Goal: Task Accomplishment & Management: Complete application form

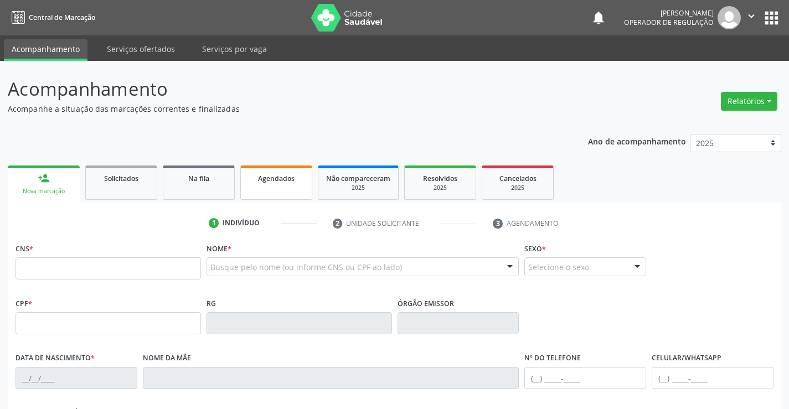
click at [278, 182] on span "Agendados" at bounding box center [276, 178] width 37 height 9
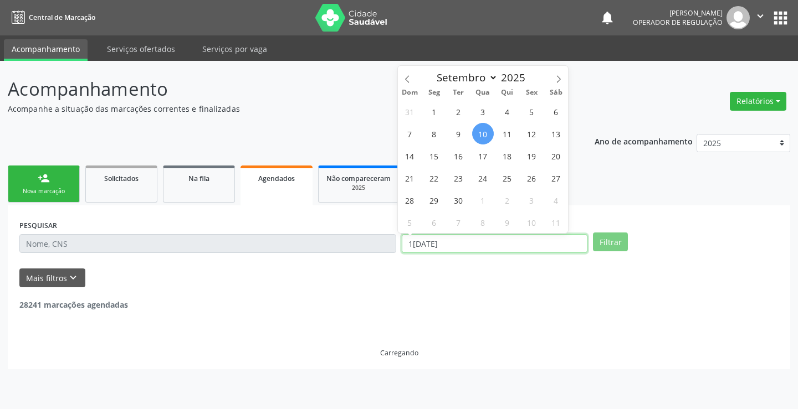
drag, startPoint x: 454, startPoint y: 243, endPoint x: 411, endPoint y: 247, distance: 43.4
click at [411, 247] on input "1[DATE]" at bounding box center [495, 243] width 186 height 19
click at [402, 247] on input "1[DATE]" at bounding box center [495, 243] width 186 height 19
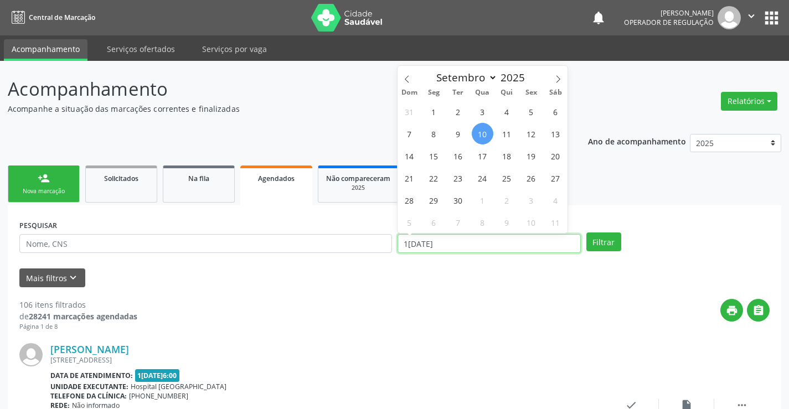
drag, startPoint x: 452, startPoint y: 243, endPoint x: 390, endPoint y: 250, distance: 61.9
click at [390, 250] on div "PESQUISAR DATA DE ATENDIMENTO [DATE] Filtrar" at bounding box center [395, 238] width 756 height 43
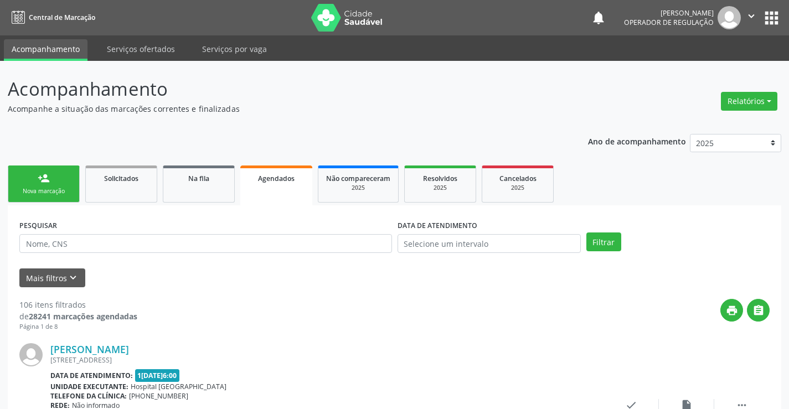
click at [255, 233] on div "PESQUISAR" at bounding box center [206, 238] width 378 height 43
click at [257, 244] on input "text" at bounding box center [205, 243] width 373 height 19
type input "[PERSON_NAME]"
click at [608, 242] on button "Filtrar" at bounding box center [604, 242] width 35 height 19
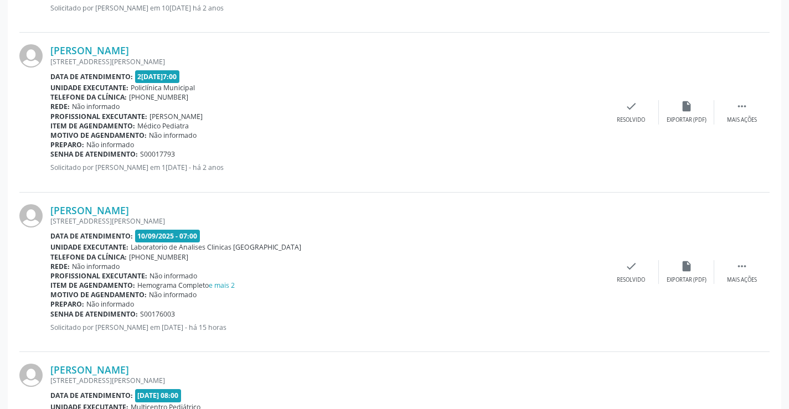
scroll to position [580, 0]
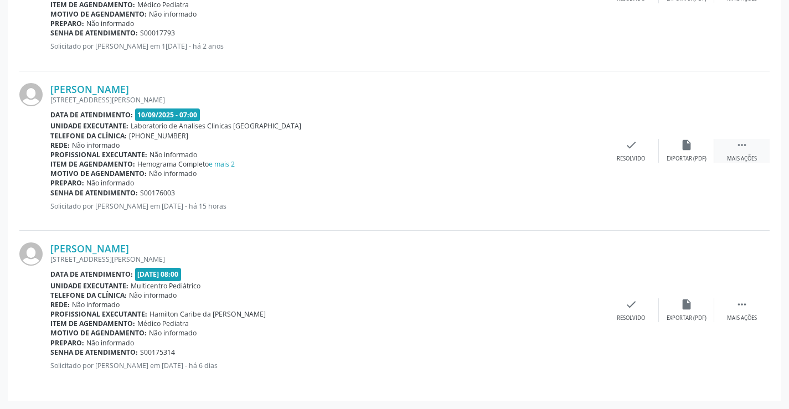
click at [742, 145] on icon "" at bounding box center [742, 145] width 12 height 12
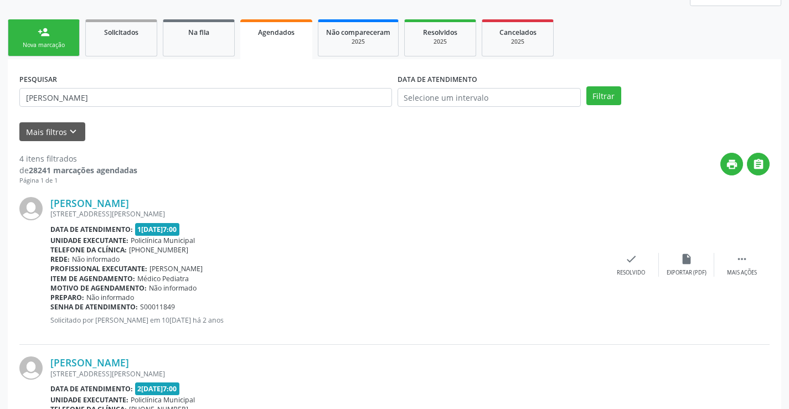
scroll to position [0, 0]
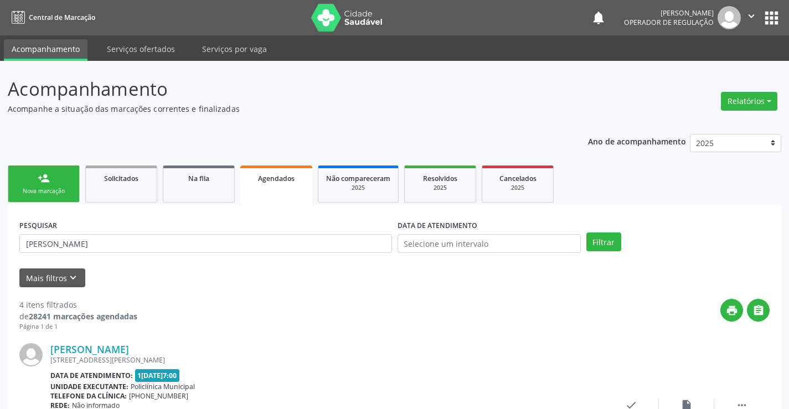
click at [42, 184] on div "person_add" at bounding box center [44, 178] width 12 height 12
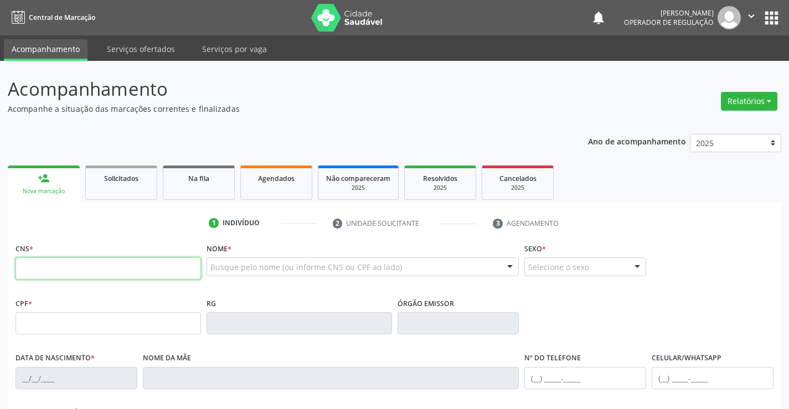
click at [89, 273] on input "text" at bounding box center [109, 269] width 186 height 22
type input "702 3031 2915 0313"
type input "0735349355"
type input "[DATE]"
type input "[PHONE_NUMBER]"
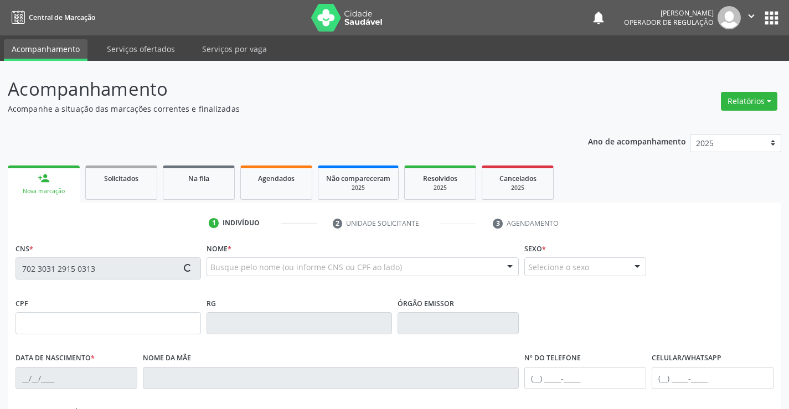
type input "[PHONE_NUMBER]"
type input "617.869.935-20"
type input "S/N"
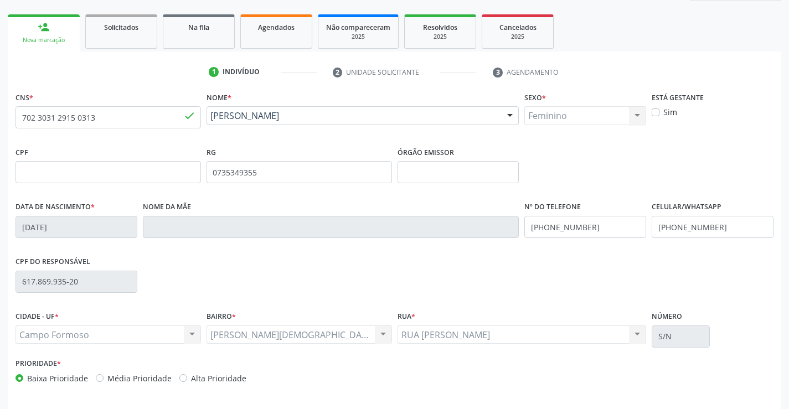
scroll to position [191, 0]
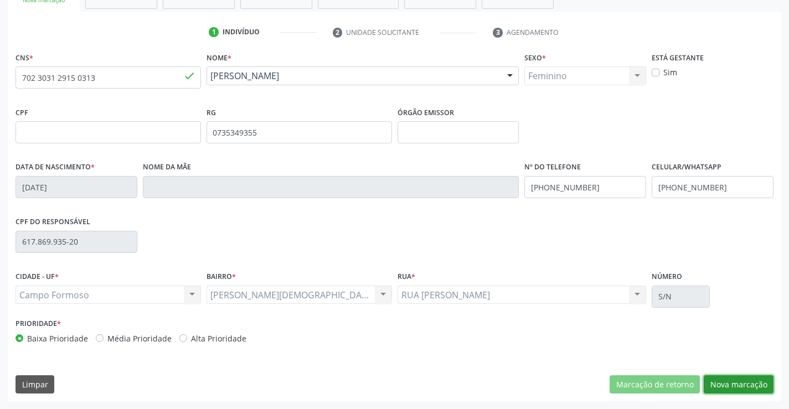
click at [740, 380] on button "Nova marcação" at bounding box center [739, 385] width 70 height 19
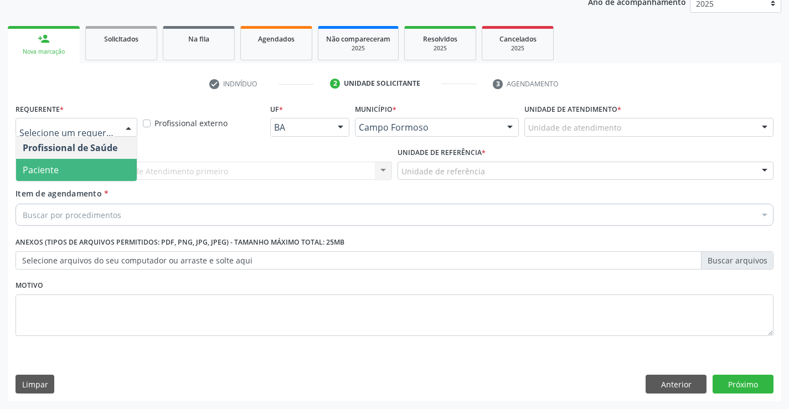
click at [71, 172] on span "Paciente" at bounding box center [76, 170] width 121 height 22
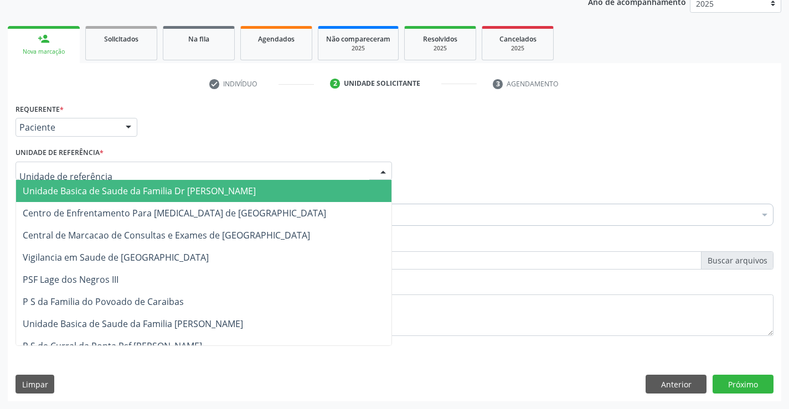
click at [90, 188] on span "Unidade Basica de Saude da Familia Dr [PERSON_NAME]" at bounding box center [139, 191] width 233 height 12
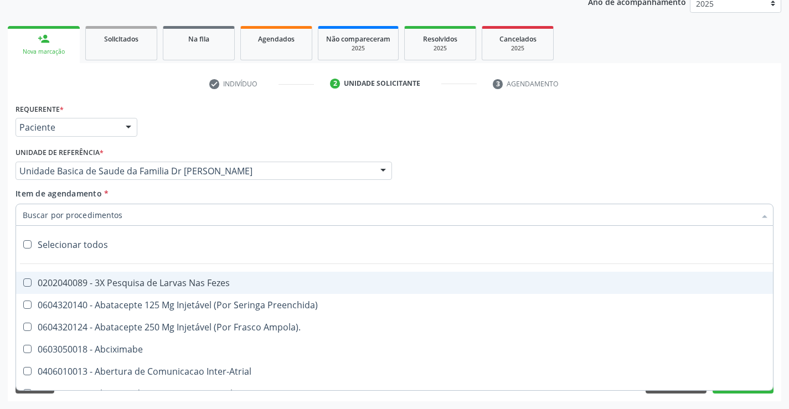
click at [69, 214] on input "Item de agendamento *" at bounding box center [389, 215] width 733 height 22
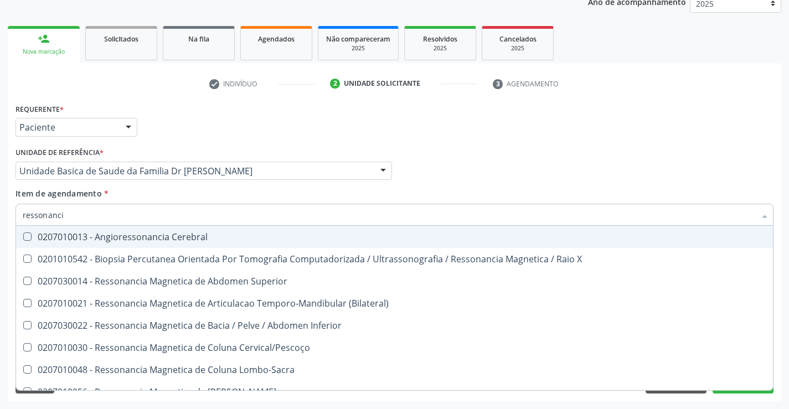
type input "ressonancia"
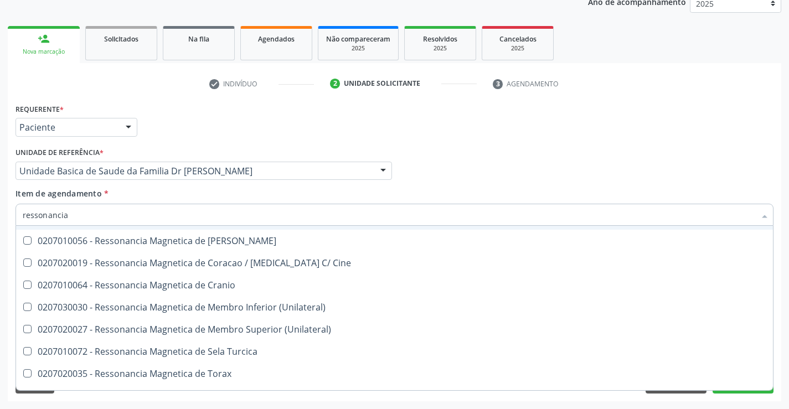
scroll to position [168, 0]
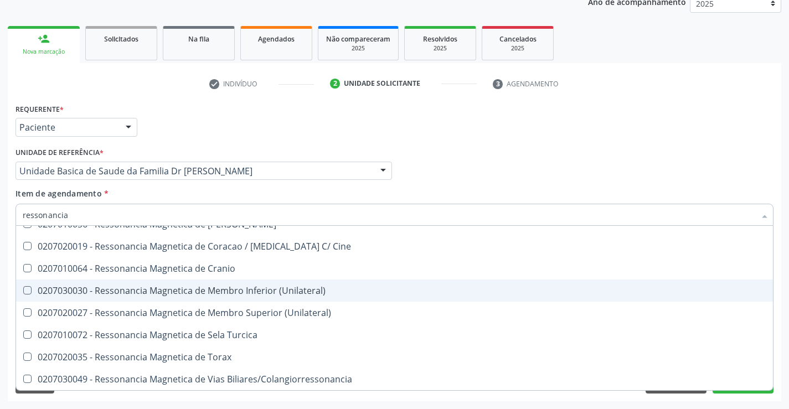
click at [284, 288] on div "0207030030 - Ressonancia Magnetica de Membro Inferior (Unilateral)" at bounding box center [395, 290] width 744 height 9
checkbox \(Unilateral\) "true"
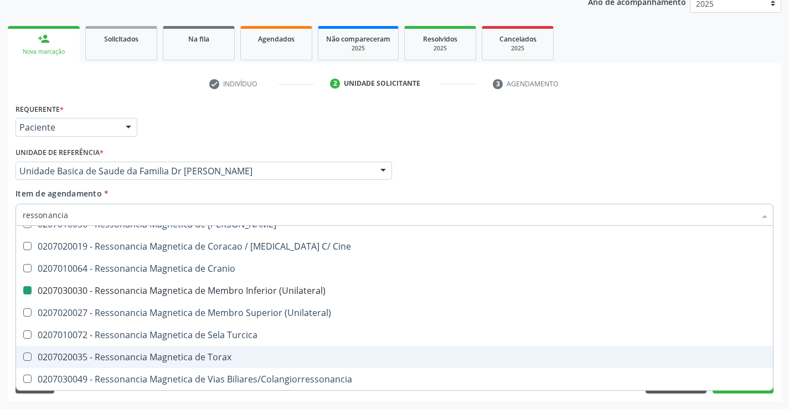
click at [786, 345] on div "Acompanhamento Acompanhe a situação das marcações correntes e finalizadas Relat…" at bounding box center [394, 165] width 789 height 488
checkbox X "true"
checkbox \(Unilateral\) "false"
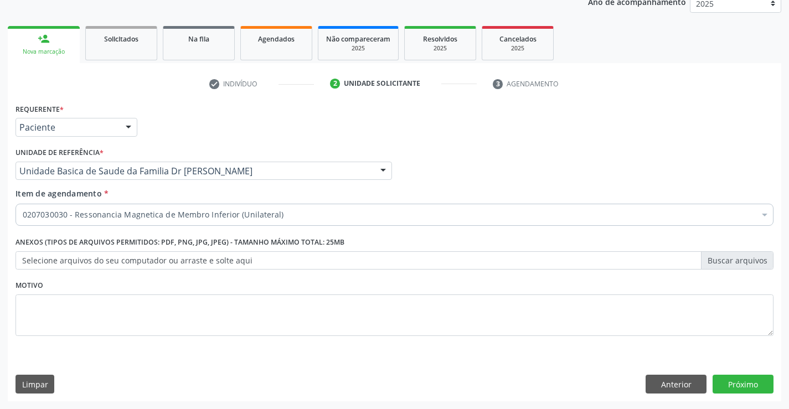
scroll to position [0, 0]
click at [745, 384] on button "Próximo" at bounding box center [743, 384] width 61 height 19
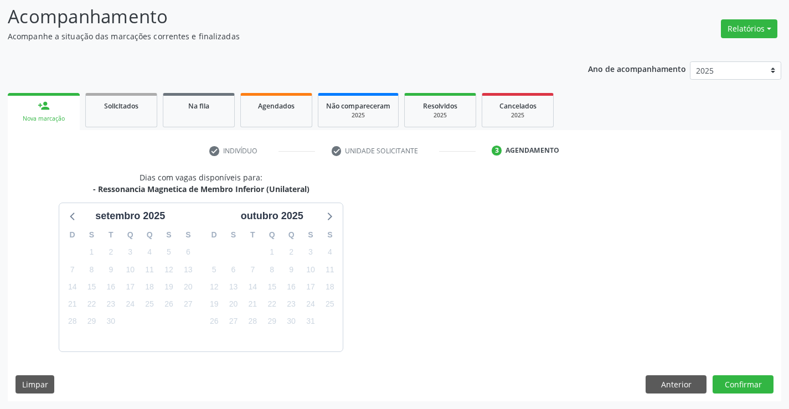
scroll to position [105, 0]
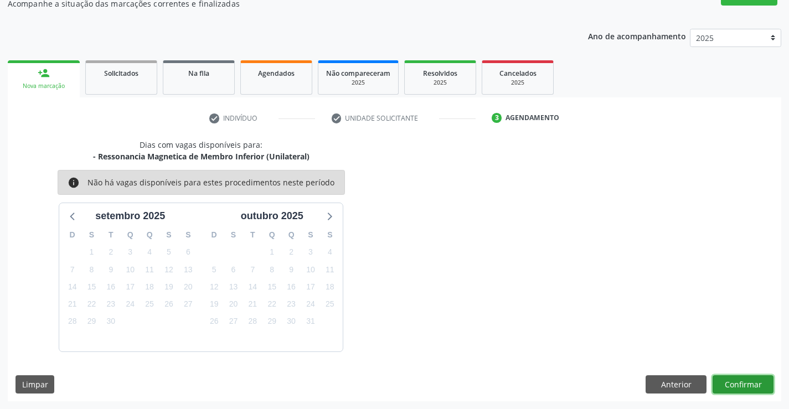
click at [745, 384] on button "Confirmar" at bounding box center [743, 385] width 61 height 19
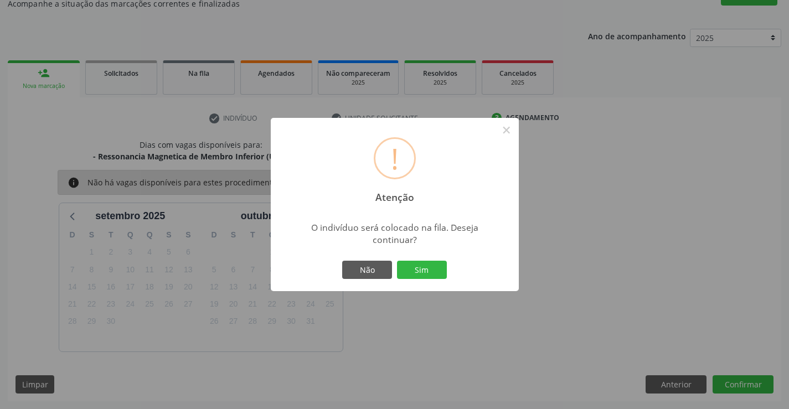
click at [427, 257] on div "! Atenção × O indivíduo será colocado na fila. Deseja continuar? Não Sim" at bounding box center [395, 205] width 248 height 174
click at [424, 265] on button "Sim" at bounding box center [422, 270] width 50 height 19
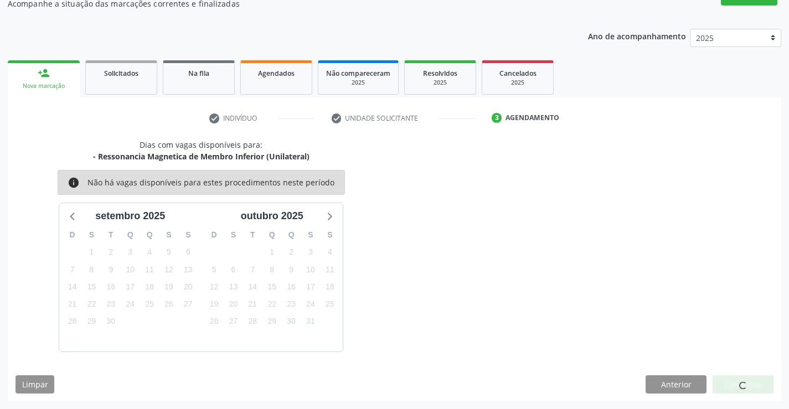
scroll to position [0, 0]
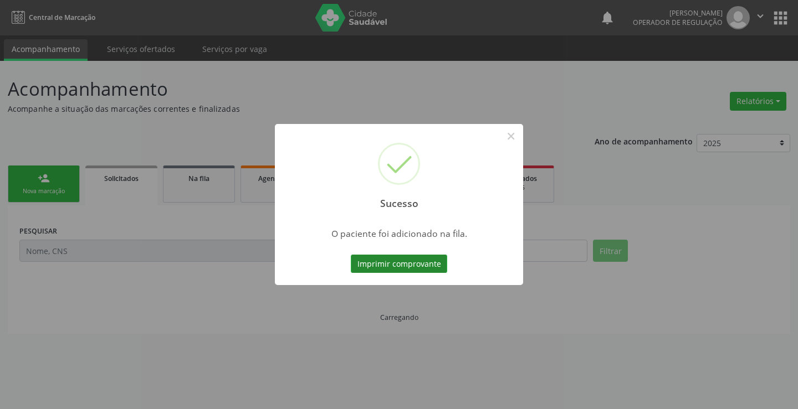
click at [414, 270] on button "Imprimir comprovante" at bounding box center [399, 264] width 96 height 19
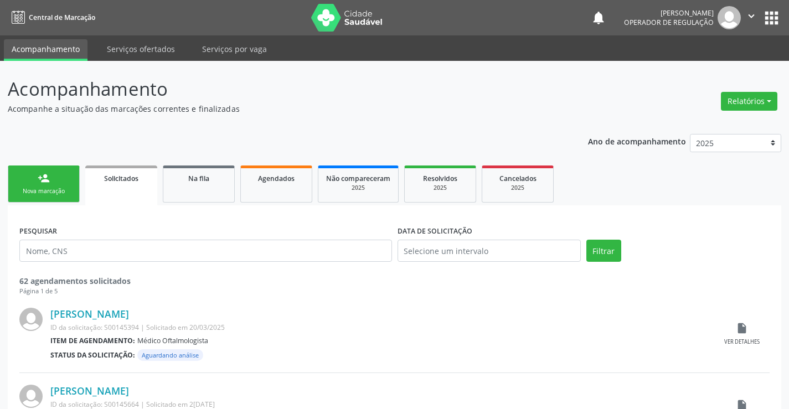
click at [55, 183] on link "person_add Nova marcação" at bounding box center [44, 184] width 72 height 37
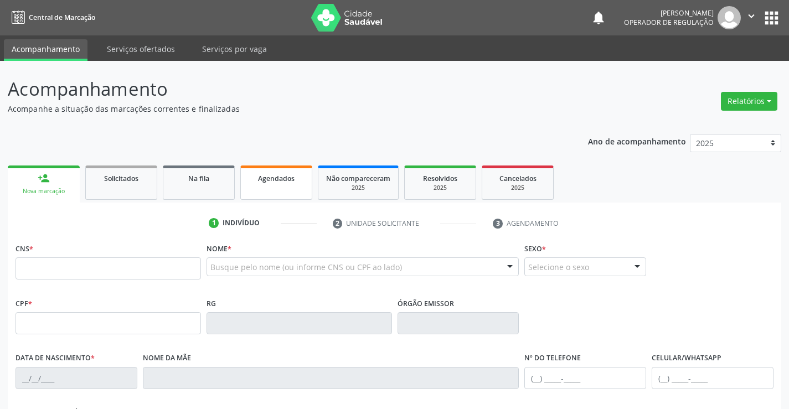
click at [280, 181] on span "Agendados" at bounding box center [276, 178] width 37 height 9
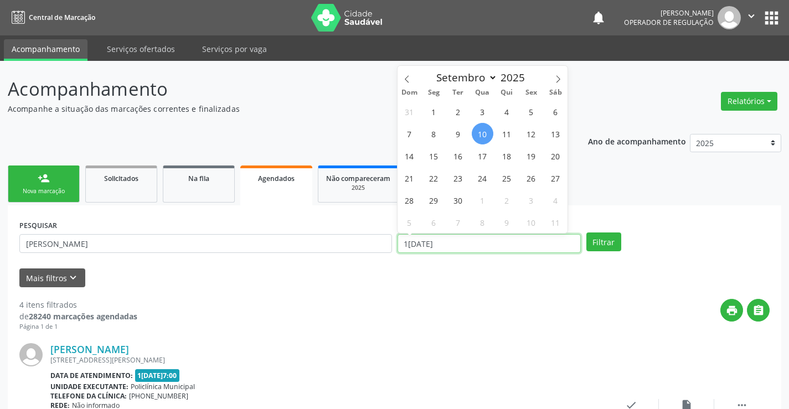
drag, startPoint x: 448, startPoint y: 244, endPoint x: 391, endPoint y: 244, distance: 57.6
click at [391, 244] on div "PESQUISAR [PERSON_NAME] DATA DE ATENDIMENTO 1[DATE] Filtrar" at bounding box center [395, 238] width 756 height 43
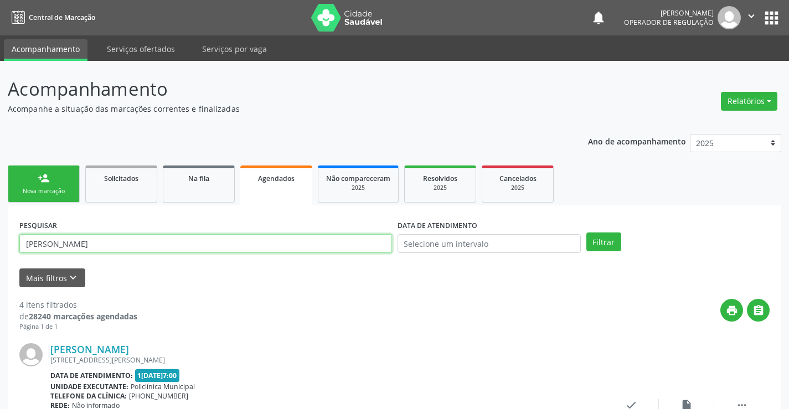
drag, startPoint x: 149, startPoint y: 245, endPoint x: 0, endPoint y: 248, distance: 149.0
click at [47, 181] on div "person_add" at bounding box center [44, 178] width 12 height 12
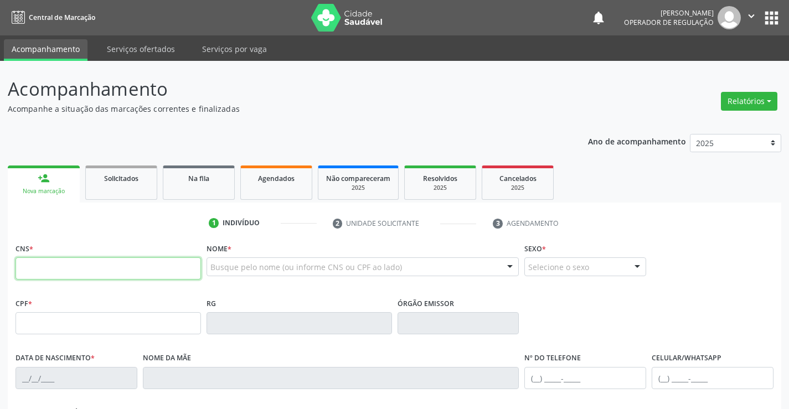
click at [79, 271] on input "text" at bounding box center [109, 269] width 186 height 22
type input "703 4073 2344 3100"
type input "2161511203"
type input "0[DATE]"
type input "063.209.655-17"
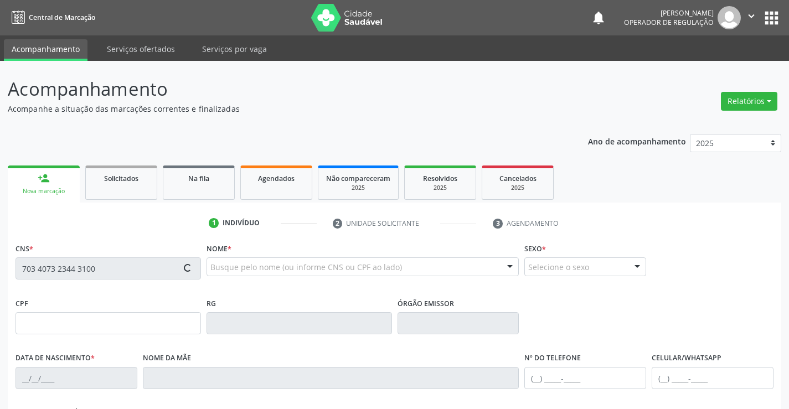
type input "S/N"
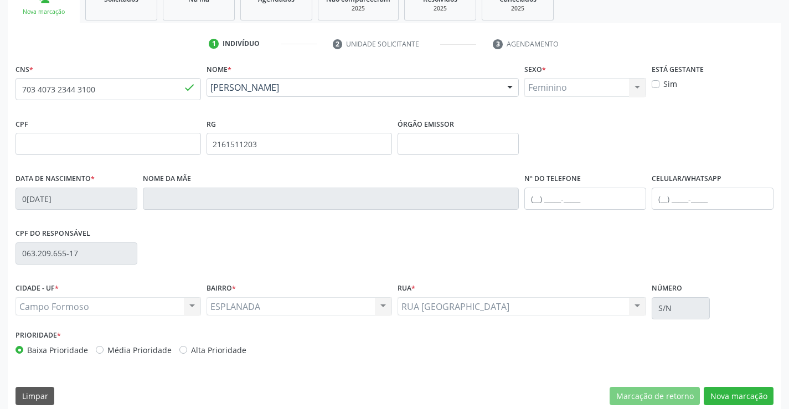
scroll to position [191, 0]
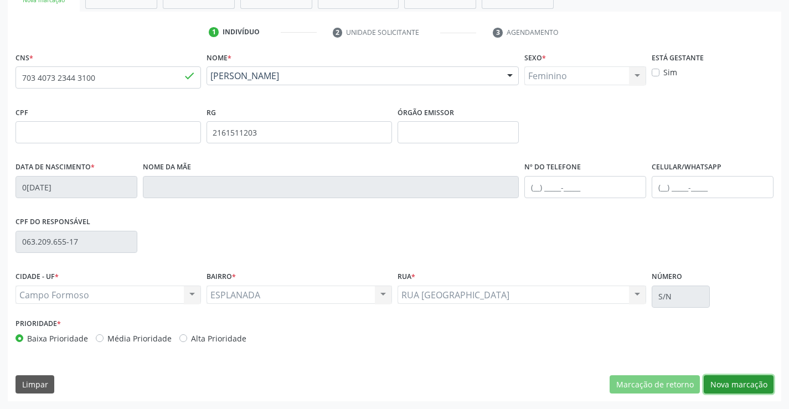
click at [732, 385] on button "Nova marcação" at bounding box center [739, 385] width 70 height 19
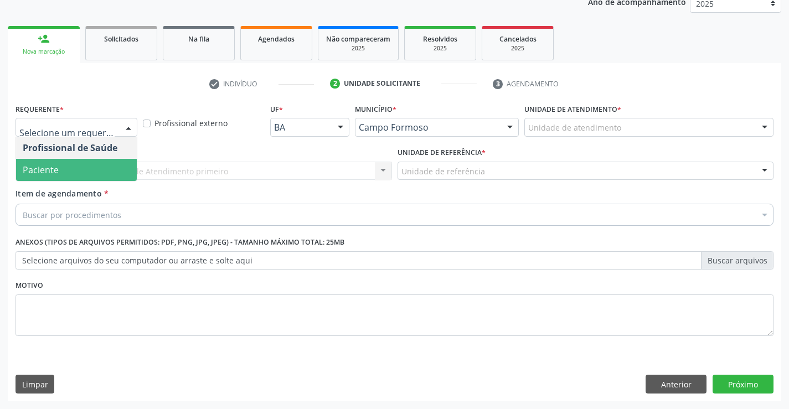
click at [76, 171] on span "Paciente" at bounding box center [76, 170] width 121 height 22
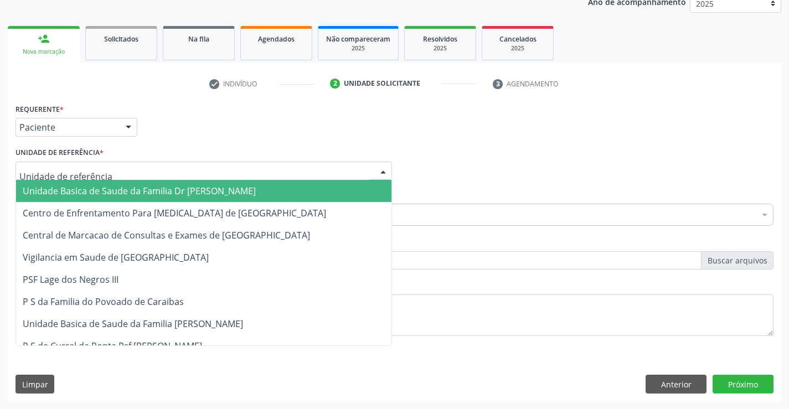
click at [100, 192] on span "Unidade Basica de Saude da Familia Dr [PERSON_NAME]" at bounding box center [139, 191] width 233 height 12
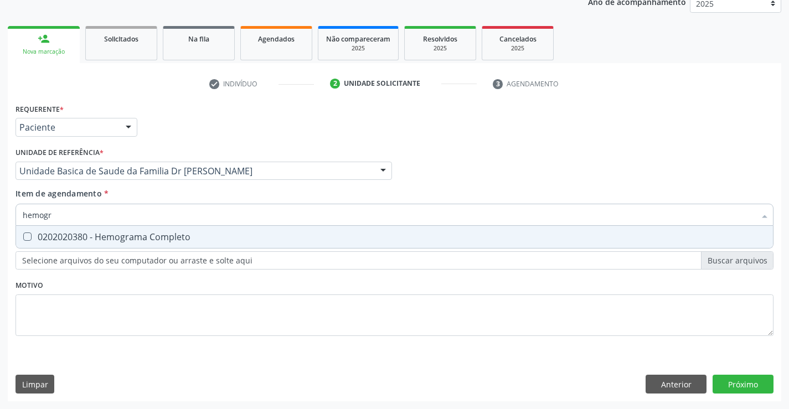
type input "hemogra"
click at [119, 237] on div "0202020380 - Hemograma Completo" at bounding box center [395, 237] width 744 height 9
checkbox Completo "true"
type input "hemogra"
click at [147, 192] on div "Item de agendamento * hemogra Desfazer seleção 0202020380 - Hemograma Completo …" at bounding box center [395, 205] width 758 height 35
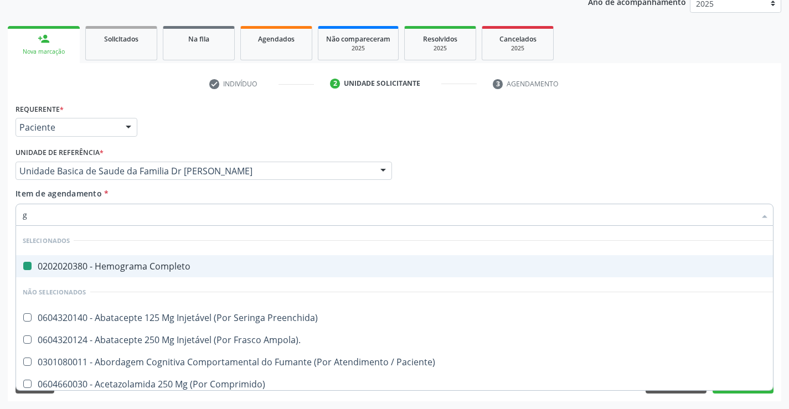
type input "gl"
checkbox Completo "false"
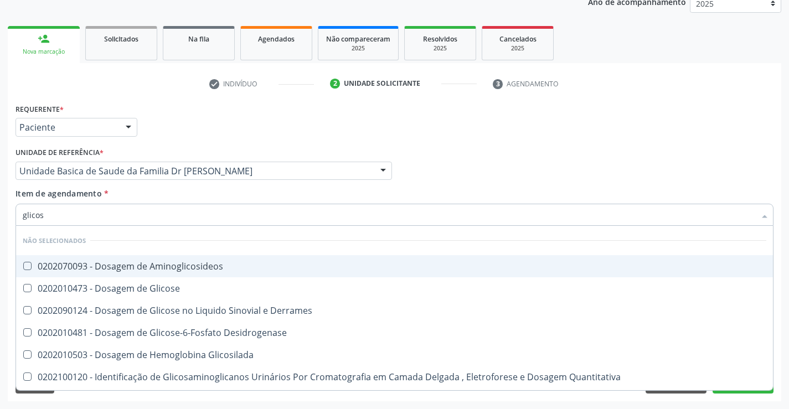
type input "glicose"
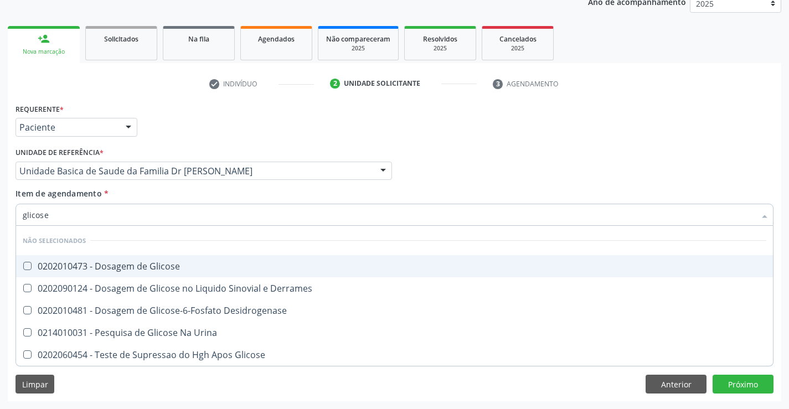
click at [157, 262] on div "0202010473 - Dosagem de Glicose" at bounding box center [395, 266] width 744 height 9
checkbox Glicose "true"
type input "glicose"
click at [155, 196] on div "Item de agendamento * glicose Desfazer seleção Não selecionados 0202010473 - Do…" at bounding box center [395, 205] width 758 height 35
checkbox Derrames "true"
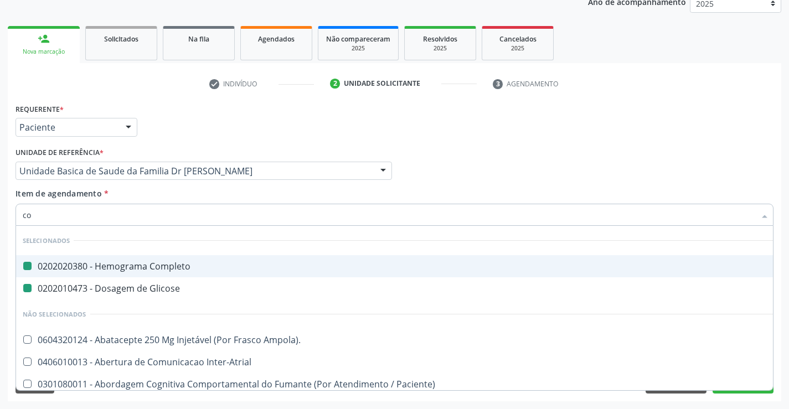
type input "col"
checkbox Completo "false"
checkbox Glicose "false"
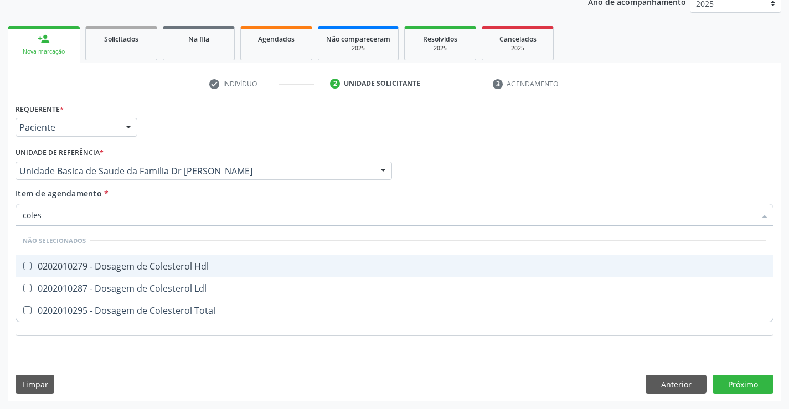
type input "colest"
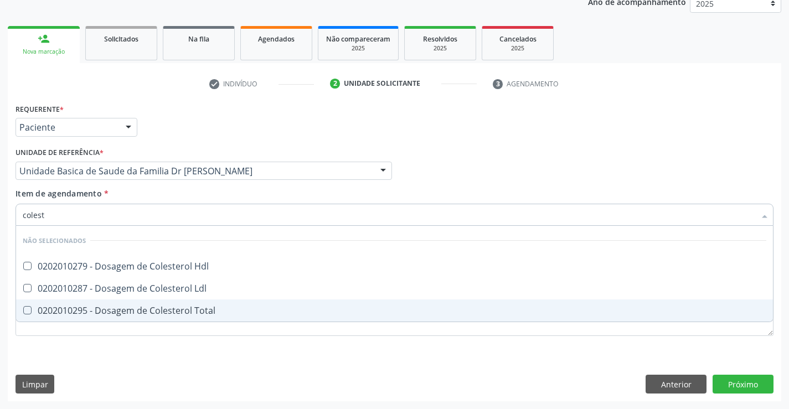
click at [160, 307] on div "0202010295 - Dosagem de Colesterol Total" at bounding box center [395, 310] width 744 height 9
checkbox Total "true"
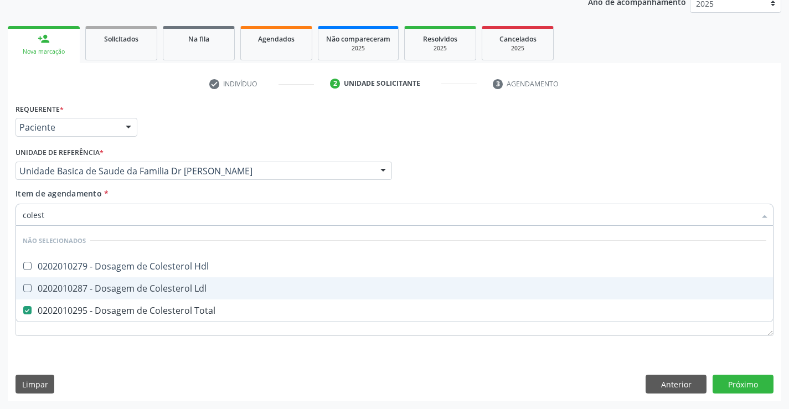
click at [160, 290] on div "0202010287 - Dosagem de Colesterol Ldl" at bounding box center [395, 288] width 744 height 9
checkbox Ldl "true"
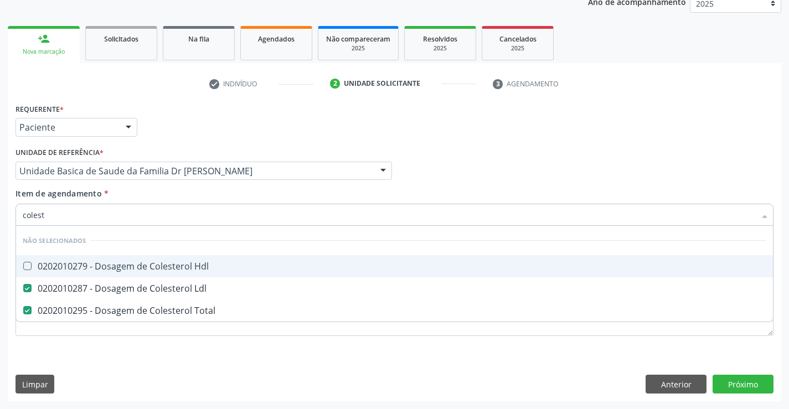
click at [160, 268] on div "0202010279 - Dosagem de Colesterol Hdl" at bounding box center [395, 266] width 744 height 9
checkbox Hdl "true"
type input "colest"
click at [159, 193] on div "Item de agendamento * colest Desfazer seleção Não selecionados 0202010279 - Dos…" at bounding box center [395, 205] width 758 height 35
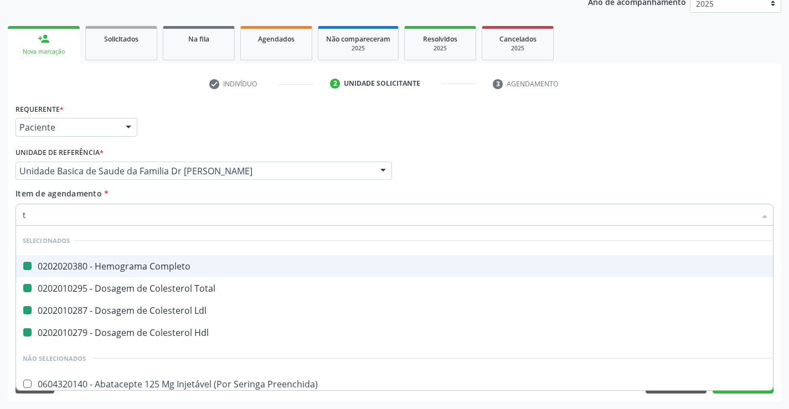
type input "tr"
checkbox Completo "false"
checkbox Total "false"
checkbox Ldl "false"
checkbox Hdl "false"
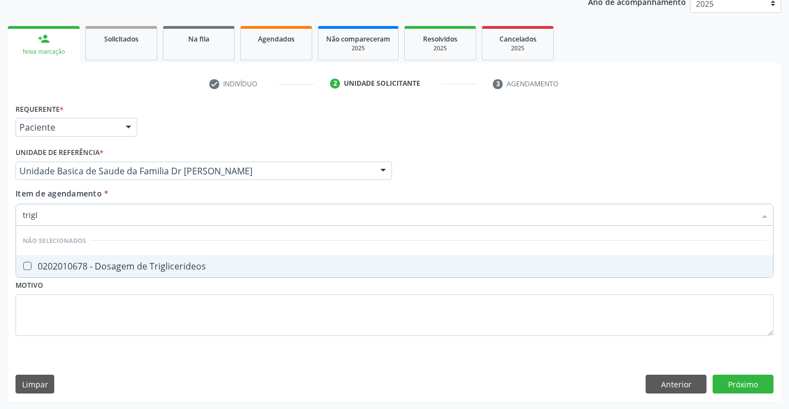
type input "trigli"
click at [141, 266] on div "0202010678 - Dosagem de Triglicerideos" at bounding box center [395, 266] width 744 height 9
checkbox Triglicerideos "true"
type input "trigli"
click at [151, 188] on div "Item de agendamento * trigli Desfazer seleção Não selecionados 0202010678 - Dos…" at bounding box center [395, 205] width 758 height 35
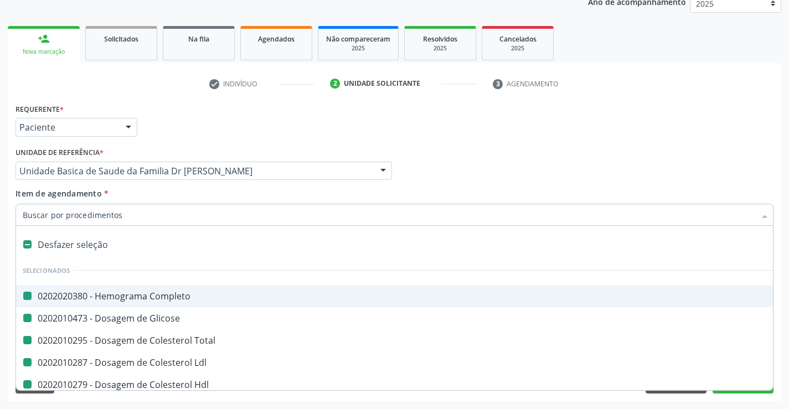
type input "u"
checkbox Completo "false"
checkbox Glicose "false"
checkbox Total "false"
checkbox Ldl "false"
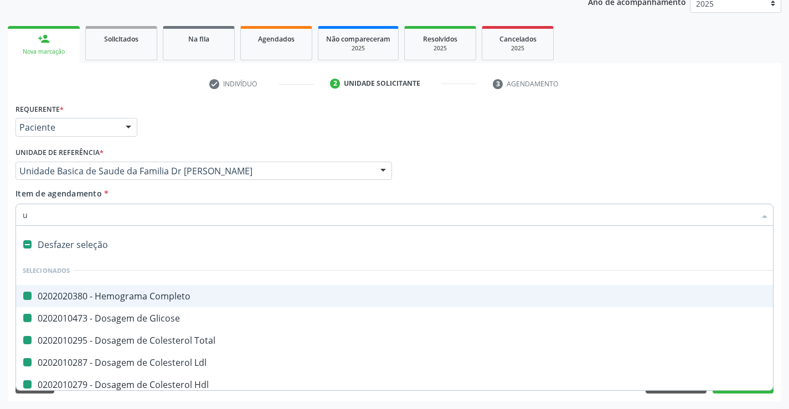
checkbox Hdl "false"
checkbox Triglicerideos "false"
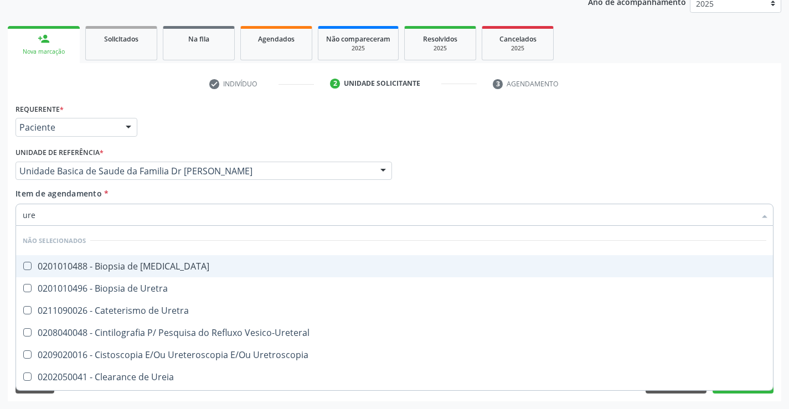
type input "urei"
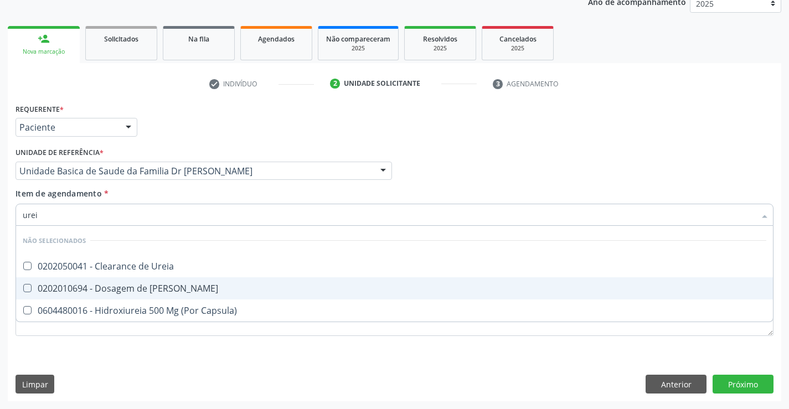
click at [151, 293] on div "0202010694 - Dosagem de [PERSON_NAME]" at bounding box center [395, 288] width 744 height 9
checkbox Ureia "true"
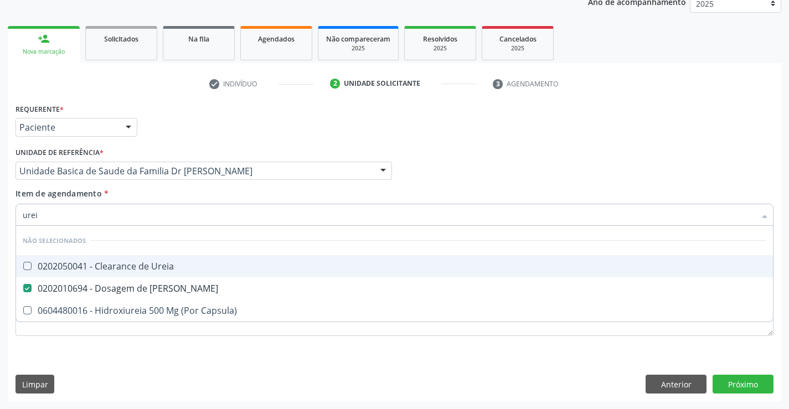
click at [158, 196] on div "Item de agendamento * urei Desfazer seleção Não selecionados 0202050041 - Clear…" at bounding box center [395, 205] width 758 height 35
checkbox Ureia "true"
checkbox Capsula\) "true"
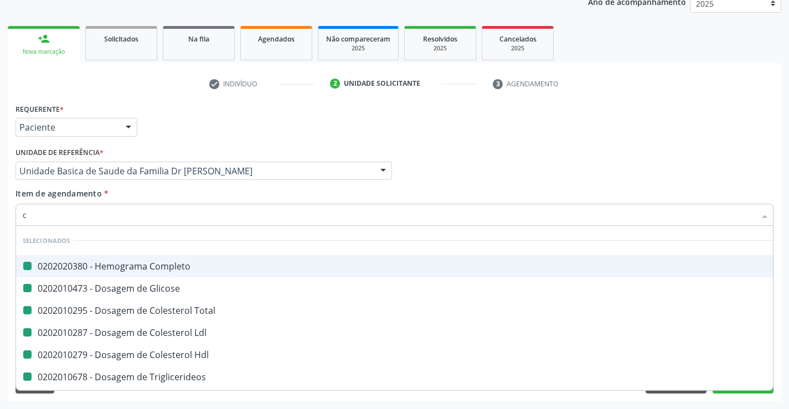
type input "cr"
checkbox Completo "false"
checkbox Glicose "false"
checkbox Total "false"
checkbox Ldl "false"
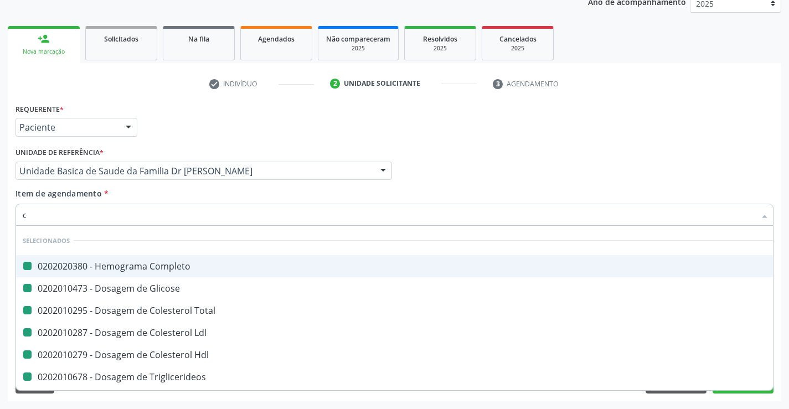
checkbox Hdl "false"
checkbox Triglicerideos "false"
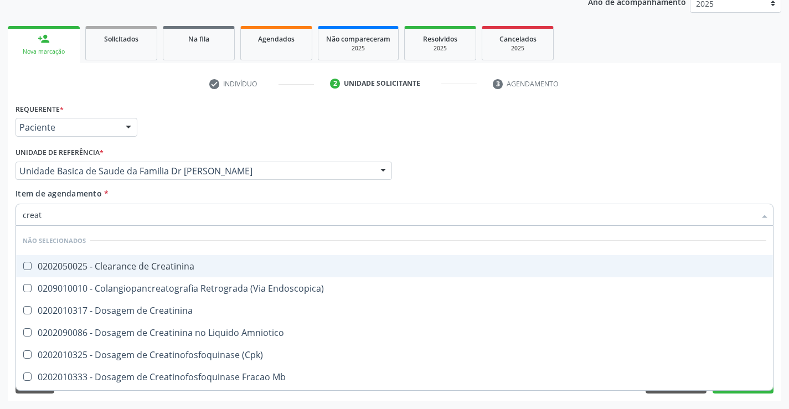
type input "creati"
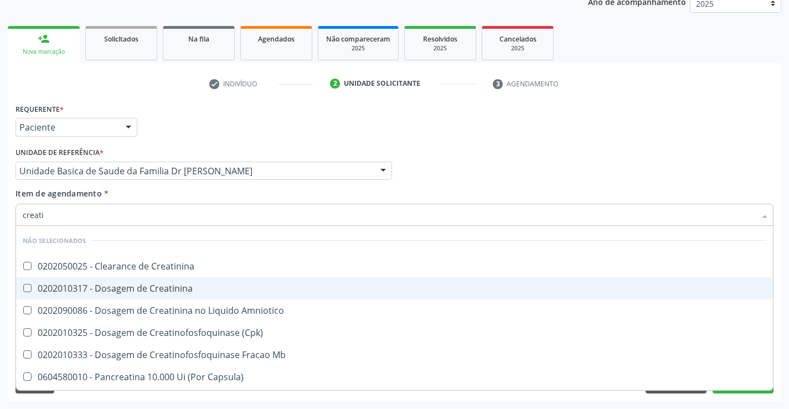
click at [168, 289] on div "0202010317 - Dosagem de Creatinina" at bounding box center [395, 288] width 744 height 9
checkbox Creatinina "true"
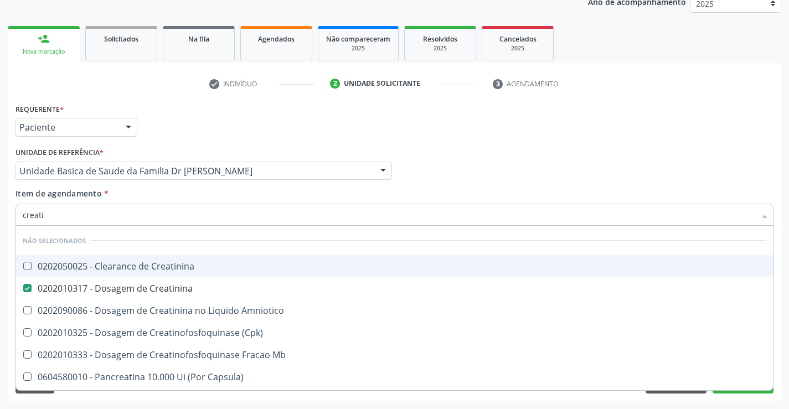
click at [168, 195] on div "Item de agendamento * creati Desfazer seleção Não selecionados 0202050025 - Cle…" at bounding box center [395, 205] width 758 height 35
checkbox Creatinina "true"
checkbox Amniotico "true"
checkbox \(Cpk\) "true"
checkbox Mb "true"
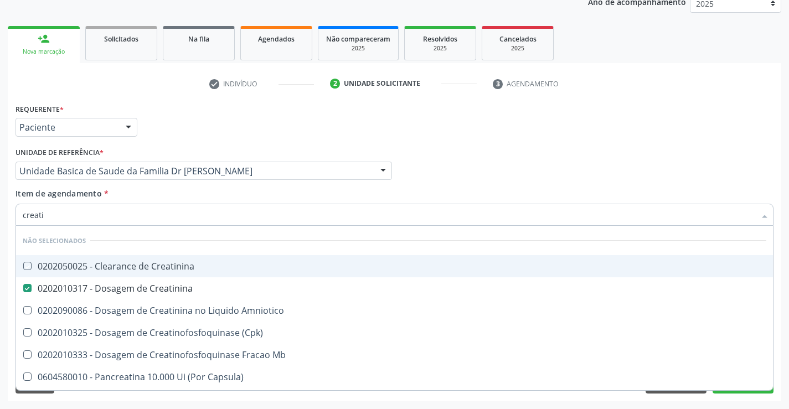
checkbox Capsula\) "true"
checkbox Pancreaticos "true"
checkbox Capsula\) "true"
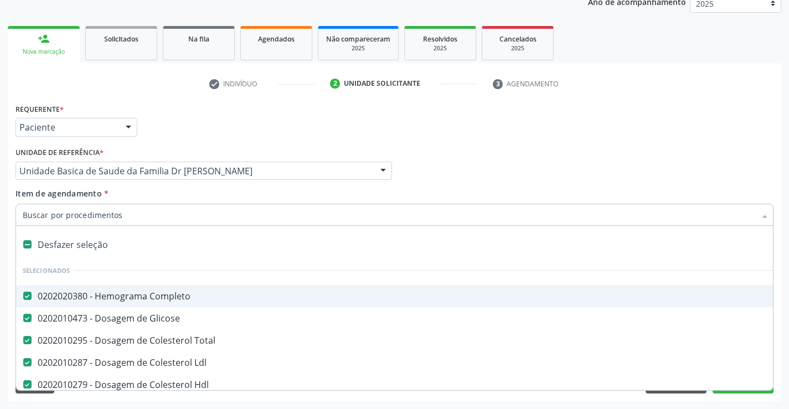
type input "t"
checkbox Creatinina "false"
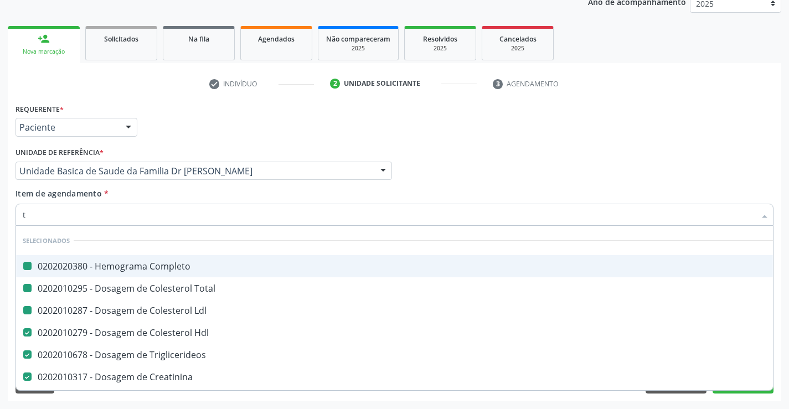
type input "tg"
checkbox Completo "false"
checkbox Total "false"
checkbox Ldl "false"
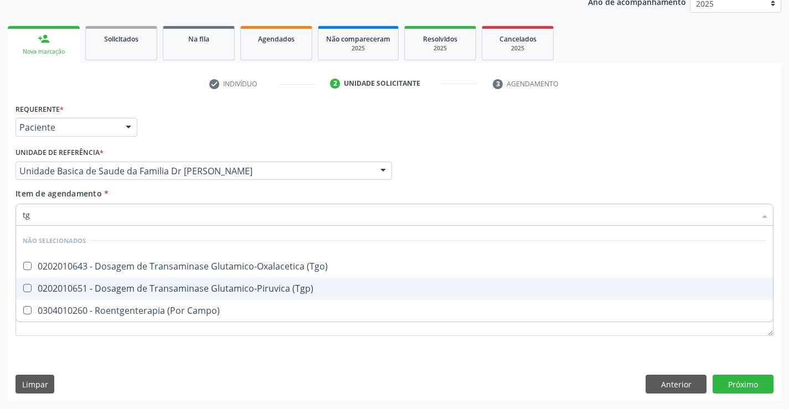
click at [168, 286] on div "0202010651 - Dosagem de Transaminase Glutamico-Piruvica (Tgp)" at bounding box center [395, 288] width 744 height 9
checkbox \(Tgp\) "true"
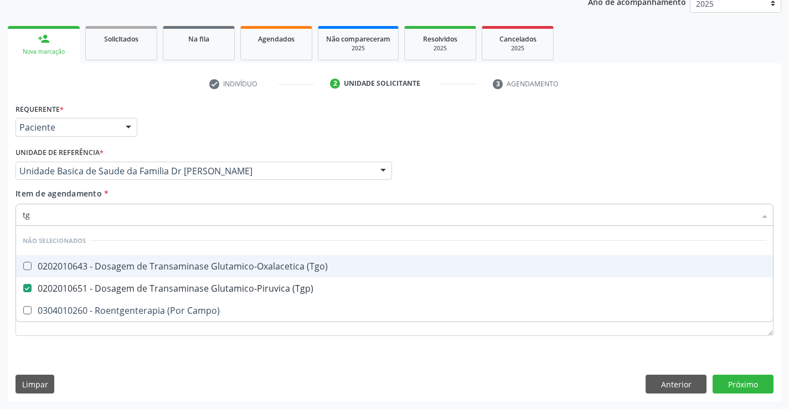
click at [173, 265] on div "0202010643 - Dosagem de Transaminase Glutamico-Oxalacetica (Tgo)" at bounding box center [395, 266] width 744 height 9
checkbox \(Tgo\) "true"
click at [161, 196] on div "Item de agendamento * tg Desfazer seleção Não selecionados 0202010643 - Dosagem…" at bounding box center [395, 205] width 758 height 35
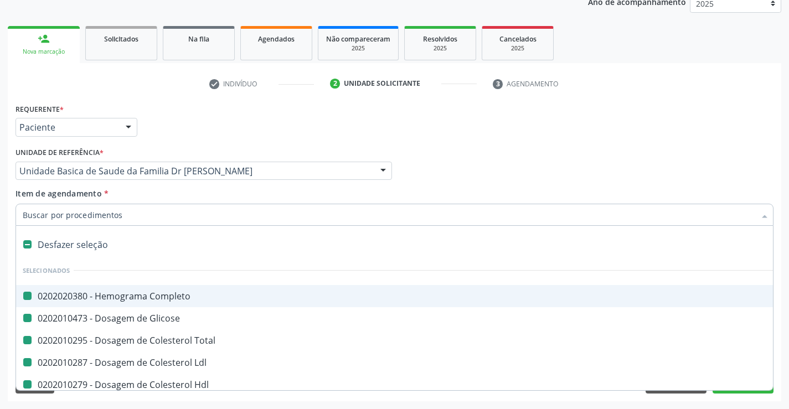
type input "f"
checkbox Completo "false"
checkbox Glicose "false"
checkbox Total "false"
checkbox Ldl "false"
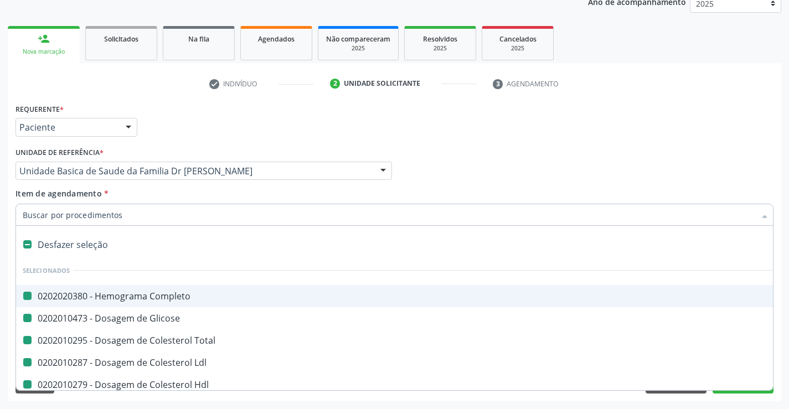
checkbox Hdl "false"
checkbox Triglicerideos "false"
checkbox Ureia "false"
checkbox Creatinina "false"
checkbox \(Tgp\) "false"
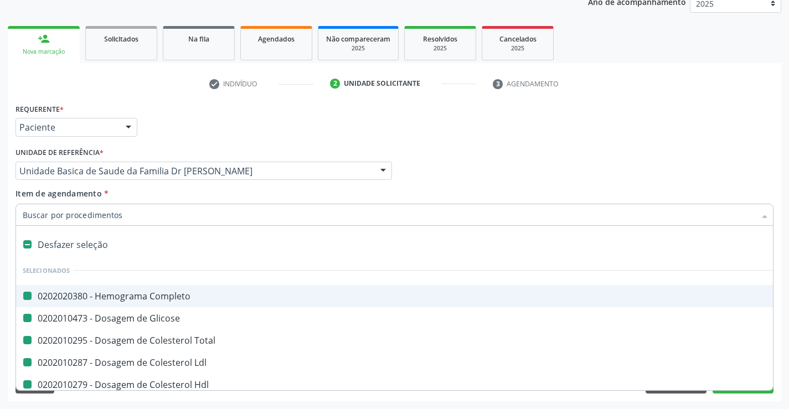
checkbox \(Tgo\) "false"
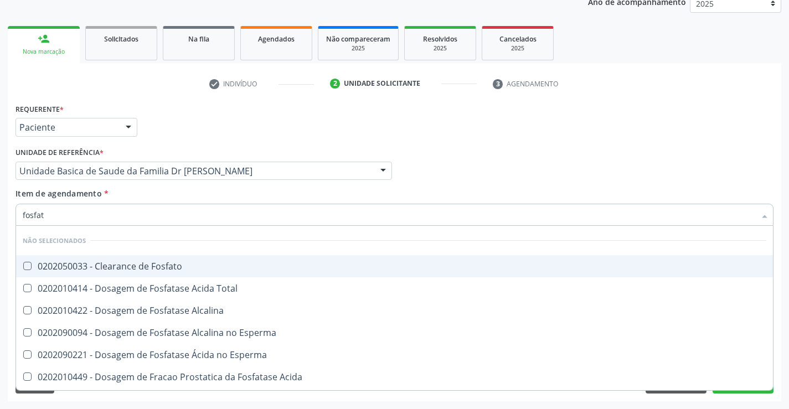
type input "fosfata"
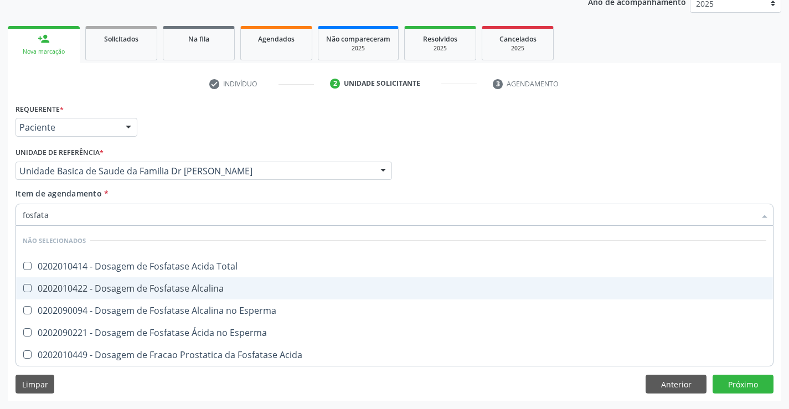
click at [168, 291] on div "0202010422 - Dosagem de Fosfatase Alcalina" at bounding box center [395, 288] width 744 height 9
checkbox Alcalina "true"
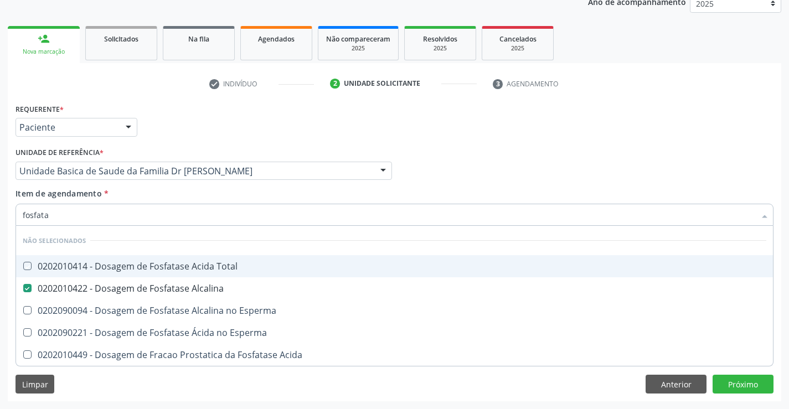
click at [180, 192] on div "Item de agendamento * fosfata Desfazer seleção Não selecionados 0202010414 - Do…" at bounding box center [395, 205] width 758 height 35
checkbox Total "true"
checkbox Esperma "true"
checkbox Acida "true"
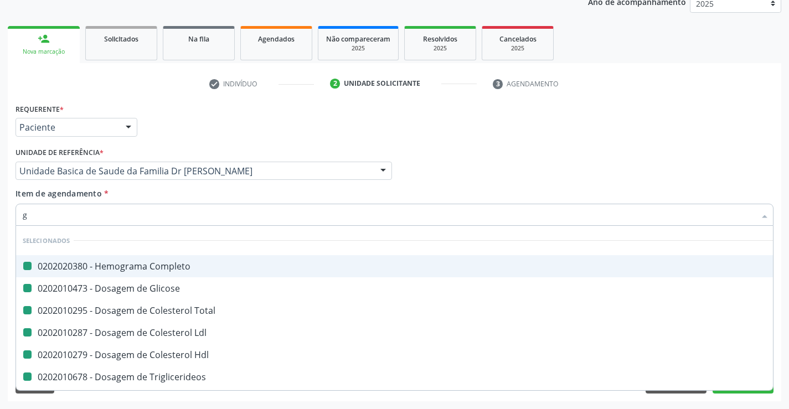
type input "ga"
checkbox Completo "false"
checkbox Glicose "false"
checkbox Total "false"
checkbox Ldl "false"
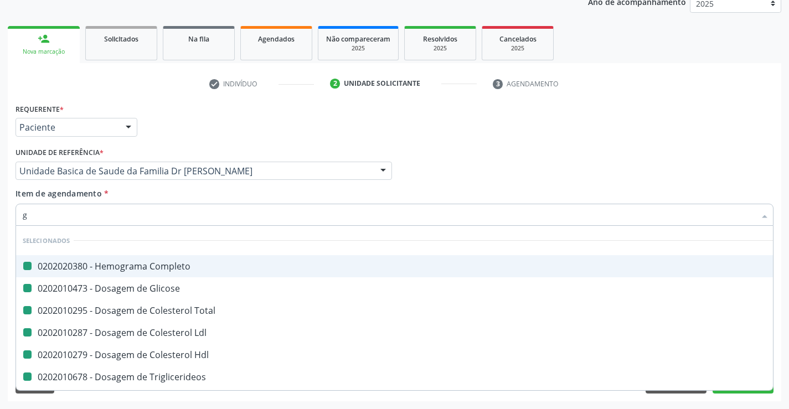
checkbox Hdl "false"
checkbox Triglicerideos "false"
checkbox Ureia "false"
checkbox Creatinina "false"
checkbox \(Tgp\) "false"
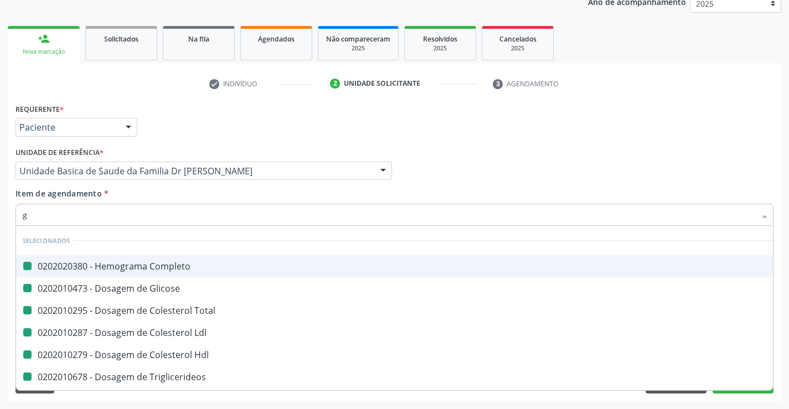
checkbox \(Tgo\) "false"
checkbox Alcalina "false"
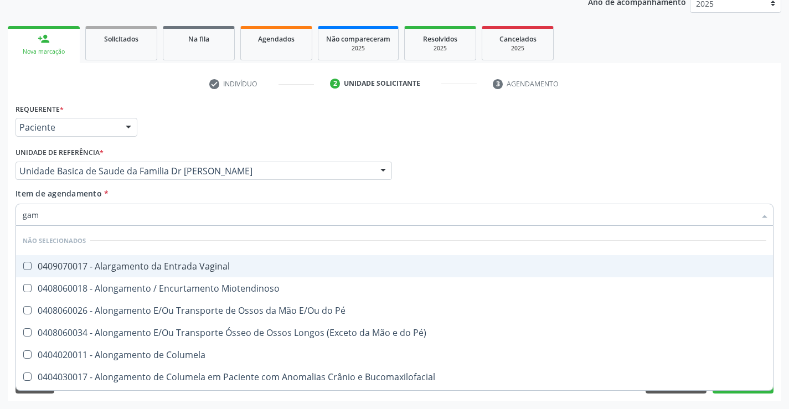
type input "gama"
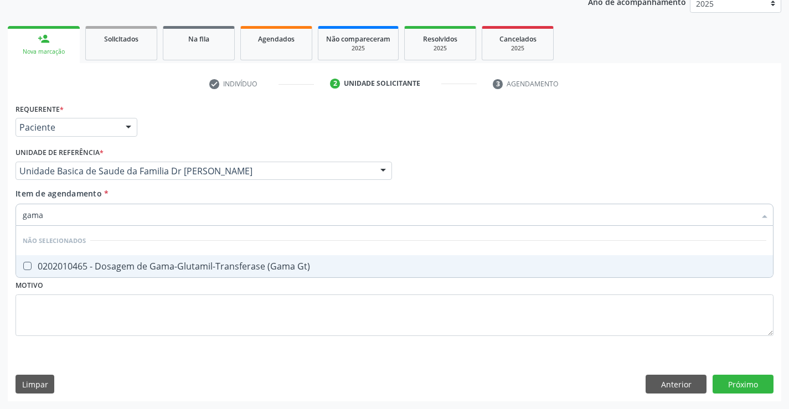
click at [175, 264] on div "0202010465 - Dosagem de Gama-Glutamil-Transferase (Gama Gt)" at bounding box center [395, 266] width 744 height 9
checkbox Gt\) "true"
click at [165, 198] on div "Item de agendamento * gama Desfazer seleção Não selecionados 0202010465 - Dosag…" at bounding box center [395, 205] width 758 height 35
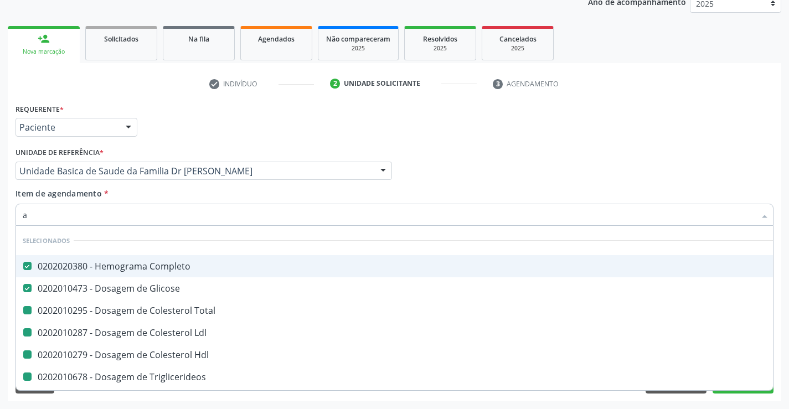
type input "ac"
checkbox Total "false"
checkbox Ldl "false"
checkbox Hdl "false"
checkbox Triglicerideos "false"
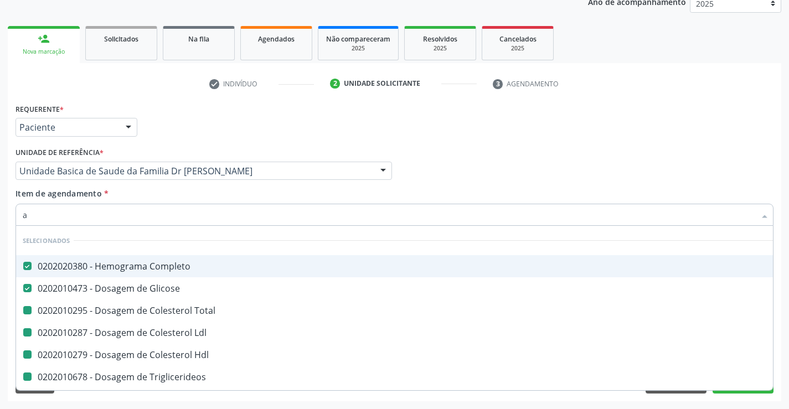
checkbox Ureia "false"
checkbox Creatinina "false"
checkbox \(Tgp\) "false"
checkbox \(Tgo\) "false"
checkbox Alcalina "false"
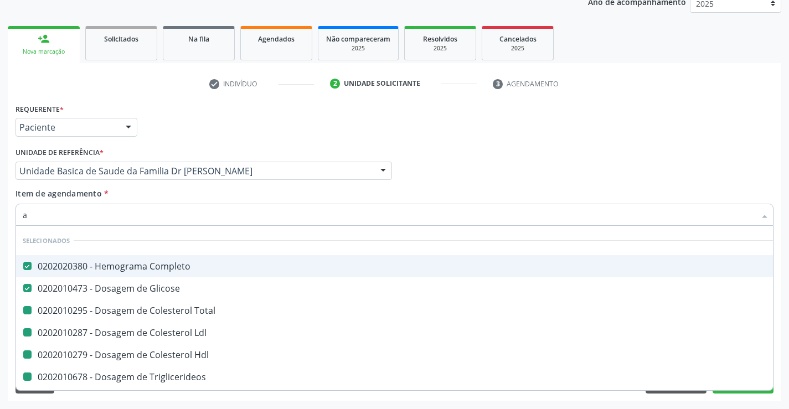
checkbox Gt\) "false"
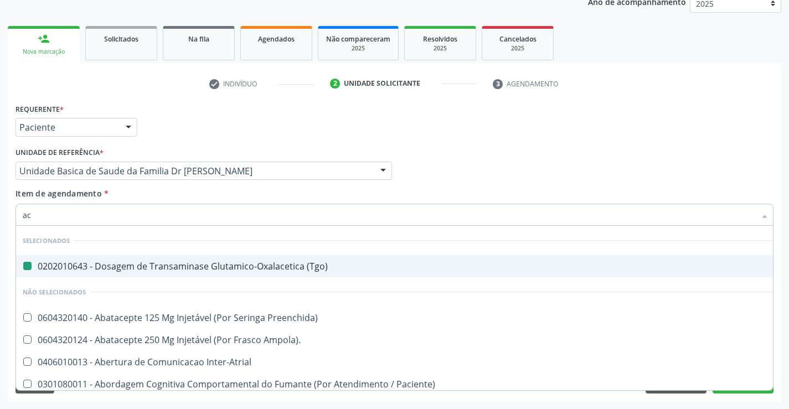
type input "aci"
checkbox \(Tgo\) "false"
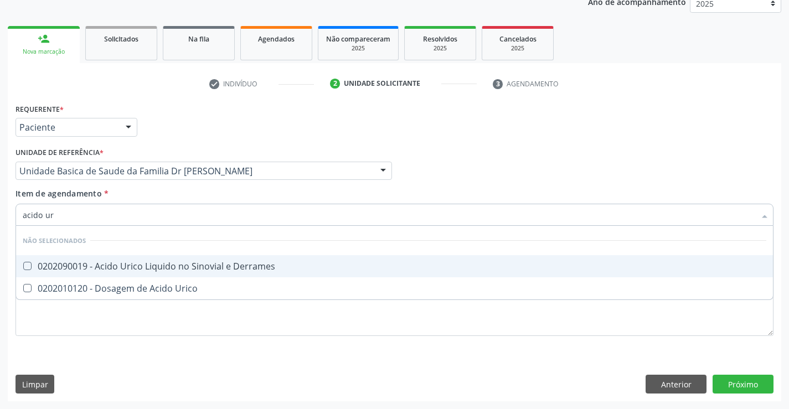
type input "acido uri"
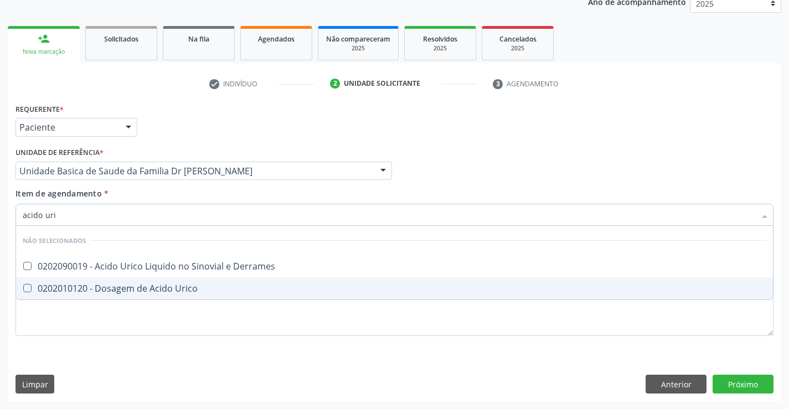
click at [176, 292] on div "0202010120 - Dosagem de Acido Urico" at bounding box center [395, 288] width 744 height 9
checkbox Urico "true"
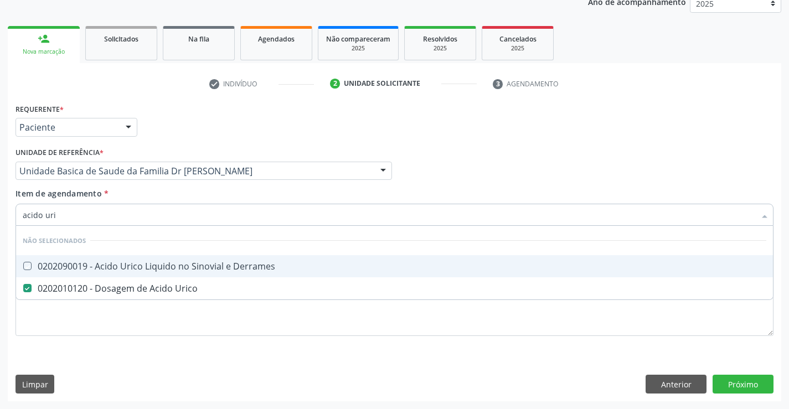
click at [166, 193] on div "Item de agendamento * acido uri Desfazer seleção Não selecionados 0202090019 - …" at bounding box center [395, 205] width 758 height 35
checkbox Derrames "true"
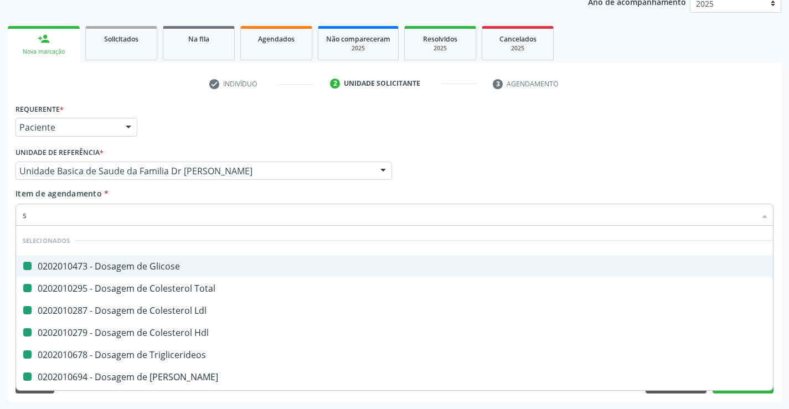
type input "si"
checkbox Glicose "false"
checkbox Total "false"
checkbox Ldl "false"
checkbox Hdl "false"
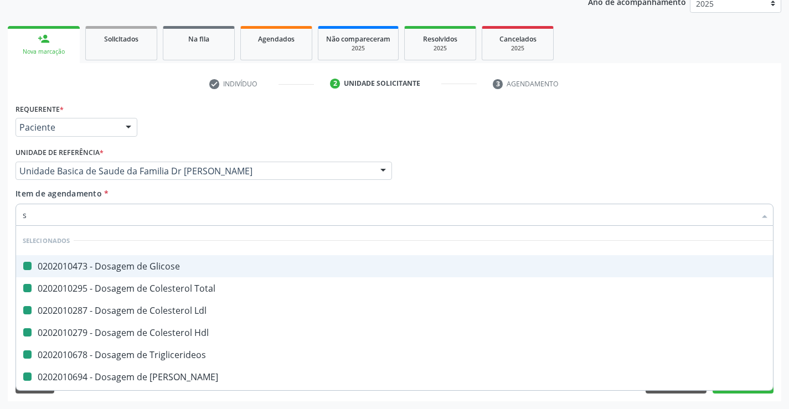
checkbox Triglicerideos "false"
checkbox Ureia "false"
checkbox Creatinina "false"
checkbox \(Tgp\) "false"
checkbox \(Tgo\) "false"
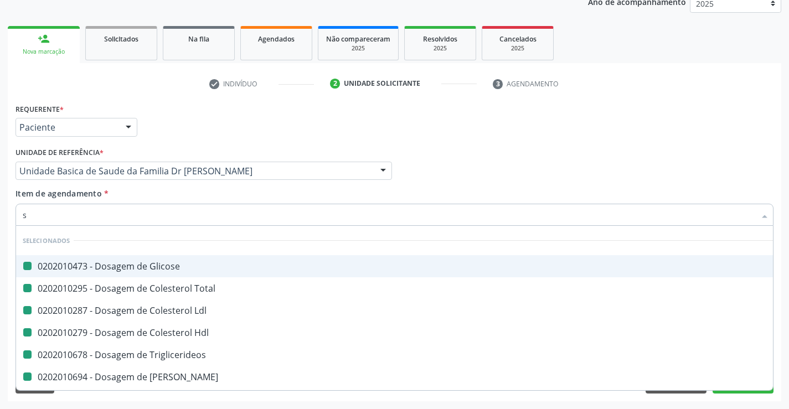
checkbox Alcalina "false"
checkbox Gt\) "false"
checkbox Urico "false"
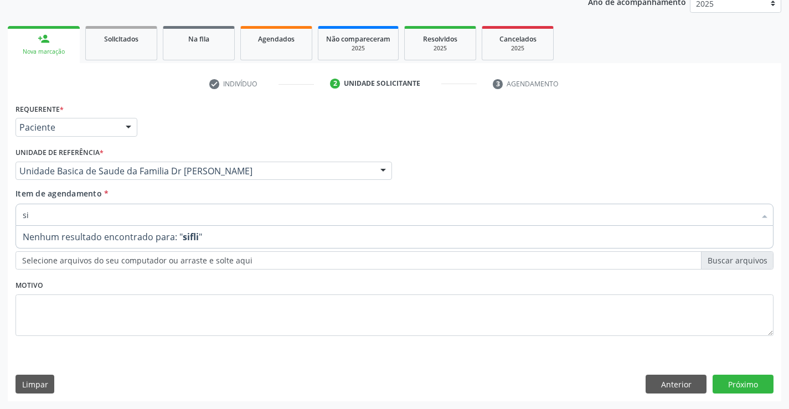
type input "s"
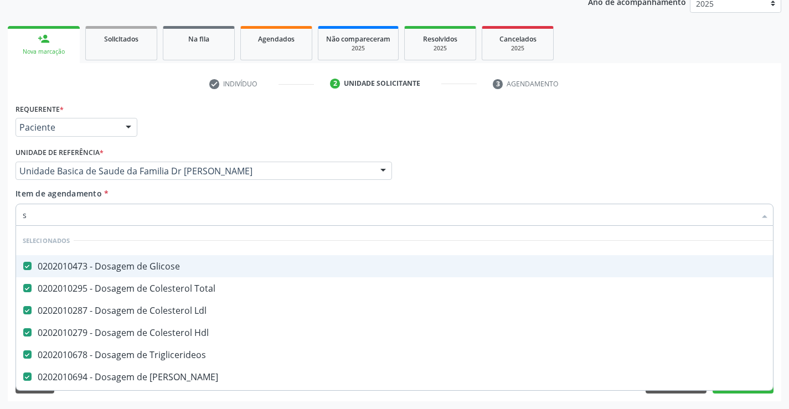
type input "si"
checkbox Glicose "false"
checkbox Total "false"
checkbox Ldl "false"
checkbox Hdl "false"
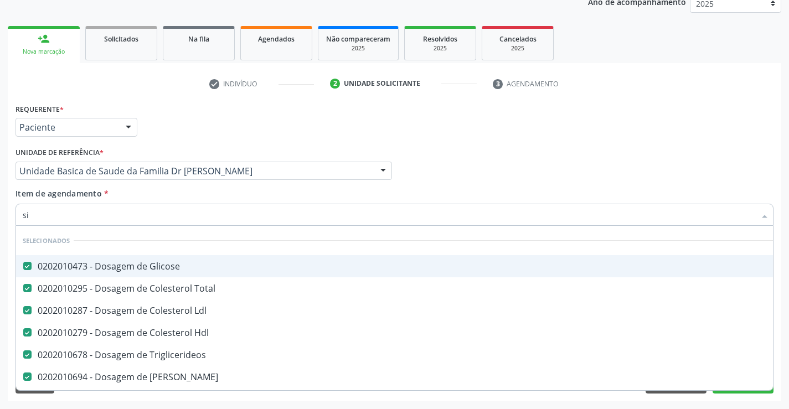
checkbox Triglicerideos "false"
checkbox Ureia "false"
checkbox Creatinina "false"
checkbox \(Tgp\) "false"
checkbox \(Tgo\) "false"
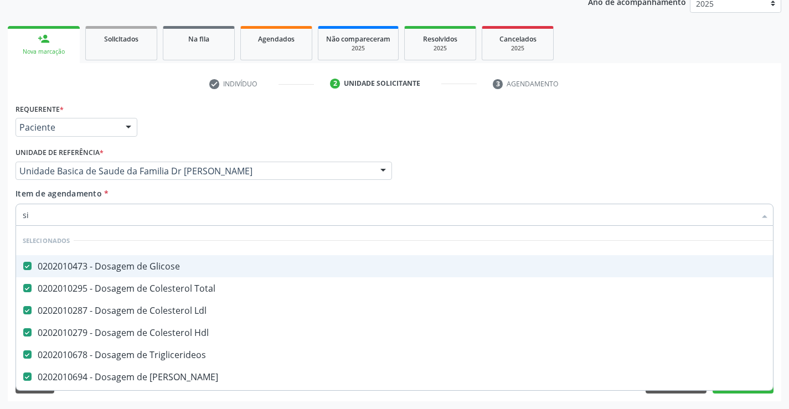
checkbox Alcalina "false"
checkbox Gt\) "false"
checkbox Urico "false"
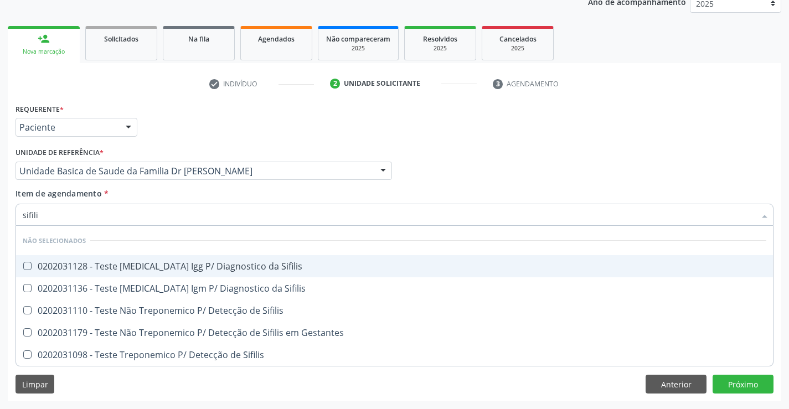
type input "sifilis"
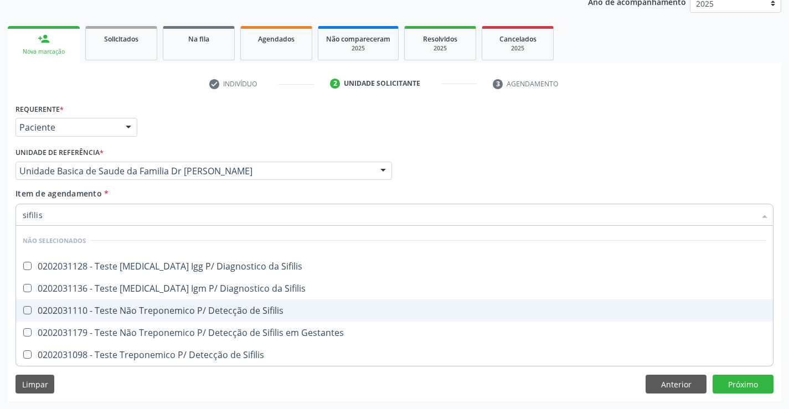
click at [223, 309] on div "0202031110 - Teste Não Treponemico P/ Detecção de Sifilis" at bounding box center [395, 310] width 744 height 9
checkbox Sifilis "true"
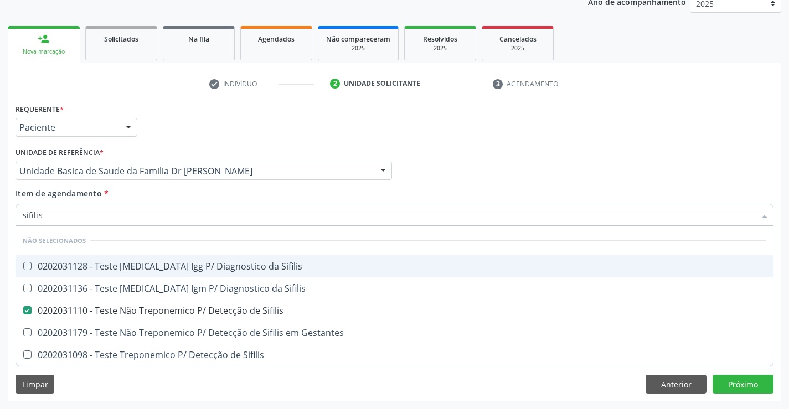
click at [216, 192] on div "Item de agendamento * sifilis Desfazer seleção Não selecionados 0202031128 - Te…" at bounding box center [395, 205] width 758 height 35
checkbox Sifilis "true"
checkbox Gestantes "true"
checkbox Sifilis "true"
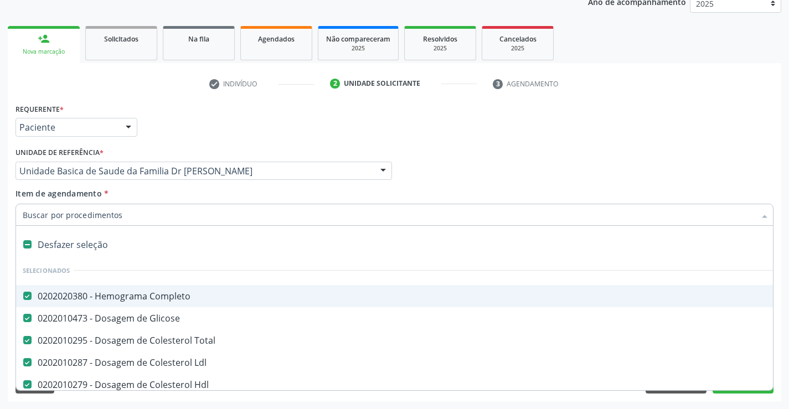
type input "u"
checkbox Ureia "false"
checkbox Creatinina "false"
checkbox \(Tgp\) "false"
checkbox \(Tgo\) "false"
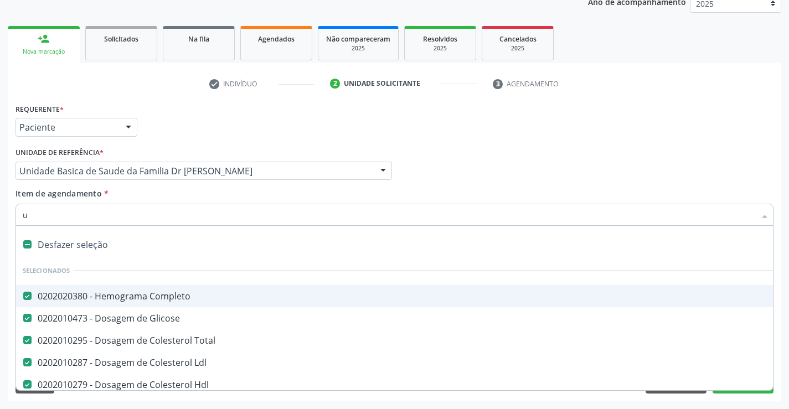
checkbox Alcalina "false"
checkbox Gt\) "false"
checkbox Urico "false"
checkbox Sifilis "false"
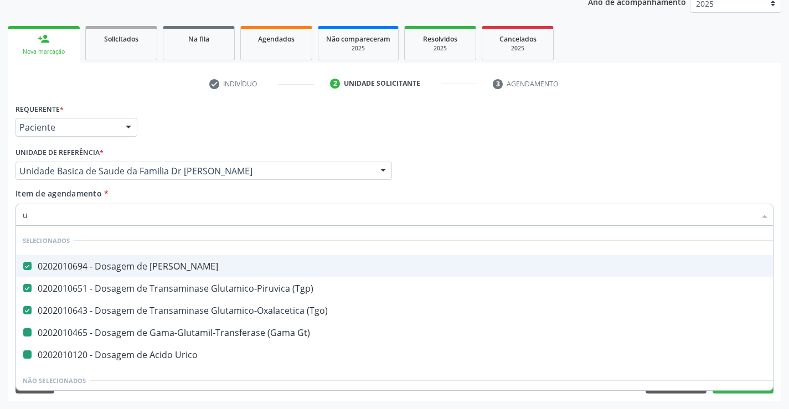
type input "ur"
checkbox Gt\) "false"
checkbox Urico "false"
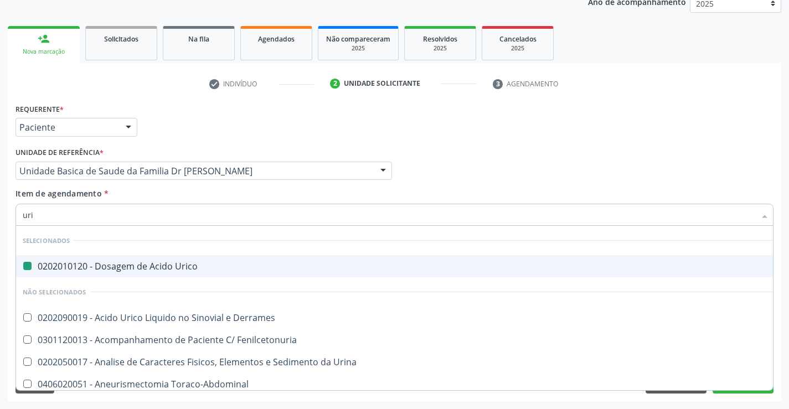
type input "urin"
checkbox Urico "false"
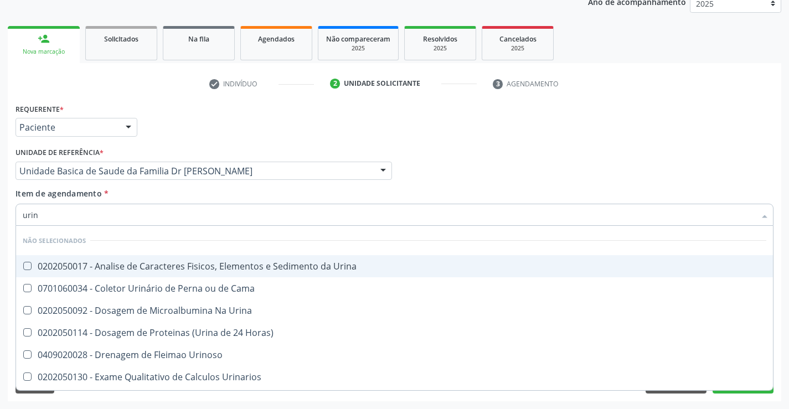
type input "urina"
click at [221, 271] on div "0202050017 - Analise de Caracteres Fisicos, Elementos e Sedimento da Urina" at bounding box center [395, 266] width 744 height 9
checkbox Urina "true"
click at [219, 194] on div "Item de agendamento * urina Desfazer seleção Não selecionados 0202050017 - Anal…" at bounding box center [395, 205] width 758 height 35
checkbox Urinarios "true"
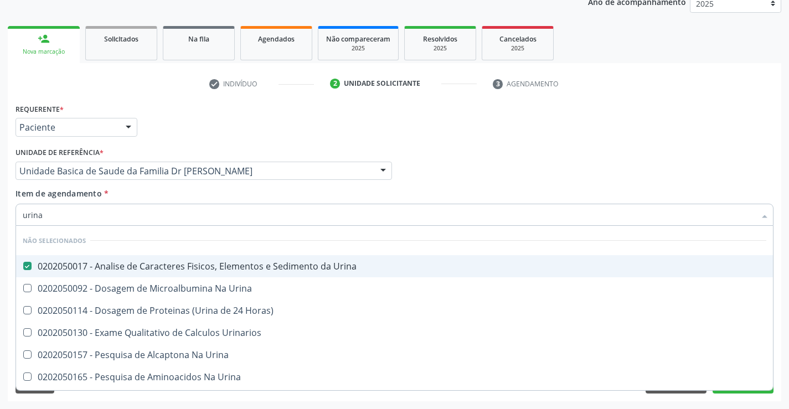
checkbox Urina "true"
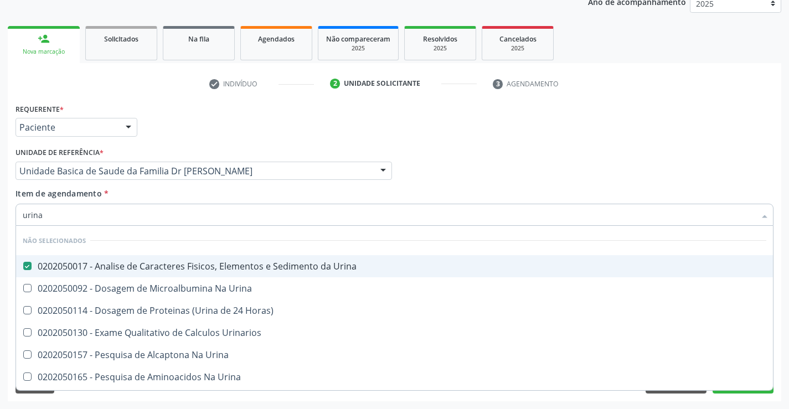
checkbox Urina "true"
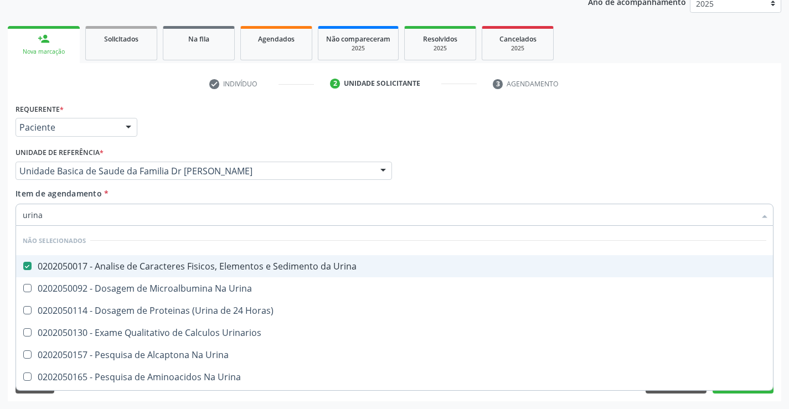
checkbox Urina "true"
checkbox Horas\) "true"
checkbox Urina "true"
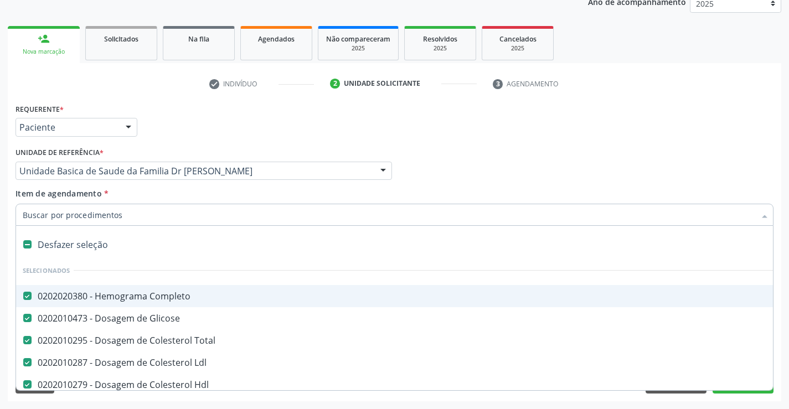
type input "f"
checkbox Ureia "false"
checkbox Creatinina "false"
checkbox \(Tgp\) "false"
checkbox \(Tgo\) "false"
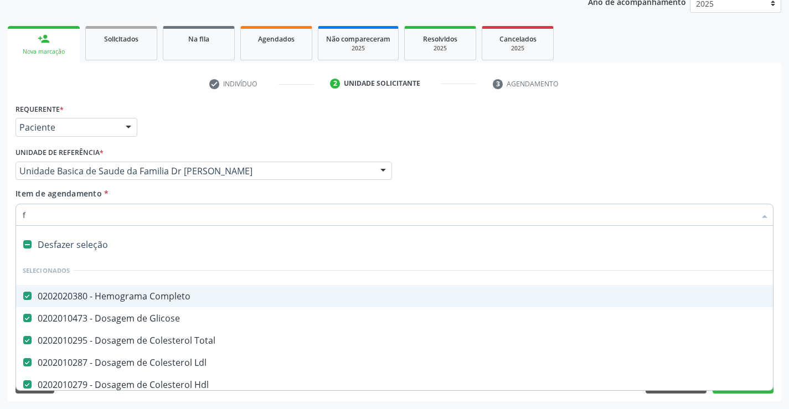
checkbox Alcalina "false"
checkbox Gt\) "false"
checkbox Urico "false"
checkbox Sifilis "false"
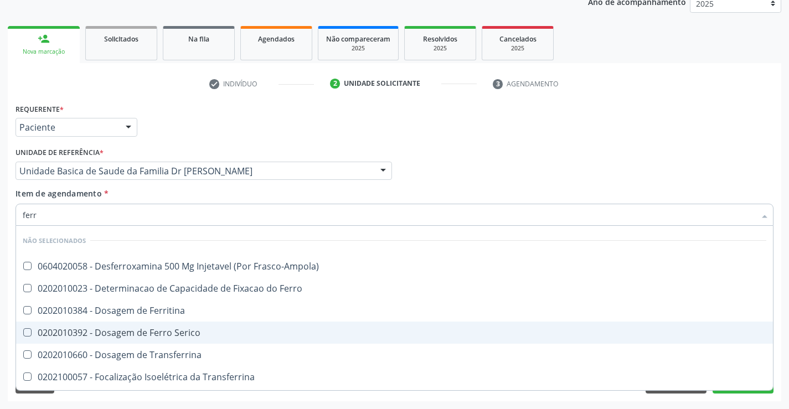
click at [197, 337] on div "0202010392 - Dosagem de Ferro Serico" at bounding box center [395, 333] width 744 height 9
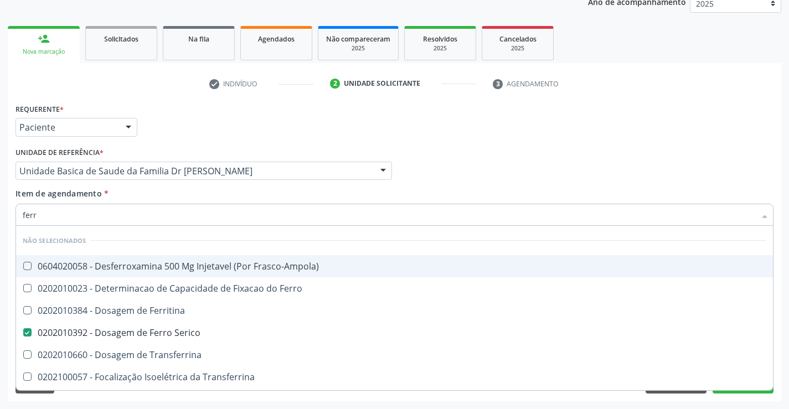
click at [226, 196] on div "Item de agendamento * ferr Desfazer seleção Não selecionados 0604020058 - Desfe…" at bounding box center [395, 205] width 758 height 35
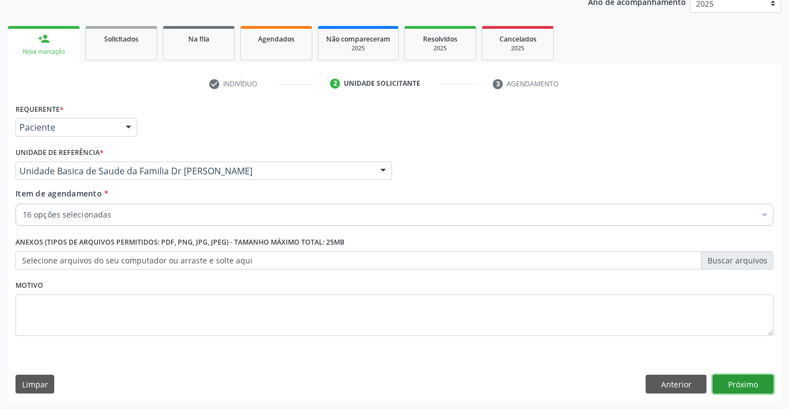
click at [741, 380] on button "Próximo" at bounding box center [743, 384] width 61 height 19
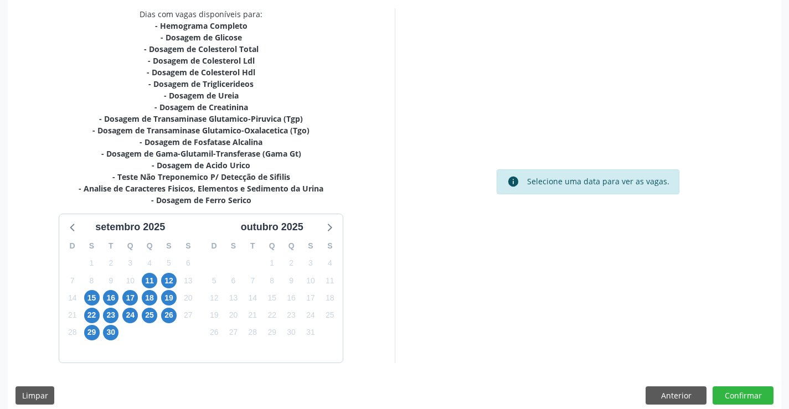
scroll to position [247, 0]
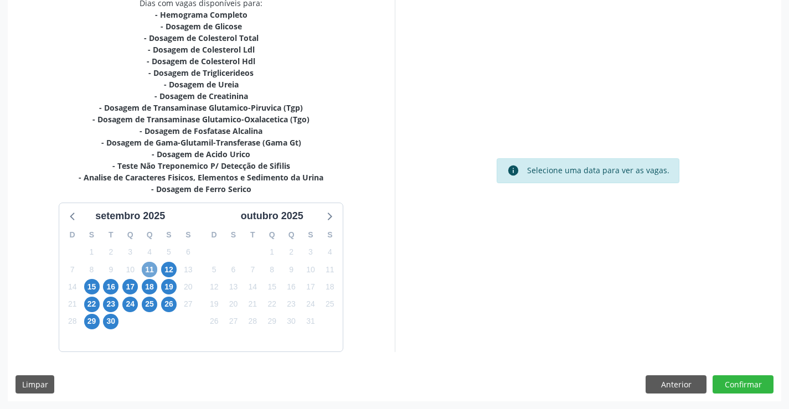
click at [150, 268] on span "11" at bounding box center [150, 270] width 16 height 16
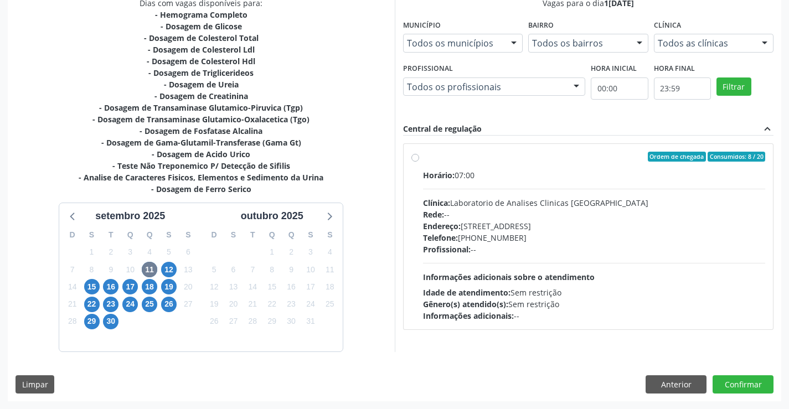
click at [523, 160] on div "Ordem de chegada Consumidos: 8 / 20" at bounding box center [594, 157] width 343 height 10
click at [419, 160] on input "Ordem de chegada Consumidos: 8 / 20 Horário: 07:00 Clínica: Laboratorio de Anal…" at bounding box center [416, 157] width 8 height 10
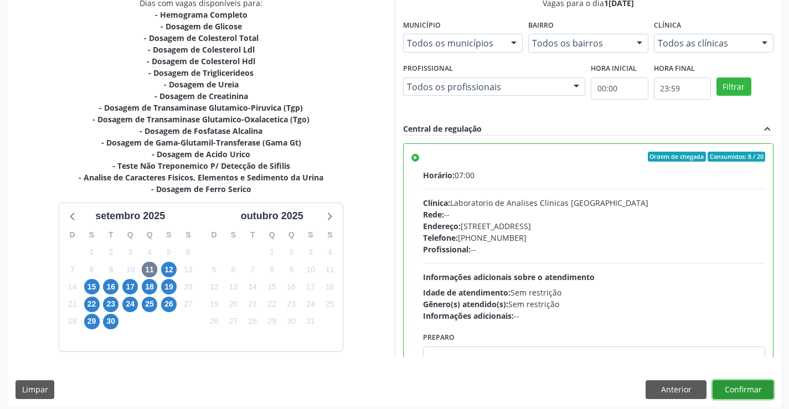
click at [740, 387] on button "Confirmar" at bounding box center [743, 390] width 61 height 19
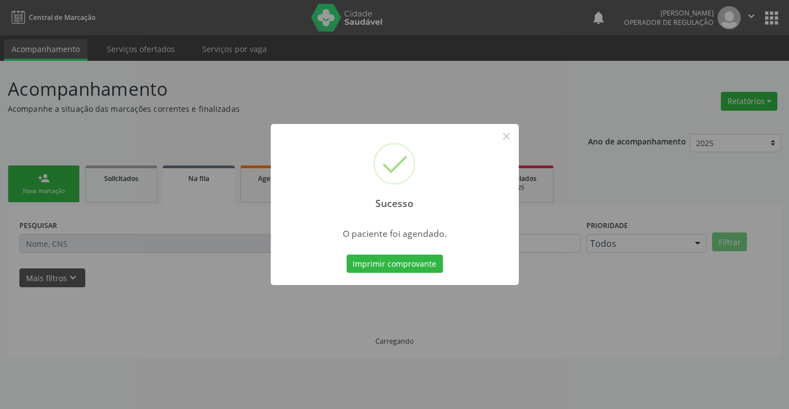
scroll to position [0, 0]
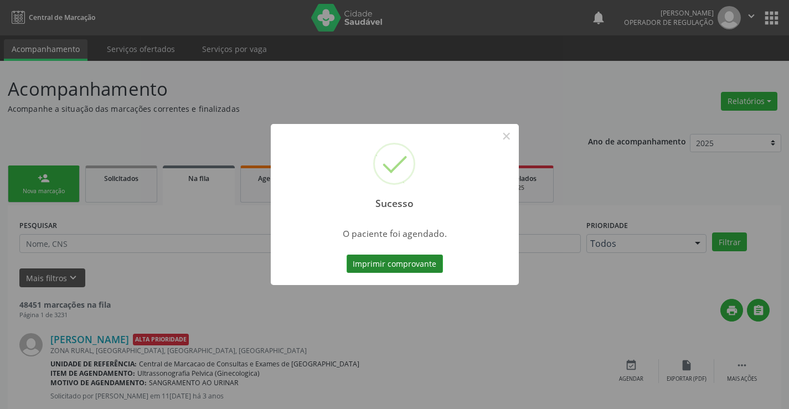
click at [393, 261] on button "Imprimir comprovante" at bounding box center [395, 264] width 96 height 19
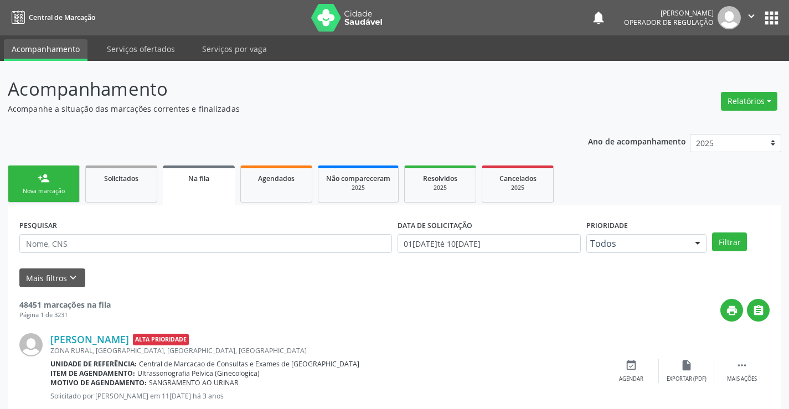
click at [59, 184] on link "person_add Nova marcação" at bounding box center [44, 184] width 72 height 37
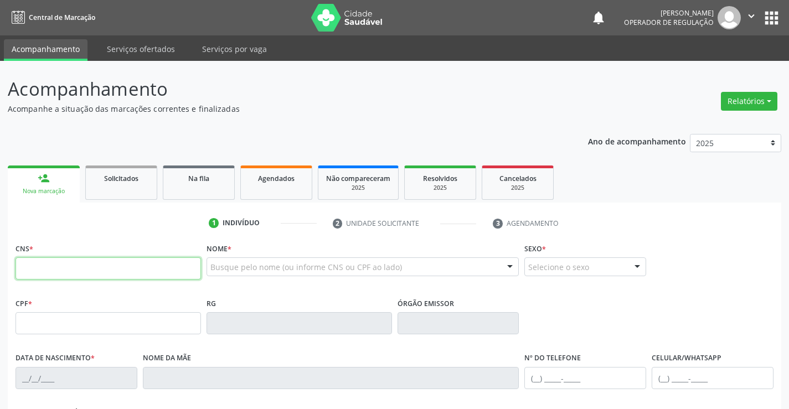
click at [101, 268] on input "text" at bounding box center [109, 269] width 186 height 22
type input "706 4091 7936 7186"
type input "23/10/1950"
type input "(74) 99143-7525"
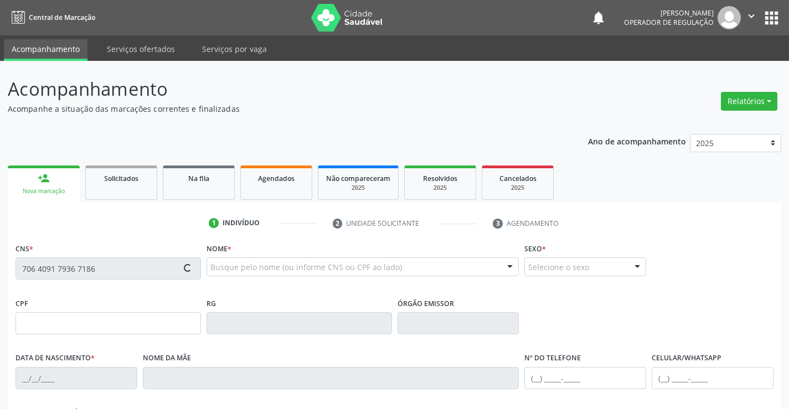
type input "75"
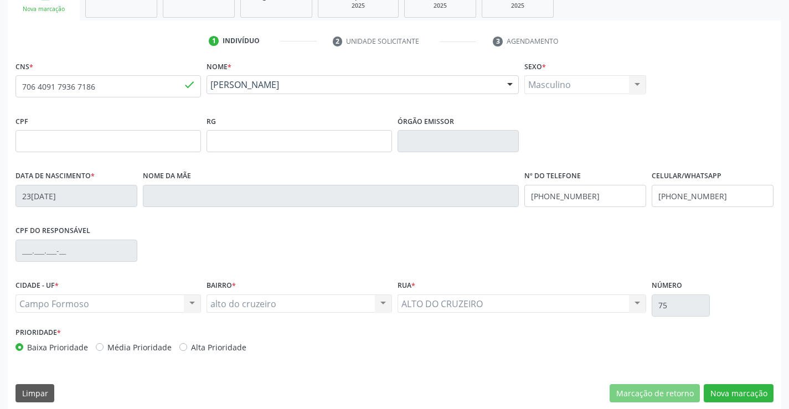
scroll to position [191, 0]
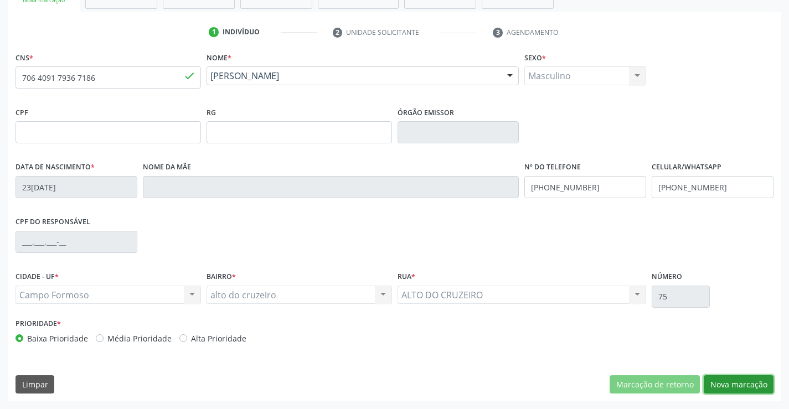
click at [735, 385] on button "Nova marcação" at bounding box center [739, 385] width 70 height 19
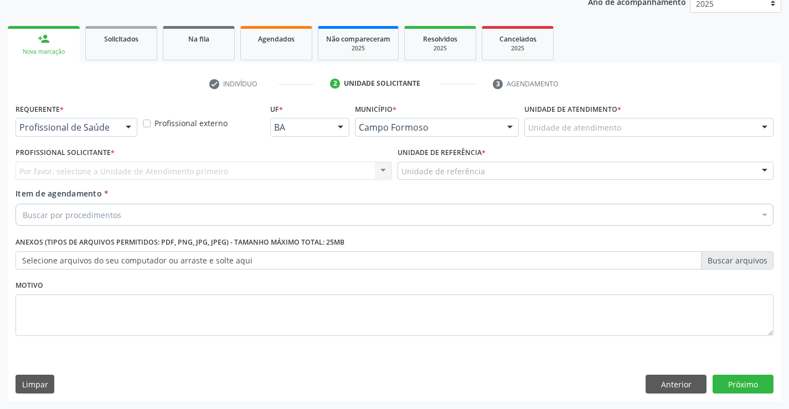
scroll to position [140, 0]
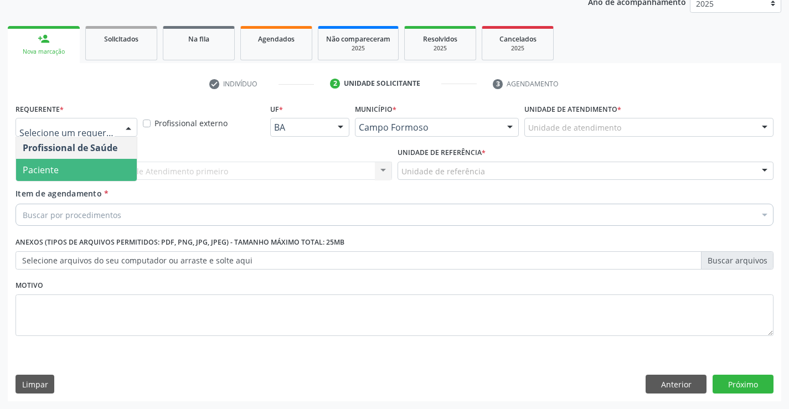
click at [62, 171] on span "Paciente" at bounding box center [76, 170] width 121 height 22
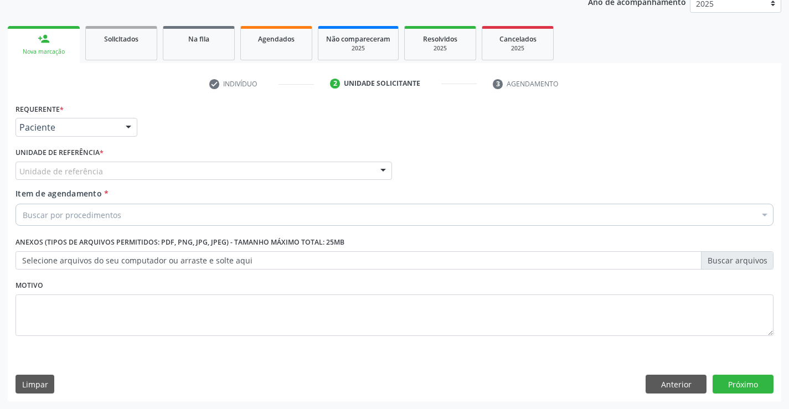
click at [101, 172] on div "Unidade de referência" at bounding box center [204, 171] width 377 height 19
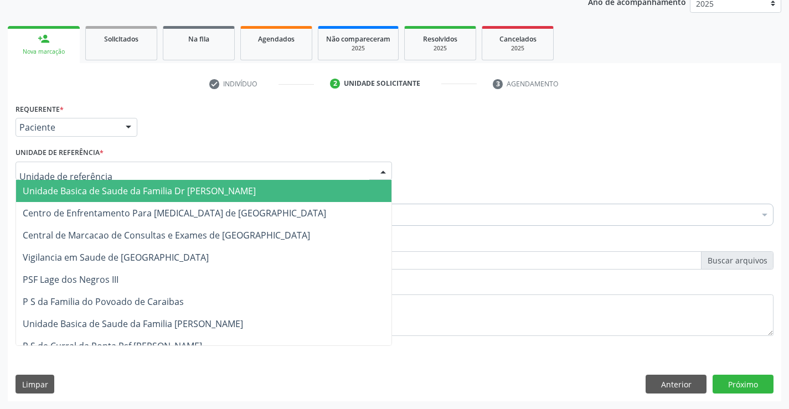
click at [152, 188] on span "Unidade Basica de Saude da Familia Dr [PERSON_NAME]" at bounding box center [139, 191] width 233 height 12
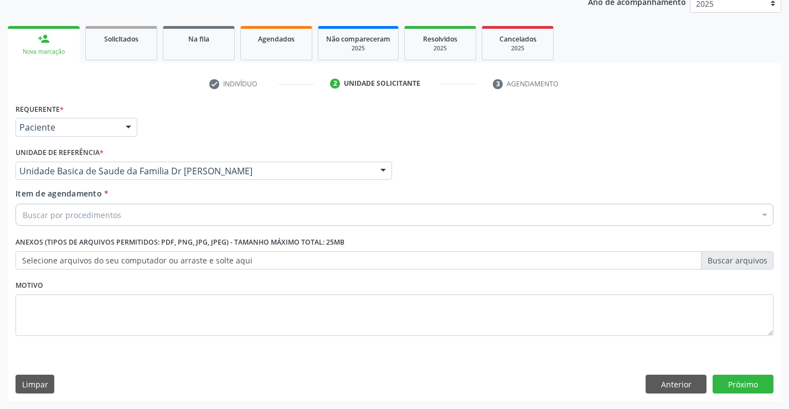
click at [125, 216] on div "Buscar por procedimentos" at bounding box center [395, 215] width 758 height 22
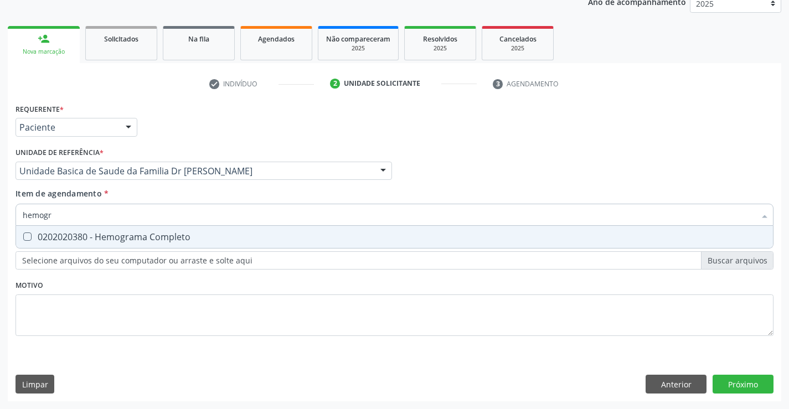
type input "hemogra"
click at [139, 237] on div "0202020380 - Hemograma Completo" at bounding box center [395, 237] width 744 height 9
checkbox Completo "true"
click at [145, 194] on div "Item de agendamento * hemogra Desfazer seleção 0202020380 - Hemograma Completo …" at bounding box center [395, 205] width 758 height 35
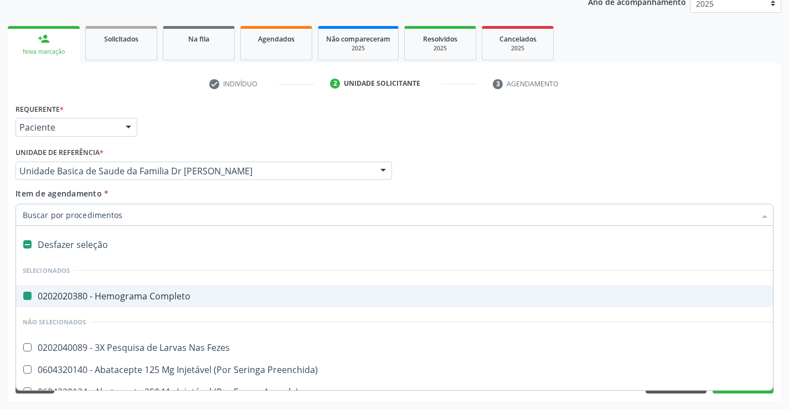
type input "u"
checkbox Completo "false"
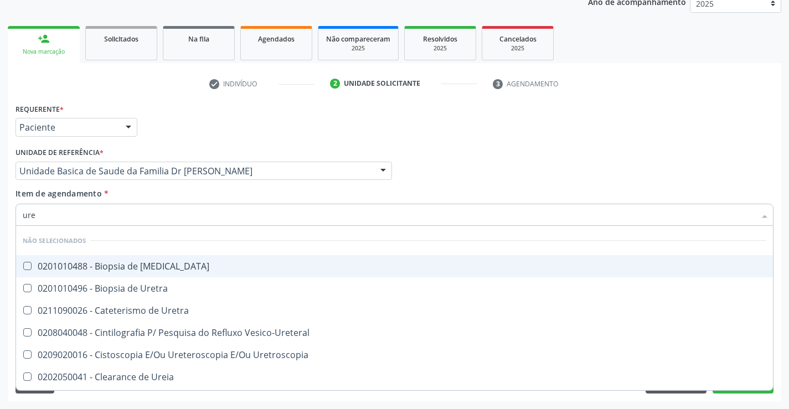
type input "urei"
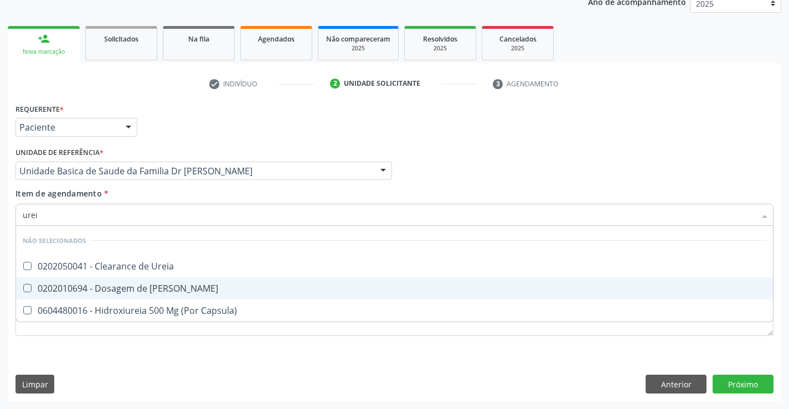
click at [139, 289] on div "0202010694 - Dosagem de [PERSON_NAME]" at bounding box center [395, 288] width 744 height 9
checkbox Ureia "true"
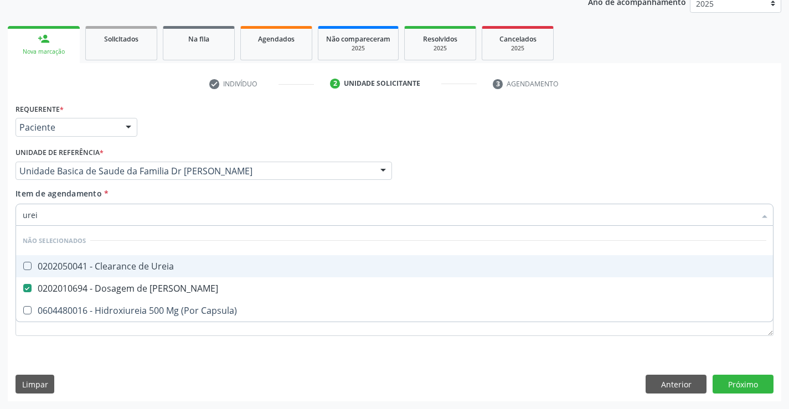
type input "urei"
click at [124, 197] on div "Item de agendamento * urei Desfazer seleção Não selecionados 0202050041 - Clear…" at bounding box center [395, 205] width 758 height 35
checkbox Ureia "true"
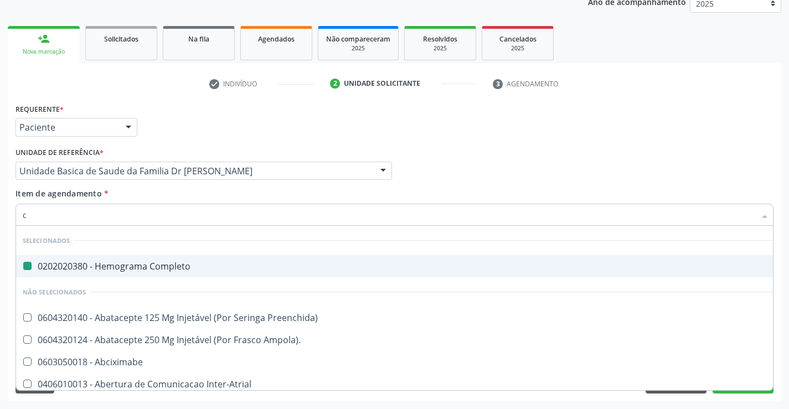
type input "cr"
checkbox Completo "false"
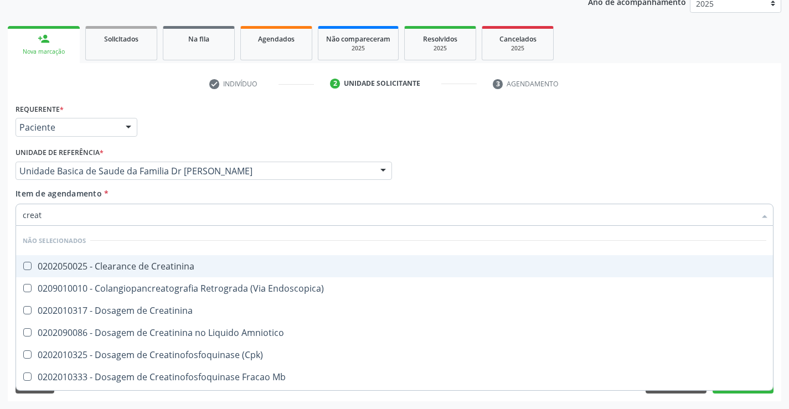
type input "creati"
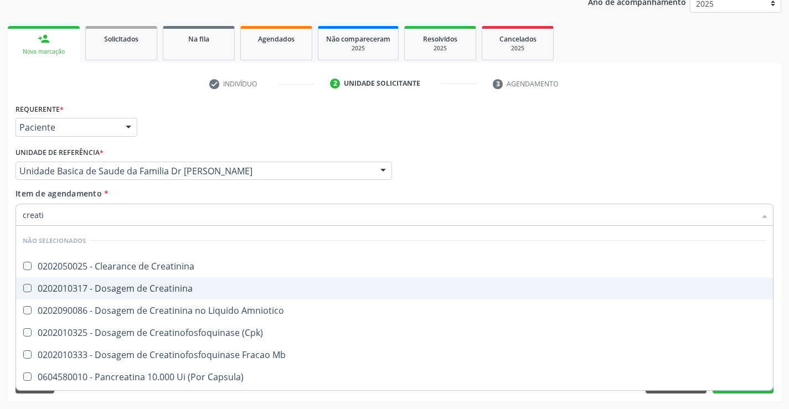
click at [141, 288] on div "0202010317 - Dosagem de Creatinina" at bounding box center [395, 288] width 744 height 9
checkbox Creatinina "true"
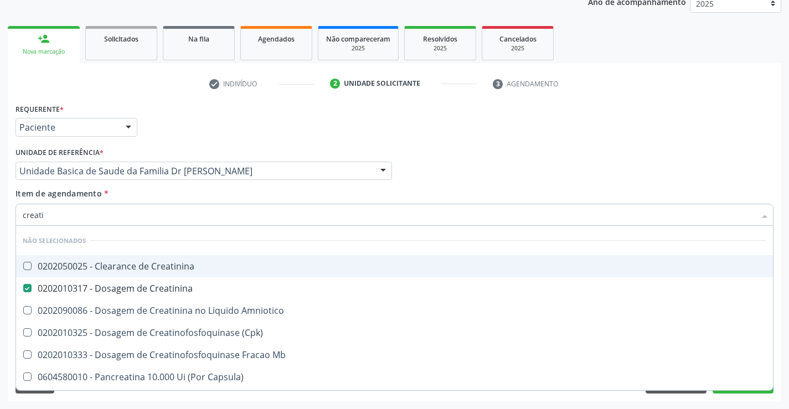
click at [155, 193] on div "Item de agendamento * creati Desfazer seleção Não selecionados 0202050025 - Cle…" at bounding box center [395, 205] width 758 height 35
checkbox Creatinina "true"
checkbox Amniotico "true"
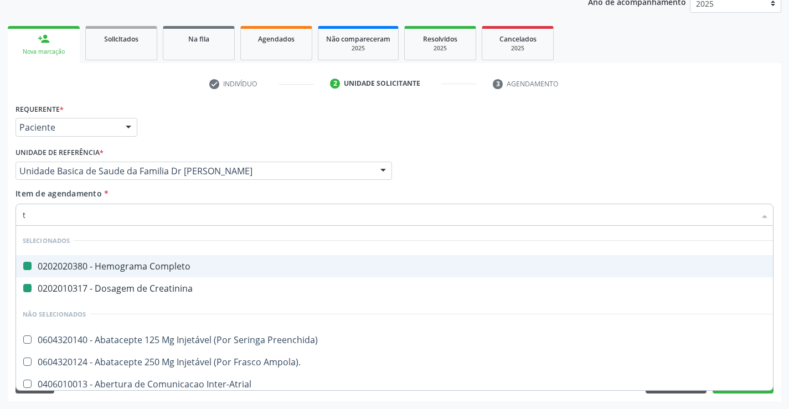
type input "te"
checkbox Completo "false"
checkbox Creatinina "false"
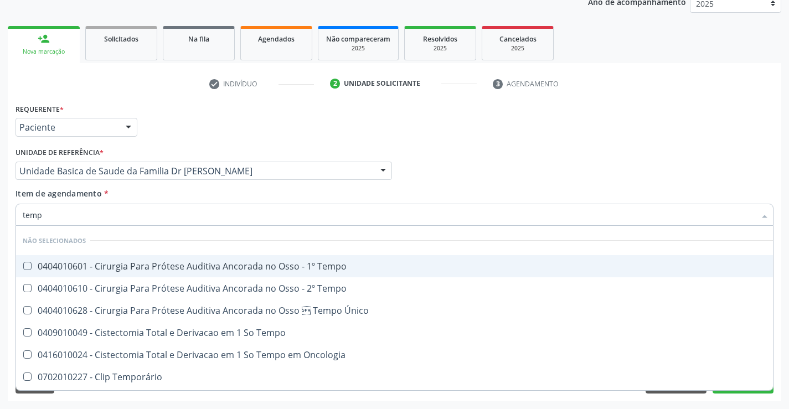
type input "tempo"
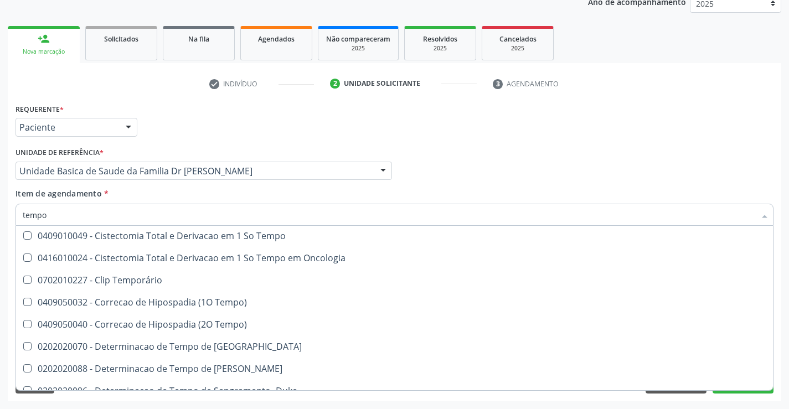
scroll to position [111, 0]
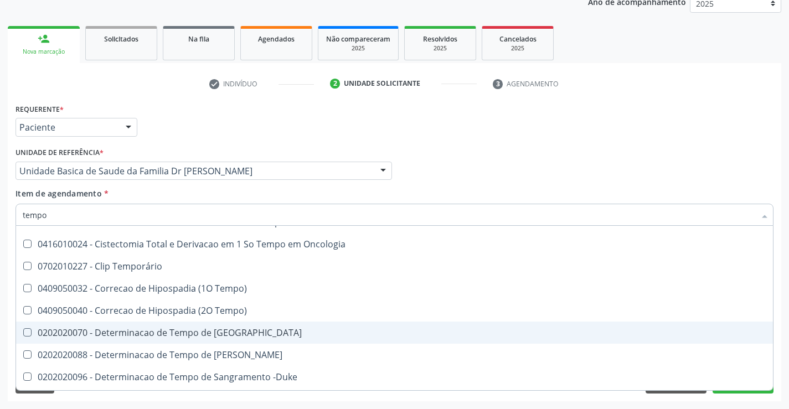
click at [276, 332] on div "0202020070 - Determinacao de Tempo de [GEOGRAPHIC_DATA]" at bounding box center [419, 333] width 793 height 9
checkbox Coagulacao "true"
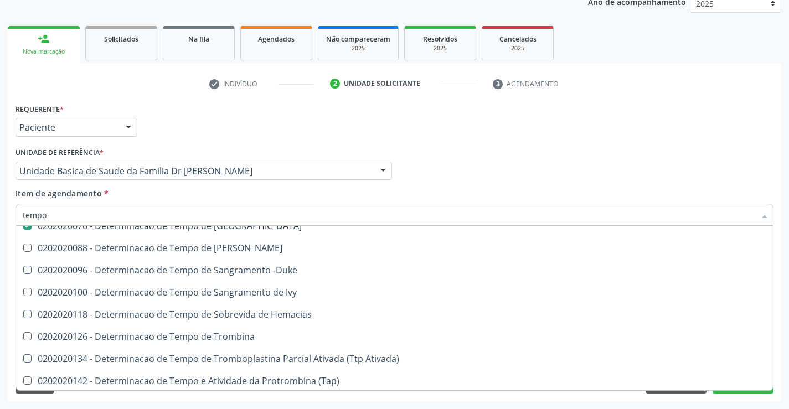
scroll to position [222, 0]
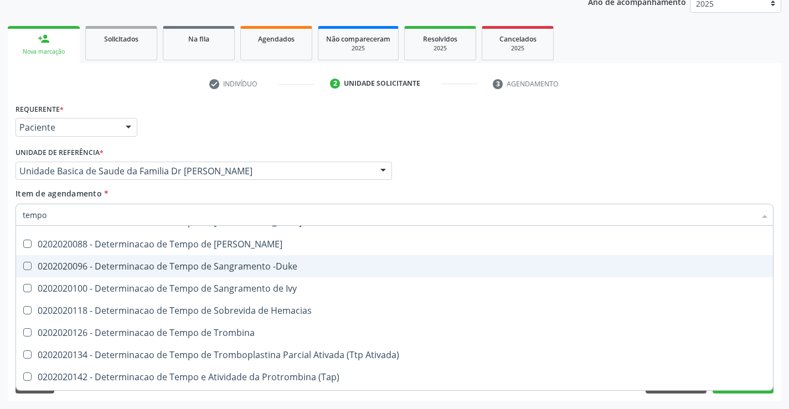
click at [312, 263] on div "0202020096 - Determinacao de Tempo de Sangramento -Duke" at bounding box center [419, 266] width 793 height 9
checkbox -Duke "true"
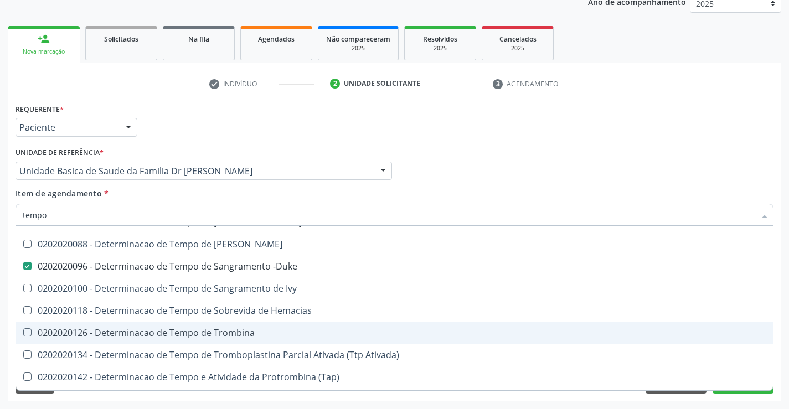
scroll to position [332, 0]
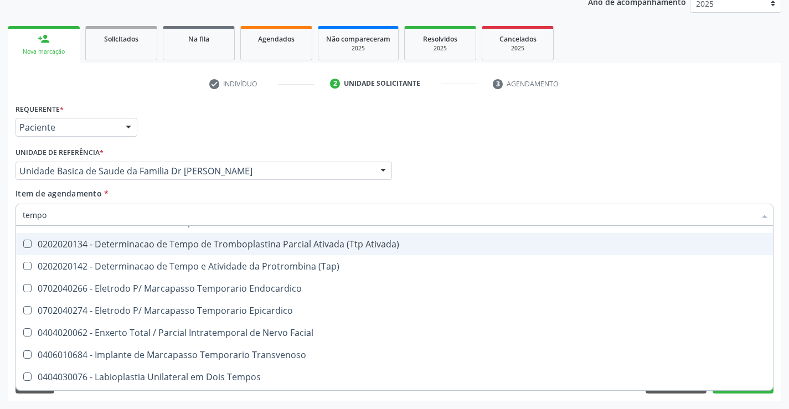
click at [410, 242] on div "0202020134 - Determinacao de Tempo de Tromboplastina Parcial Ativada (Ttp Ativa…" at bounding box center [419, 244] width 793 height 9
checkbox Ativada\) "true"
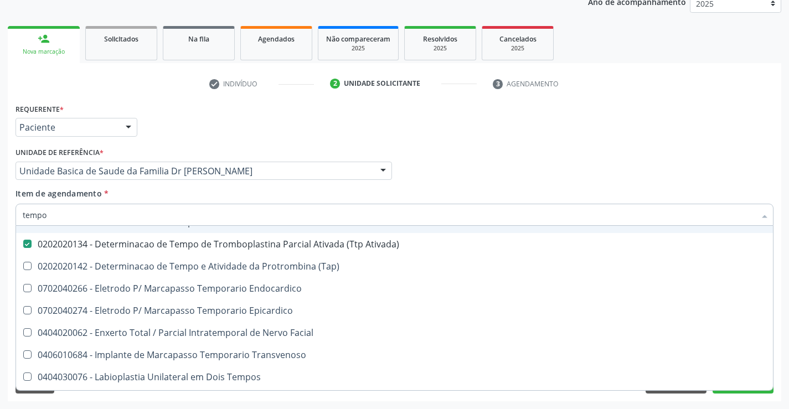
click at [373, 184] on div "Unidade de referência * Unidade Basica de Saude da Familia Dr Paulo Sudre Unida…" at bounding box center [204, 166] width 382 height 43
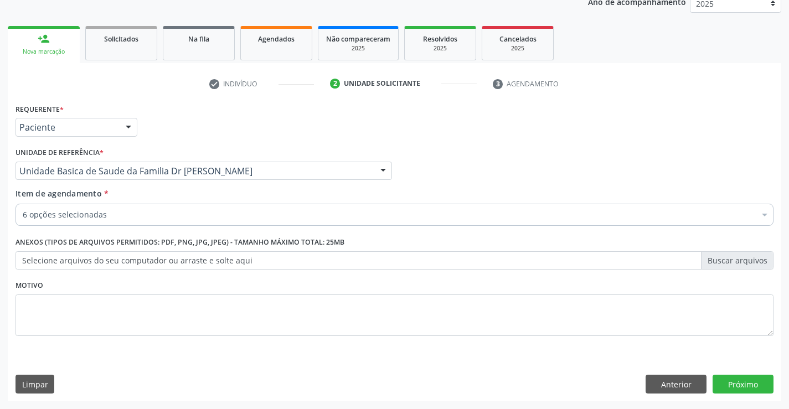
scroll to position [0, 0]
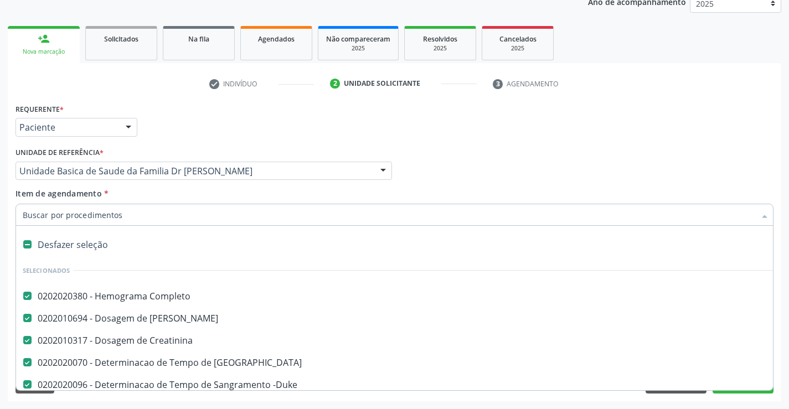
click at [137, 215] on input "Item de agendamento *" at bounding box center [389, 215] width 733 height 22
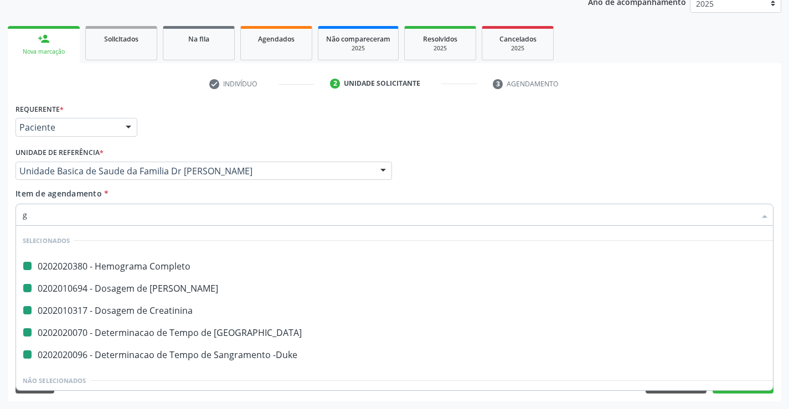
type input "gl"
checkbox Completo "false"
checkbox -Duke "false"
checkbox Ureia "false"
checkbox Coagulacao "false"
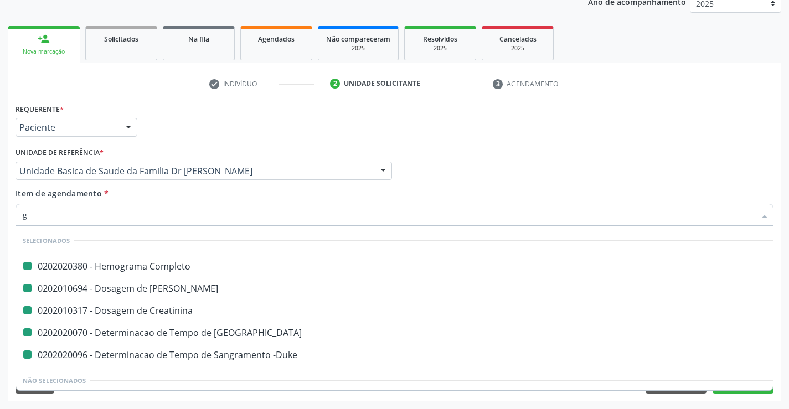
checkbox Creatinina "false"
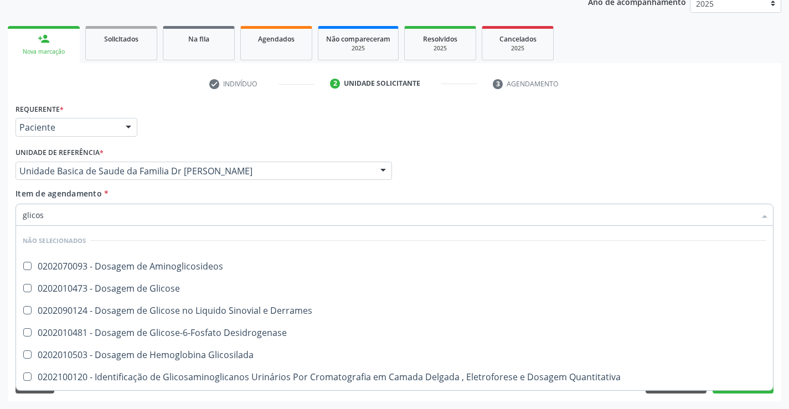
type input "glicose"
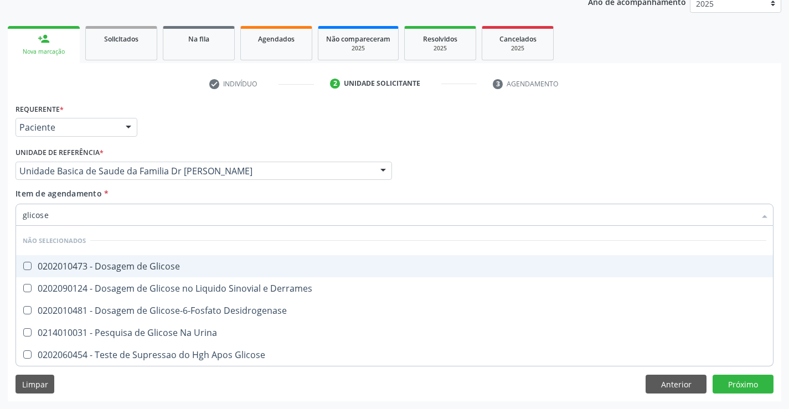
click at [152, 262] on div "0202010473 - Dosagem de Glicose" at bounding box center [395, 266] width 744 height 9
checkbox Glicose "true"
click at [143, 201] on div "Item de agendamento * glicose Desfazer seleção Não selecionados 0202010473 - Do…" at bounding box center [395, 205] width 758 height 35
checkbox Glicose "true"
checkbox Derrames "true"
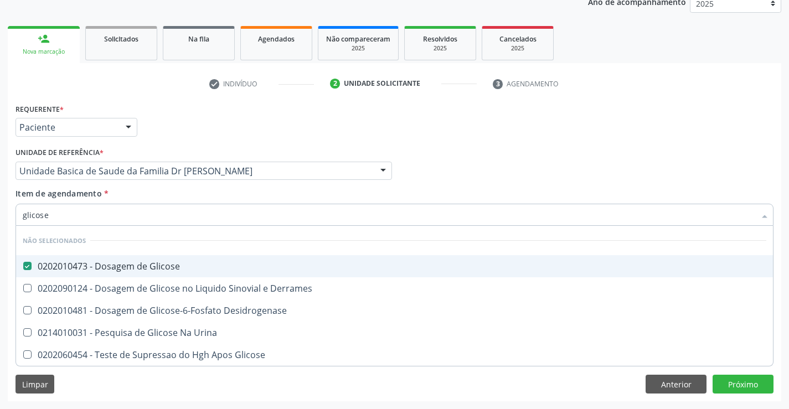
checkbox Urina "true"
checkbox Desidrogenase "true"
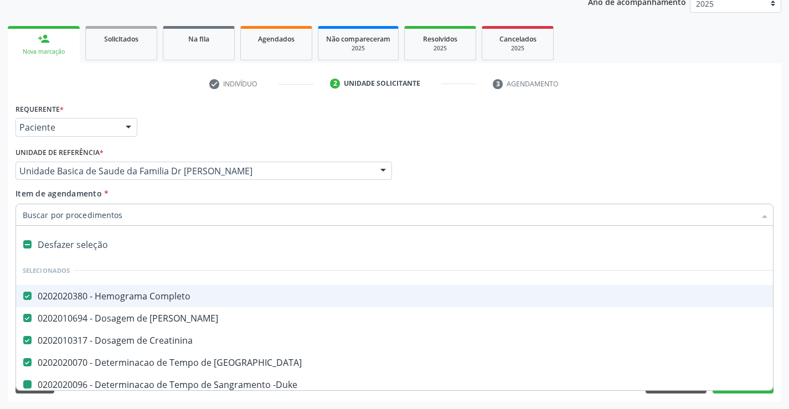
type input "u"
checkbox -Duke "false"
checkbox Ativada\) "false"
checkbox Glicose "false"
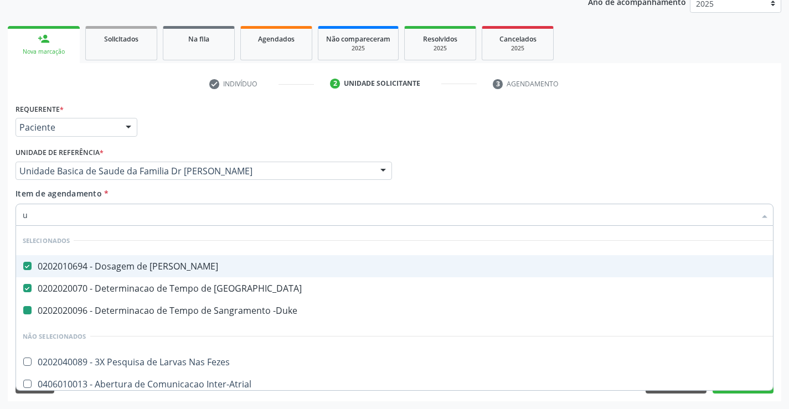
type input "ur"
checkbox -Duke "false"
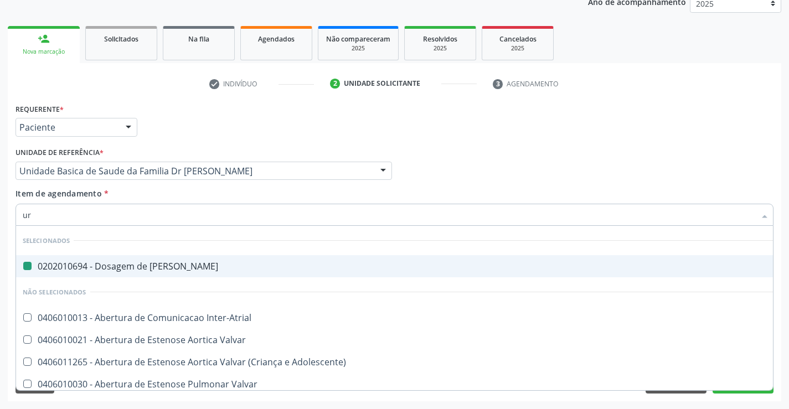
type input "uri"
checkbox Ureia "false"
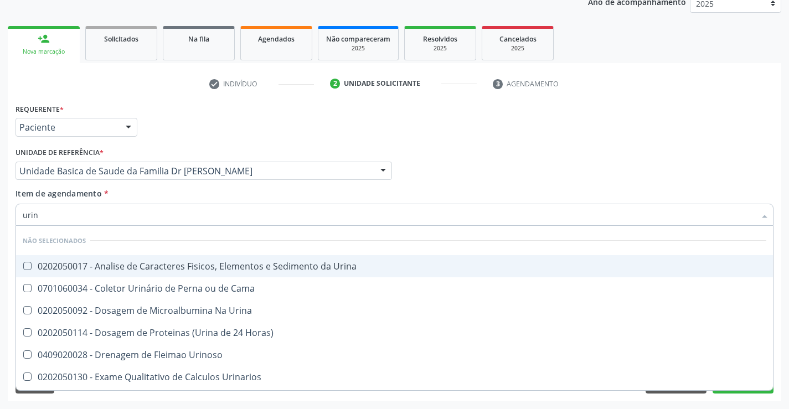
type input "urina"
click at [180, 271] on div "0202050017 - Analise de Caracteres Fisicos, Elementos e Sedimento da Urina" at bounding box center [395, 266] width 744 height 9
checkbox Urina "true"
click at [168, 194] on div "Item de agendamento * urina Desfazer seleção Não selecionados 0202050017 - Anal…" at bounding box center [395, 205] width 758 height 35
checkbox Urina "true"
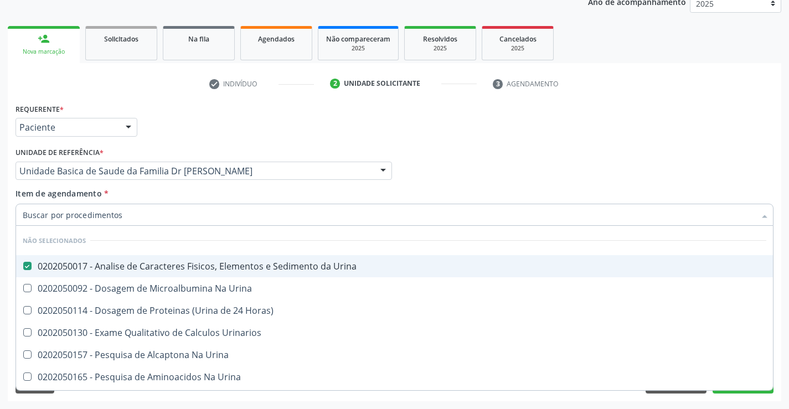
checkbox Horas\) "true"
checkbox Urina "true"
checkbox Urinarios "true"
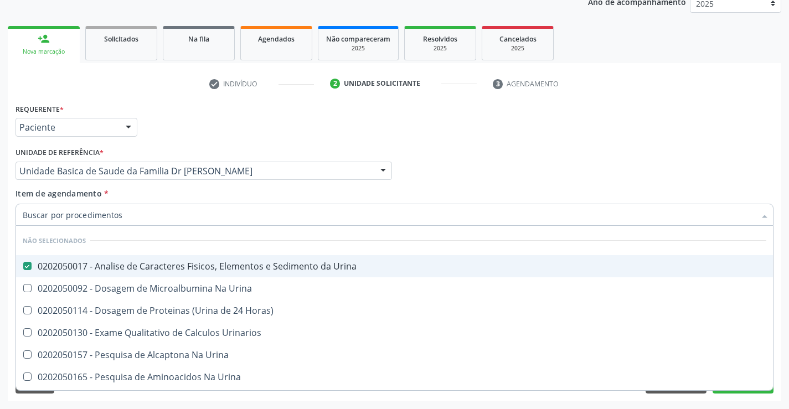
checkbox Urina "true"
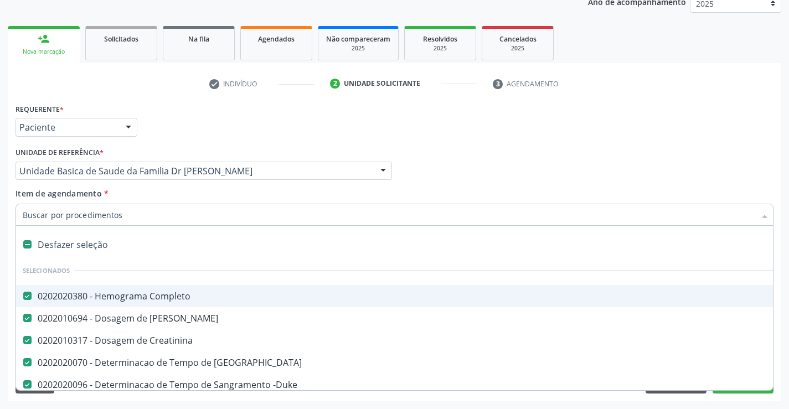
click at [783, 295] on div "Acompanhamento Acompanhe a situação das marcações correntes e finalizadas Relat…" at bounding box center [394, 165] width 789 height 488
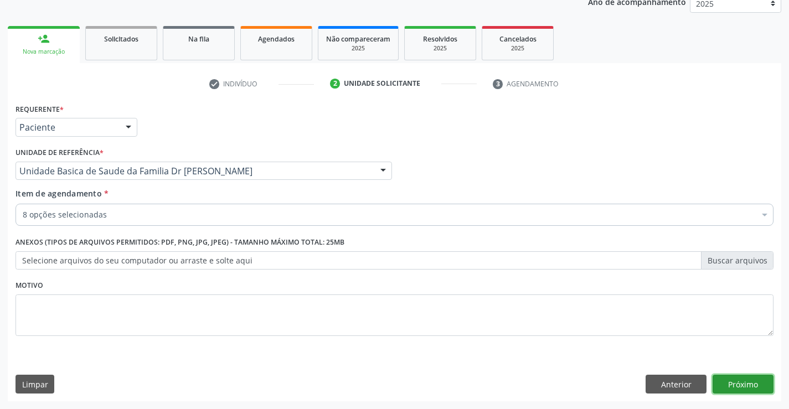
click at [742, 381] on button "Próximo" at bounding box center [743, 384] width 61 height 19
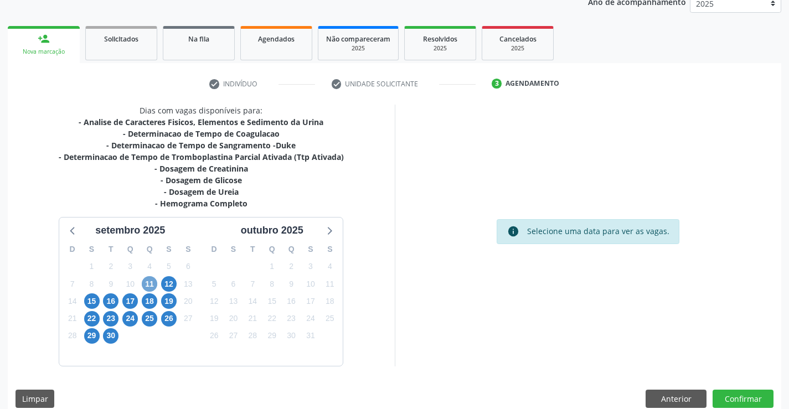
click at [151, 284] on span "11" at bounding box center [150, 284] width 16 height 16
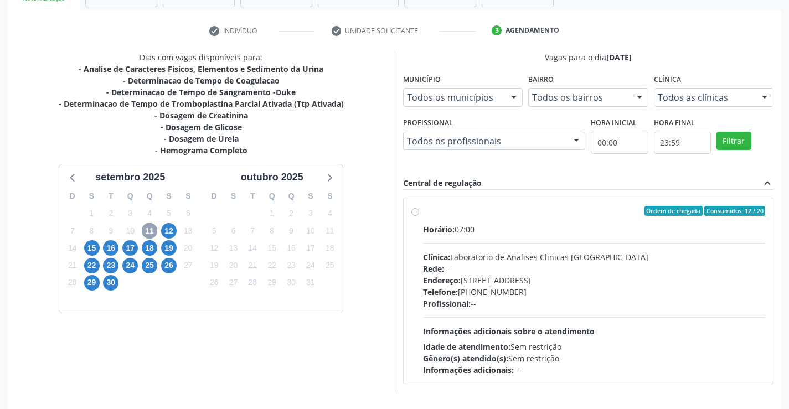
scroll to position [233, 0]
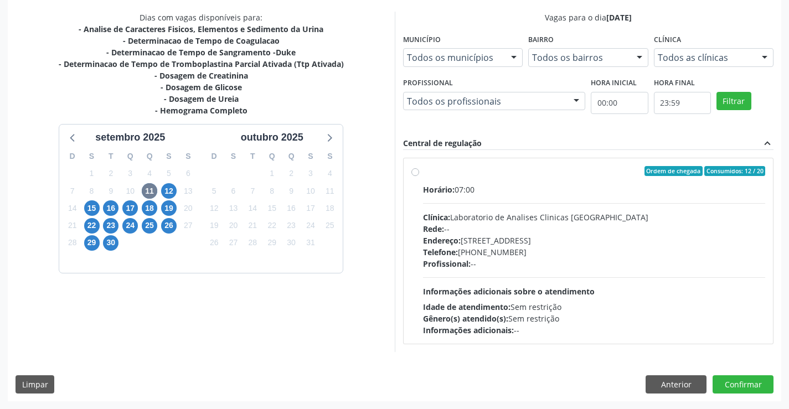
click at [561, 172] on div "Ordem de chegada Consumidos: 12 / 20" at bounding box center [594, 171] width 343 height 10
click at [419, 172] on input "Ordem de chegada Consumidos: 12 / 20 Horário: 07:00 Clínica: Laboratorio de Ana…" at bounding box center [416, 171] width 8 height 10
radio input "true"
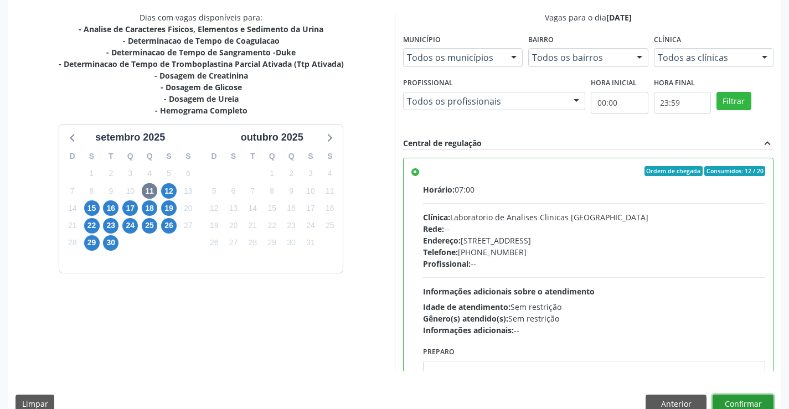
click at [733, 399] on button "Confirmar" at bounding box center [743, 404] width 61 height 19
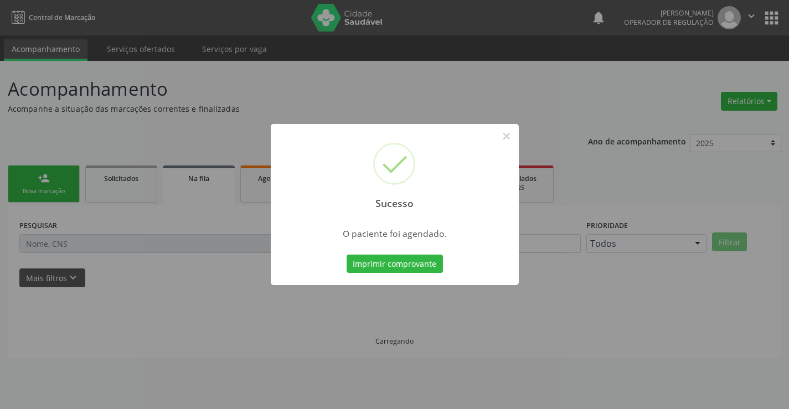
scroll to position [0, 0]
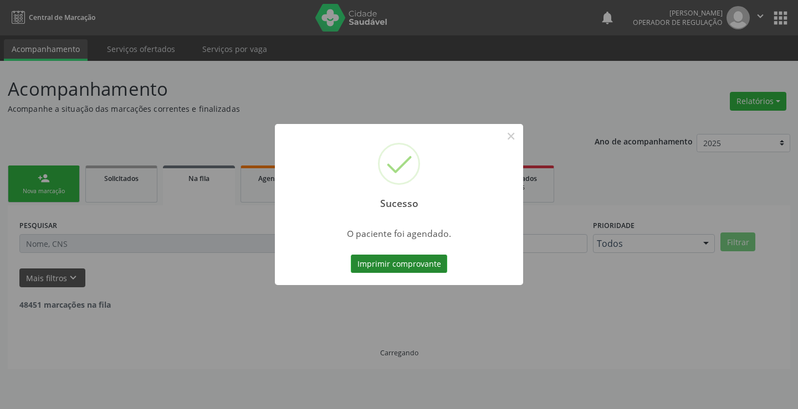
click at [398, 261] on button "Imprimir comprovante" at bounding box center [399, 264] width 96 height 19
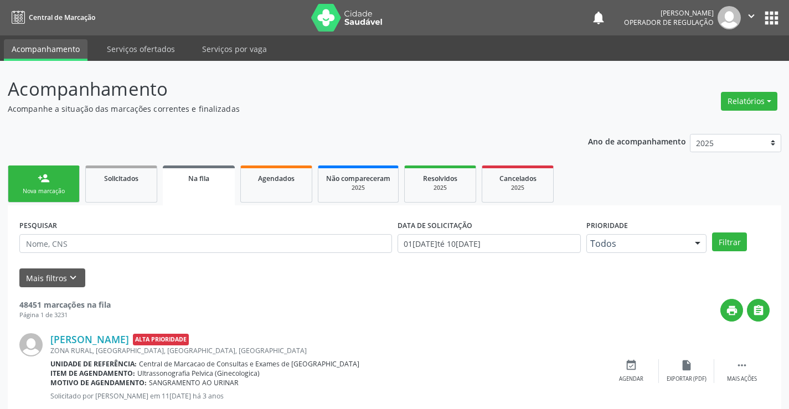
click at [58, 184] on link "person_add Nova marcação" at bounding box center [44, 184] width 72 height 37
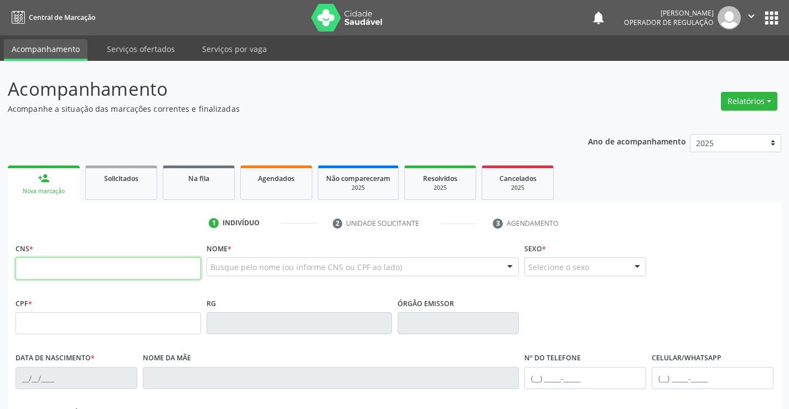
click at [79, 273] on input "text" at bounding box center [109, 269] width 186 height 22
type input "700 9059 0104 8292"
type input "858.543.555-07"
type input "2017710392"
type input "SSP"
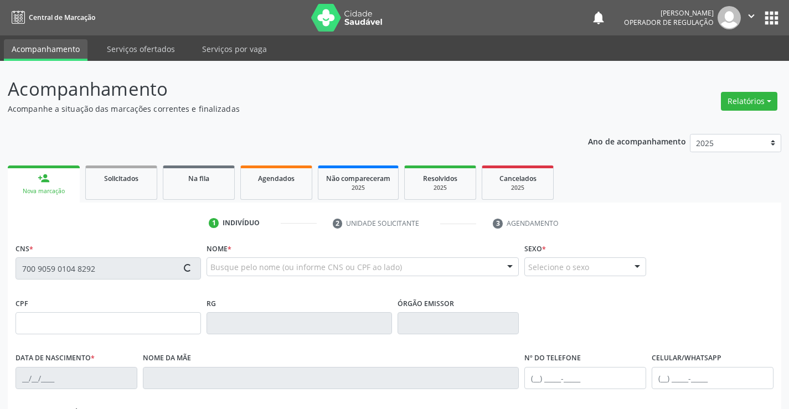
type input "01/02/1993"
type input "(74) 99137-6754"
type input "(74) 99140-4529"
type input "858.543.555-07"
type input "S/N"
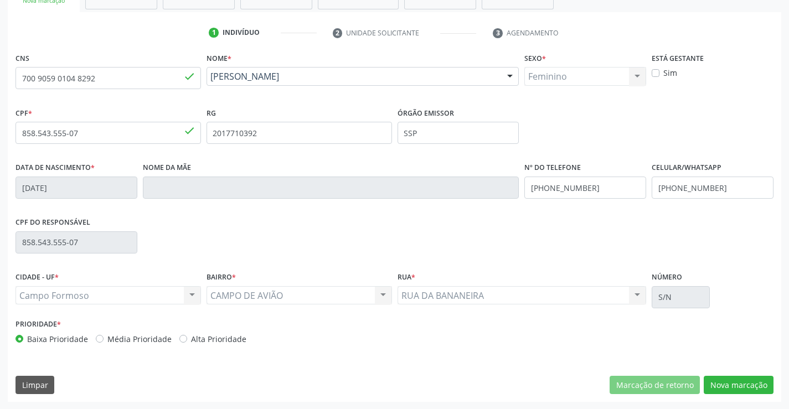
scroll to position [191, 0]
click at [734, 384] on button "Nova marcação" at bounding box center [739, 385] width 70 height 19
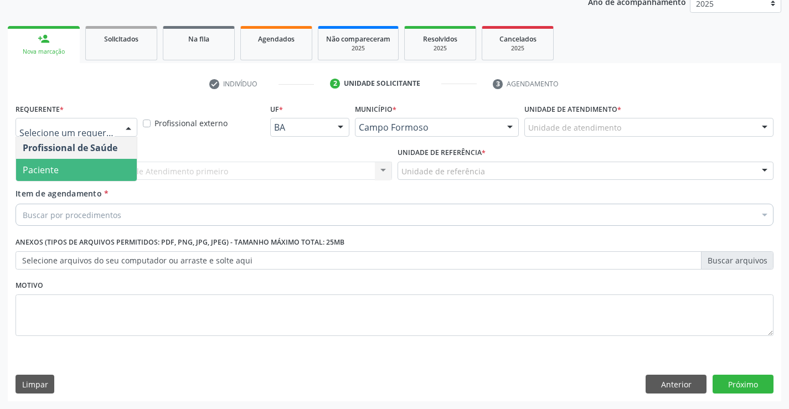
click at [59, 165] on span "Paciente" at bounding box center [76, 170] width 121 height 22
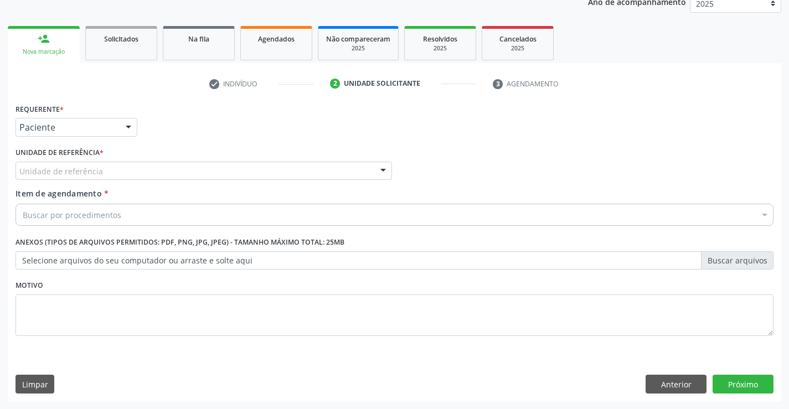
click at [60, 165] on div "Unidade de referência" at bounding box center [204, 171] width 377 height 19
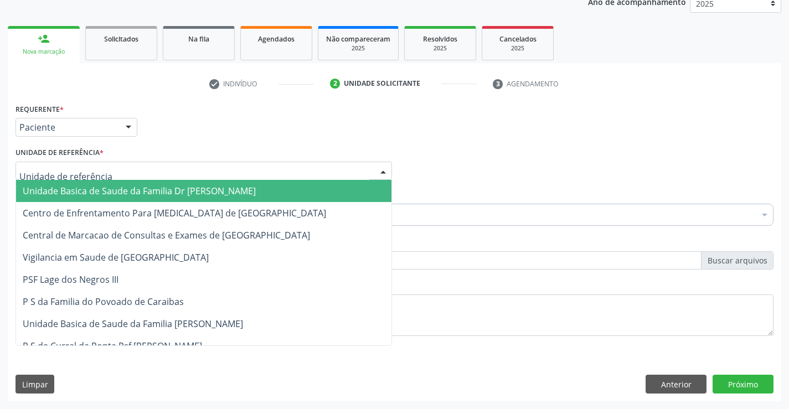
click at [84, 194] on span "Unidade Basica de Saude da Familia Dr [PERSON_NAME]" at bounding box center [139, 191] width 233 height 12
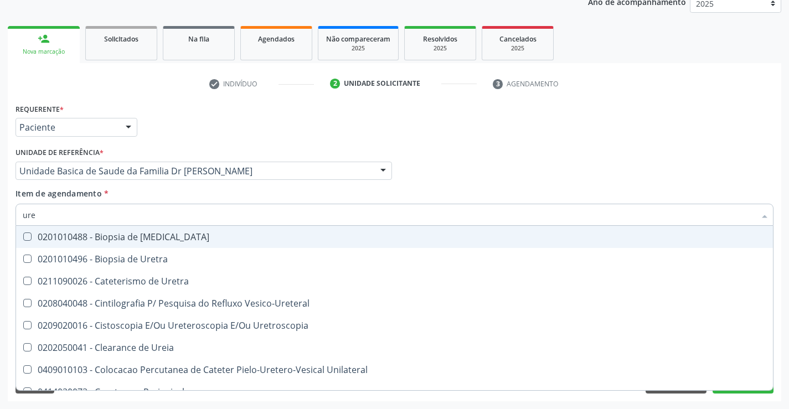
type input "urei"
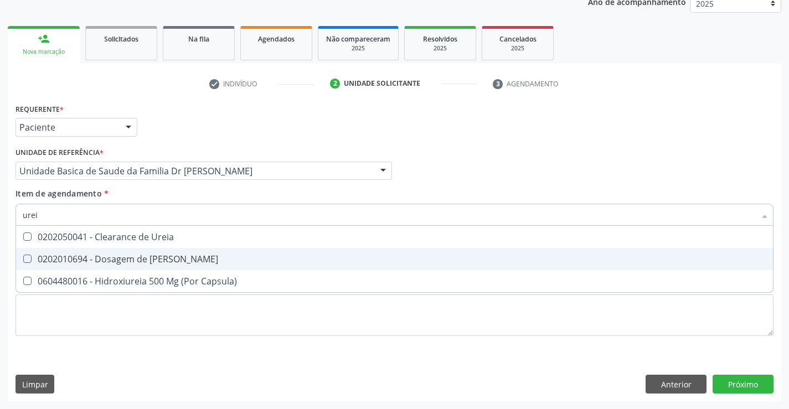
click at [116, 258] on div "0202010694 - Dosagem de [PERSON_NAME]" at bounding box center [395, 259] width 744 height 9
checkbox Ureia "true"
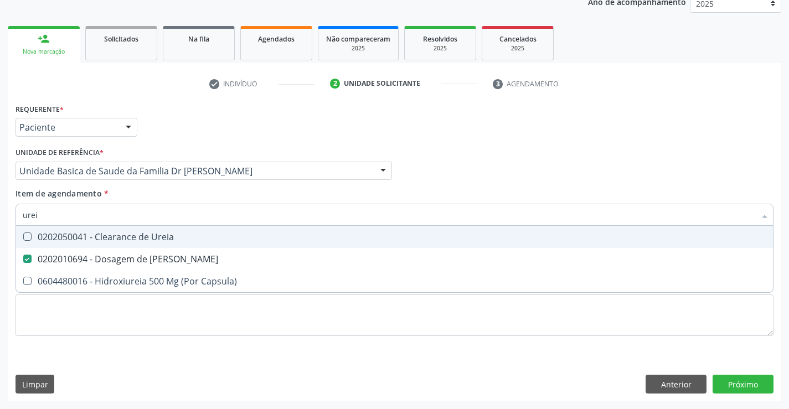
type input "urei"
click at [113, 189] on div "Item de agendamento * urei Desfazer seleção 0202050041 - Clearance de Ureia 020…" at bounding box center [395, 205] width 758 height 35
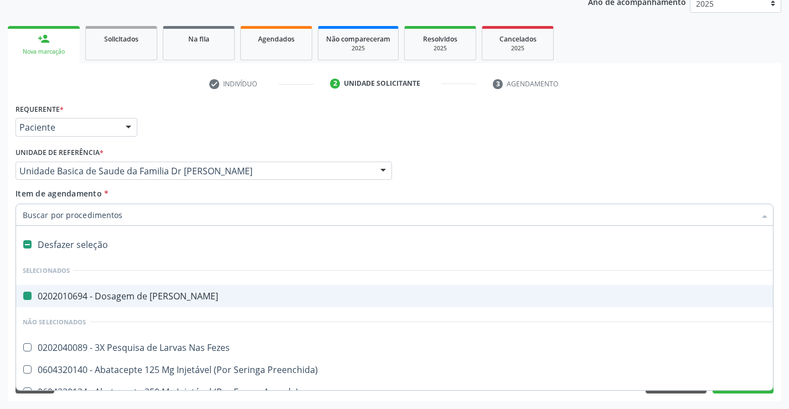
type input "c"
checkbox Ureia "false"
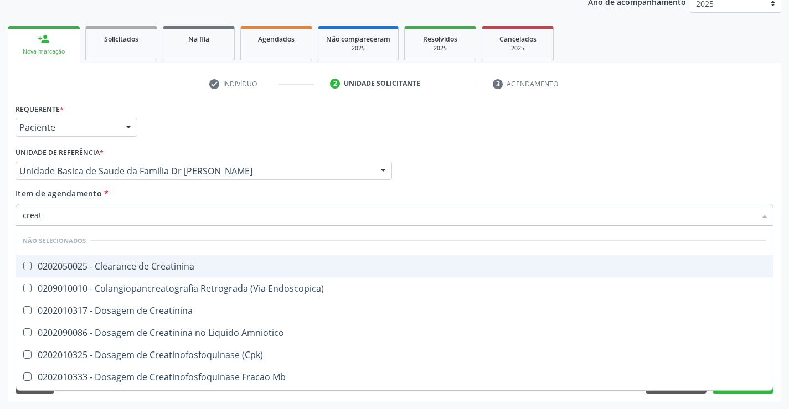
type input "creati"
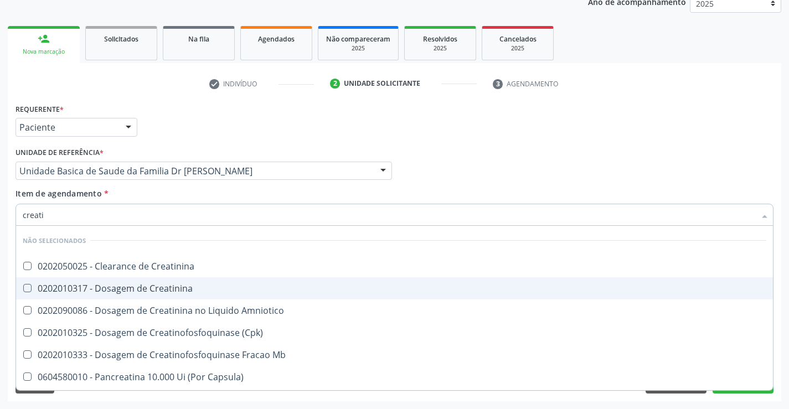
click at [155, 286] on div "0202010317 - Dosagem de Creatinina" at bounding box center [395, 288] width 744 height 9
checkbox Creatinina "true"
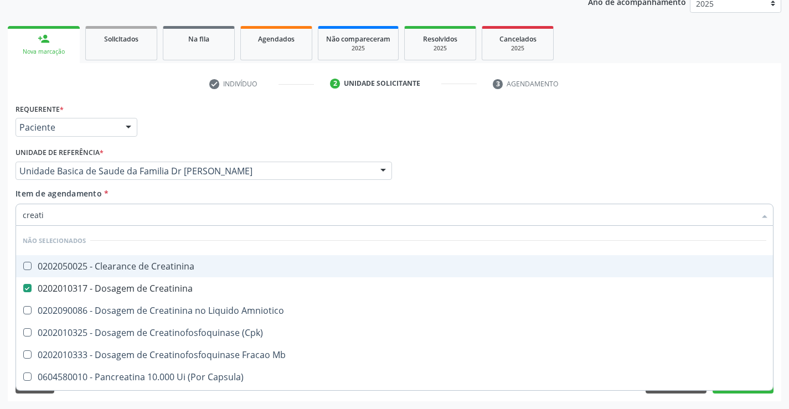
type input "creati"
click at [170, 192] on div "Item de agendamento * creati Desfazer seleção Não selecionados 0202050025 - Cle…" at bounding box center [395, 205] width 758 height 35
checkbox Creatinina "true"
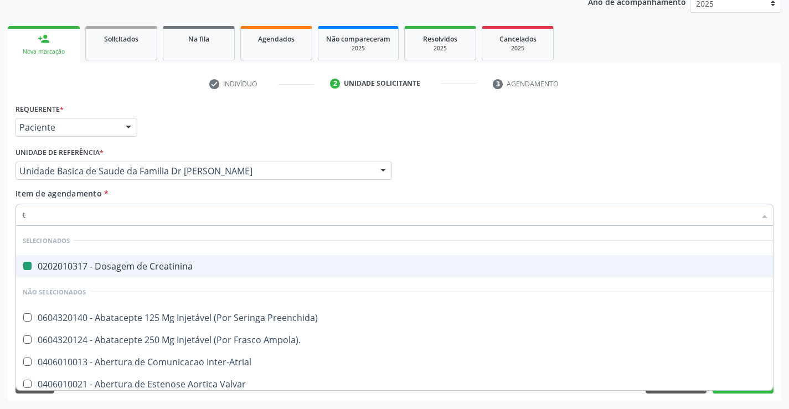
type input "tg"
checkbox Creatinina "false"
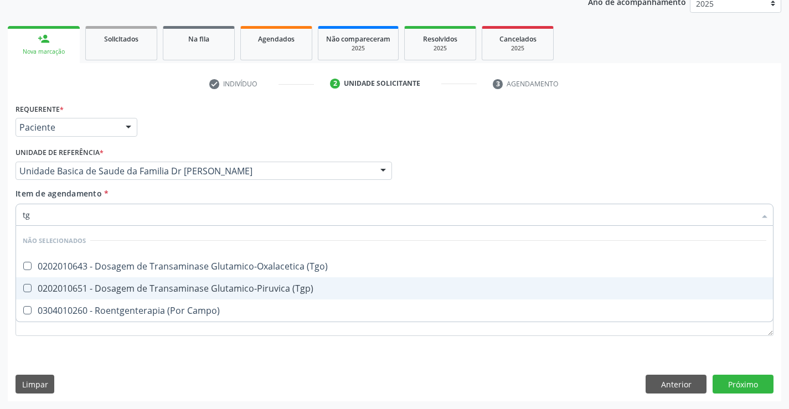
click at [175, 288] on div "0202010651 - Dosagem de Transaminase Glutamico-Piruvica (Tgp)" at bounding box center [395, 288] width 744 height 9
checkbox \(Tgp\) "true"
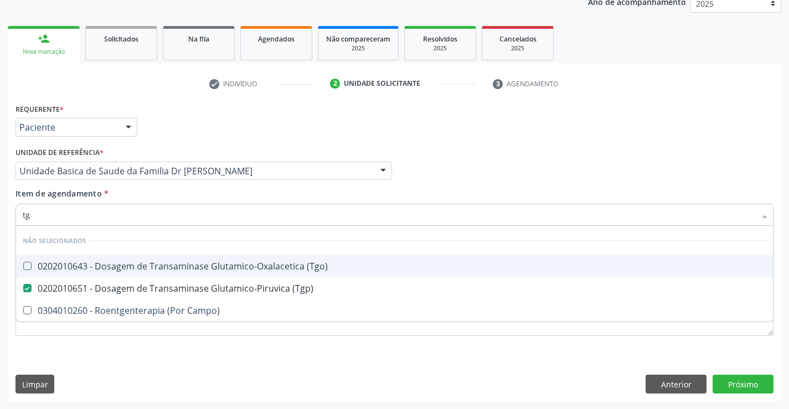
click at [177, 270] on div "0202010643 - Dosagem de Transaminase Glutamico-Oxalacetica (Tgo)" at bounding box center [395, 266] width 744 height 9
checkbox \(Tgo\) "true"
type input "tg"
click at [163, 194] on div "Item de agendamento * tg Desfazer seleção Não selecionados 0202010643 - Dosagem…" at bounding box center [395, 205] width 758 height 35
checkbox Campo\) "true"
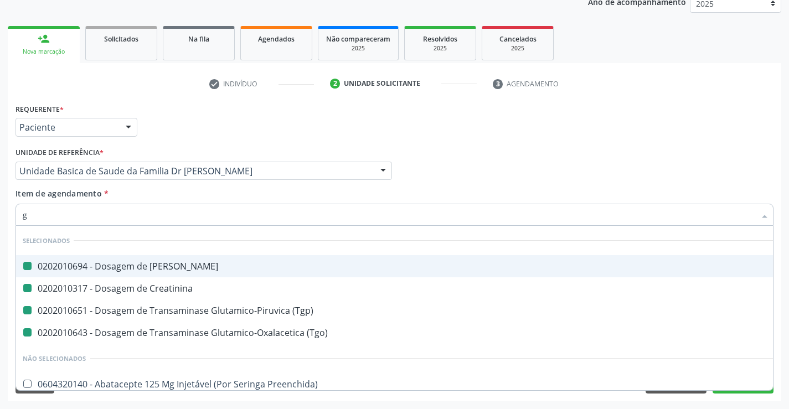
type input "ga"
checkbox Ureia "false"
checkbox \(Tgp\) "false"
checkbox Creatinina "false"
checkbox \(Tgo\) "false"
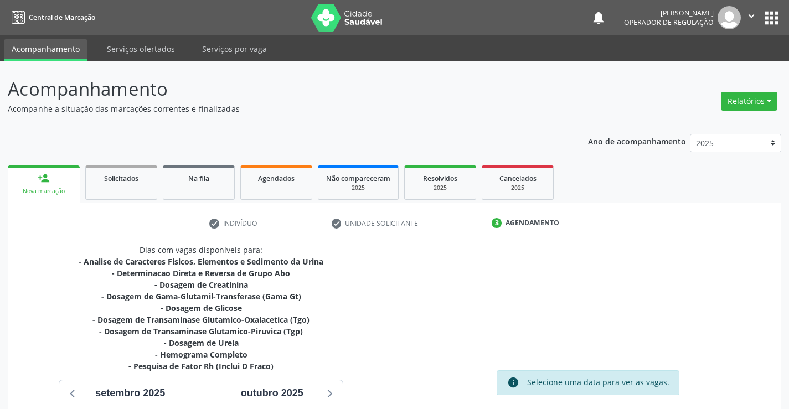
scroll to position [177, 0]
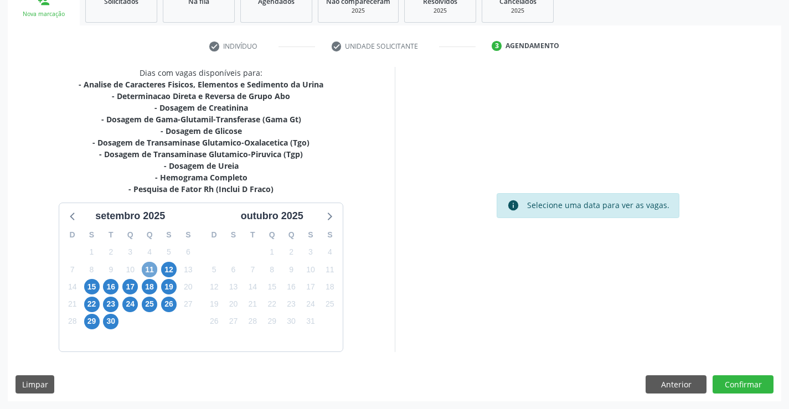
click at [150, 268] on span "11" at bounding box center [150, 270] width 16 height 16
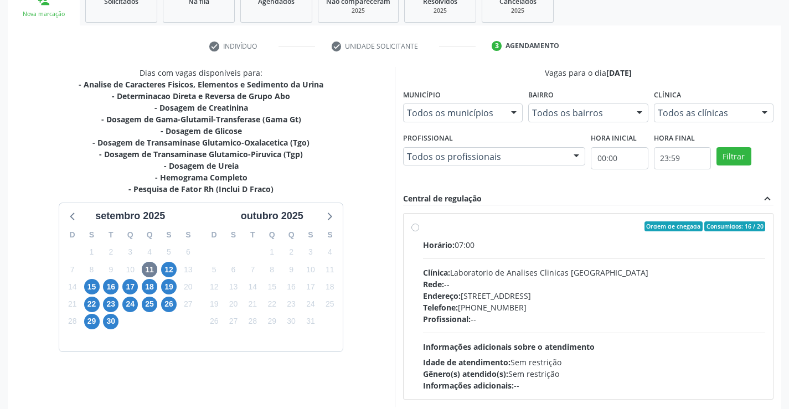
click at [535, 239] on div "Horário: 07:00" at bounding box center [594, 245] width 343 height 12
click at [419, 232] on input "Ordem de chegada Consumidos: 16 / 20 Horário: 07:00 Clínica: Laboratorio de Ana…" at bounding box center [416, 227] width 8 height 10
radio input "true"
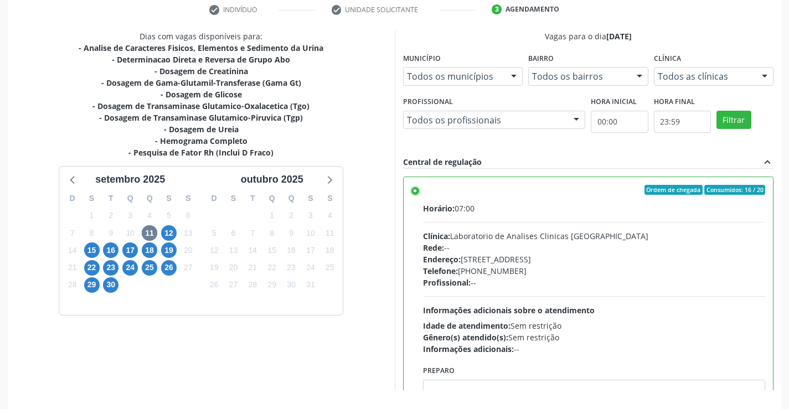
scroll to position [253, 0]
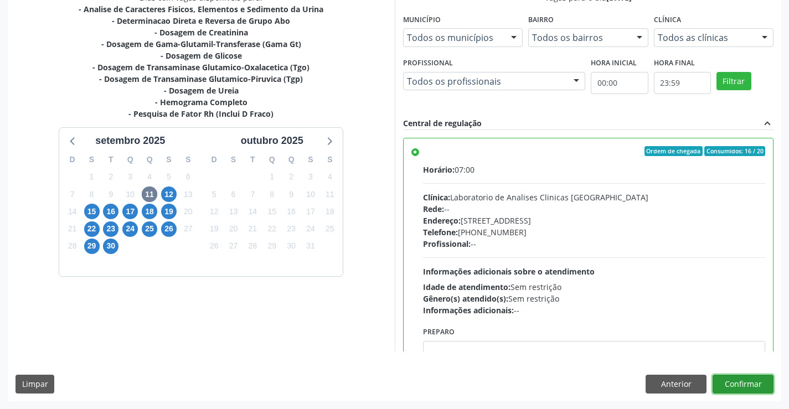
click at [736, 379] on button "Confirmar" at bounding box center [743, 384] width 61 height 19
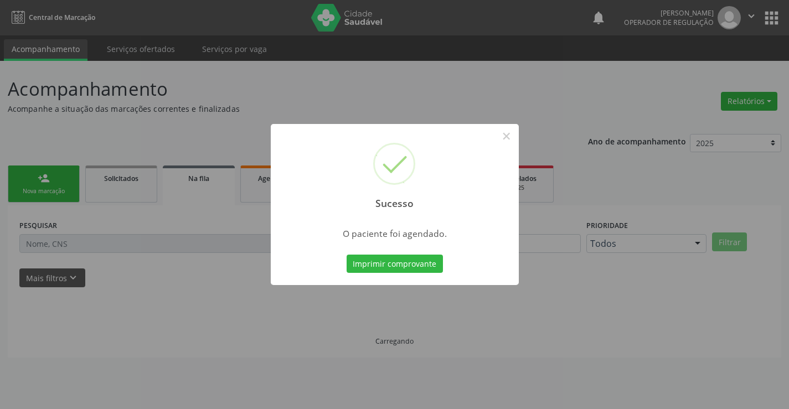
scroll to position [0, 0]
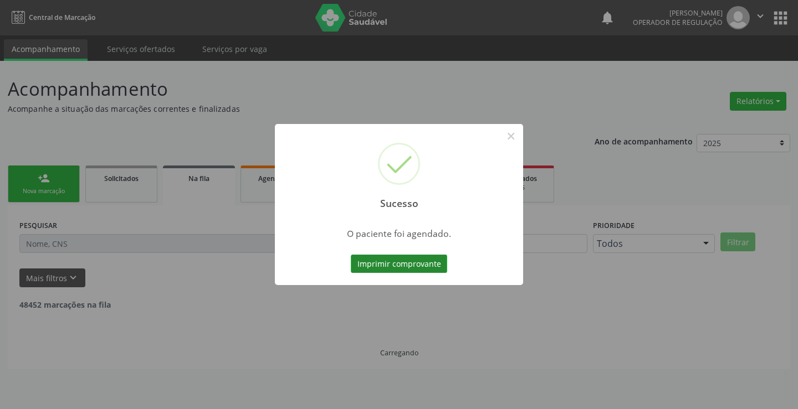
click at [384, 259] on button "Imprimir comprovante" at bounding box center [399, 264] width 96 height 19
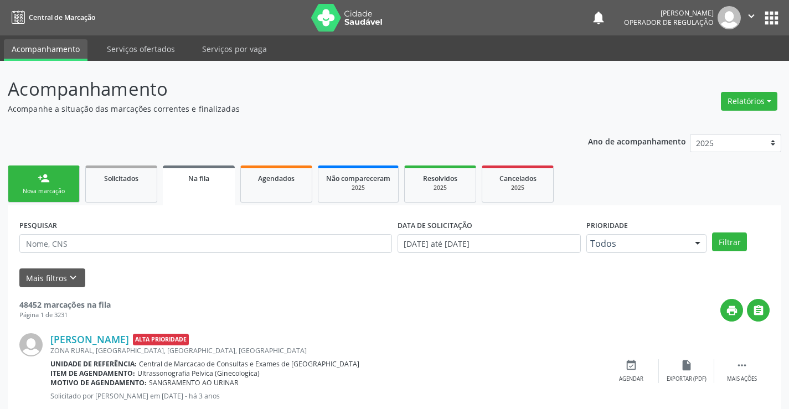
click at [50, 181] on link "person_add Nova marcação" at bounding box center [44, 184] width 72 height 37
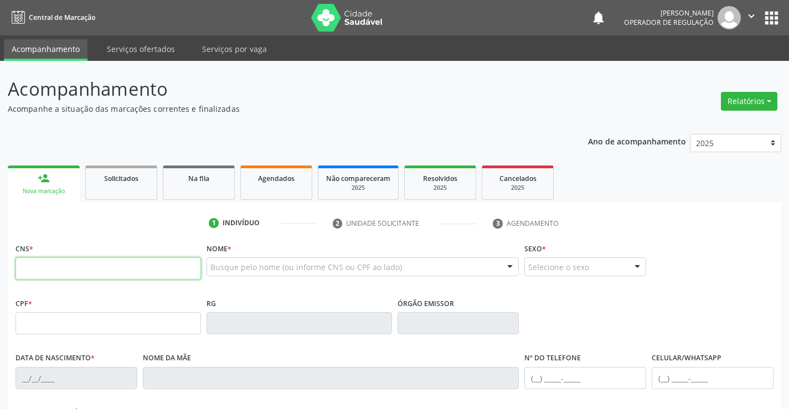
click at [92, 269] on input "text" at bounding box center [109, 269] width 186 height 22
type input "705 0016 2742 3953"
type input "0834672898"
type input "15/07/1978"
type input "(74) 98863-3454"
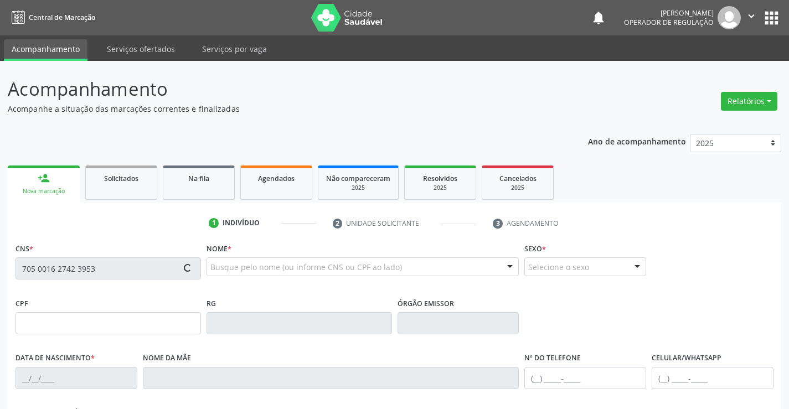
type input "(74) 98863-3454"
type input "S/N"
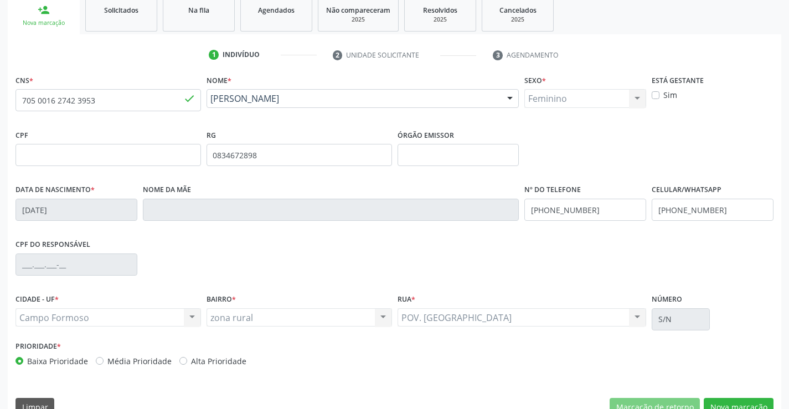
scroll to position [191, 0]
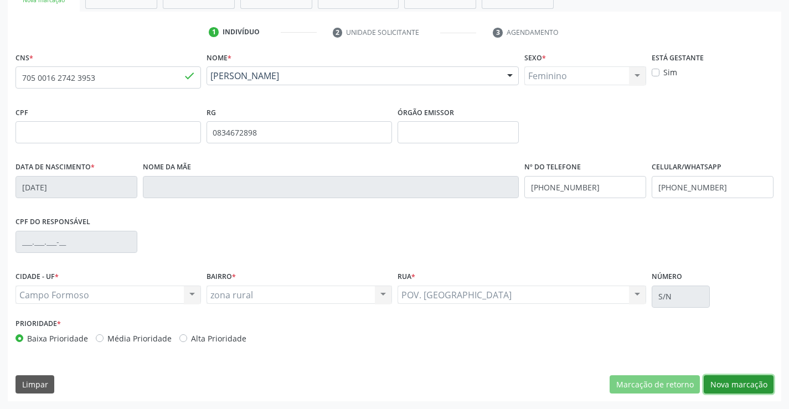
click at [735, 384] on button "Nova marcação" at bounding box center [739, 385] width 70 height 19
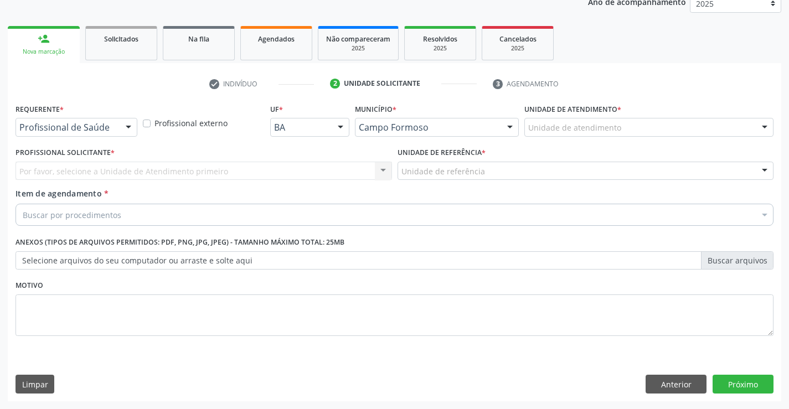
scroll to position [140, 0]
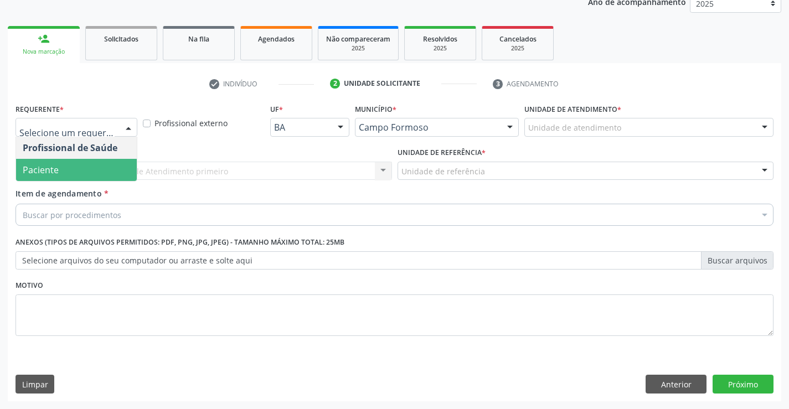
click at [53, 171] on span "Paciente" at bounding box center [41, 170] width 36 height 12
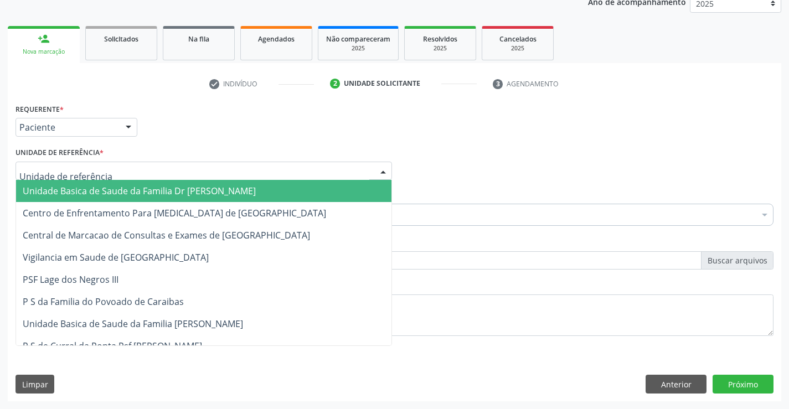
click at [86, 185] on span "Unidade Basica de Saude da Familia Dr [PERSON_NAME]" at bounding box center [139, 191] width 233 height 12
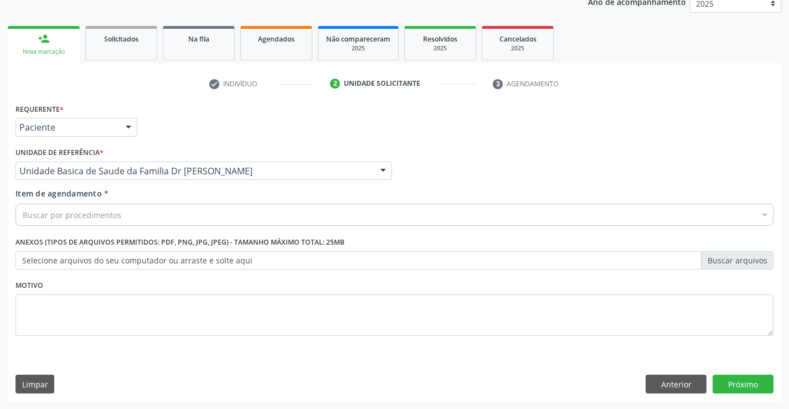
click at [125, 219] on div "Buscar por procedimentos" at bounding box center [395, 215] width 758 height 22
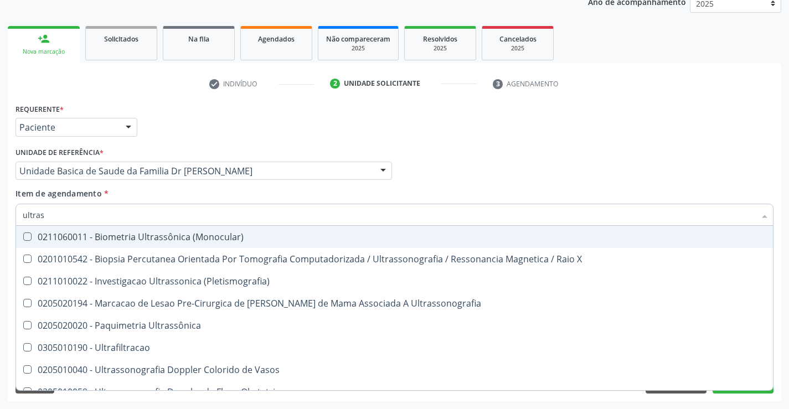
type input "ultrass"
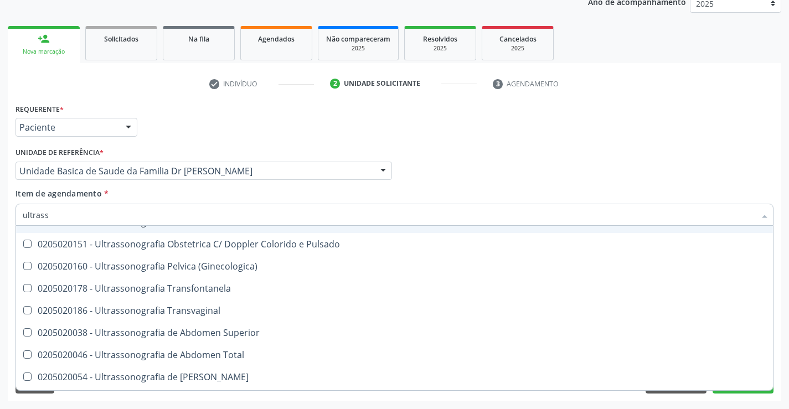
scroll to position [222, 0]
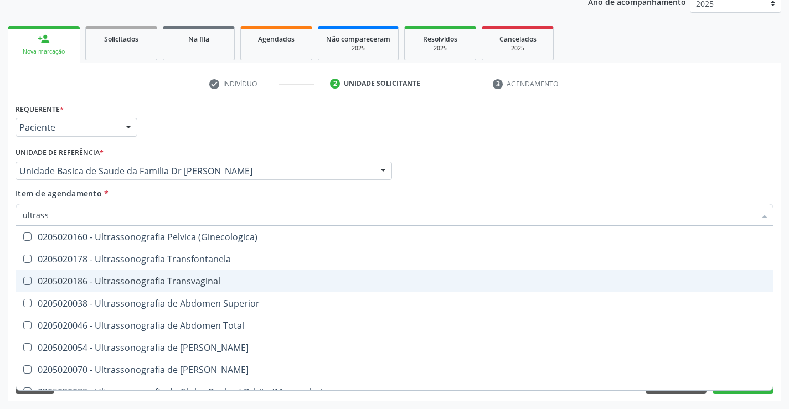
click at [238, 283] on div "0205020186 - Ultrassonografia Transvaginal" at bounding box center [395, 281] width 744 height 9
checkbox Transvaginal "true"
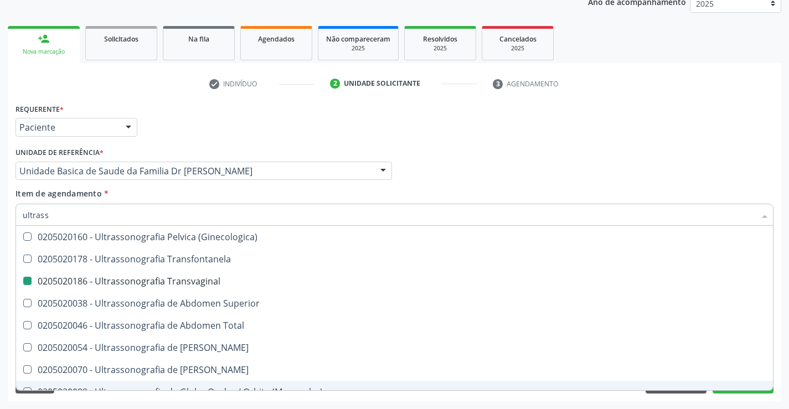
click at [785, 366] on div "Acompanhamento Acompanhe a situação das marcações correntes e finalizadas Relat…" at bounding box center [394, 165] width 789 height 488
checkbox X "true"
checkbox Transvaginal "false"
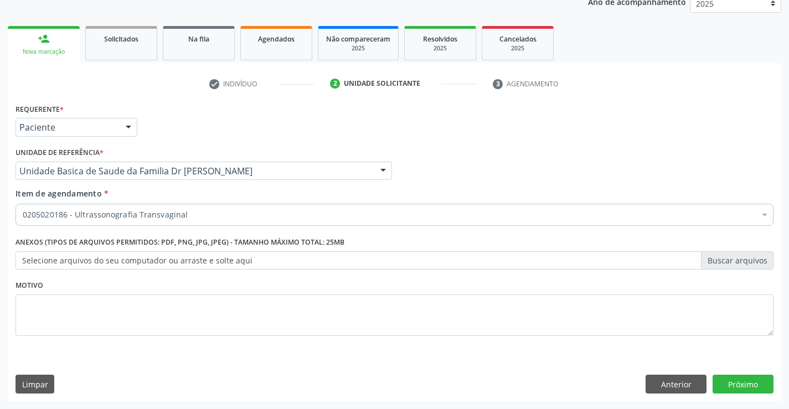
scroll to position [0, 0]
click at [742, 383] on button "Próximo" at bounding box center [743, 384] width 61 height 19
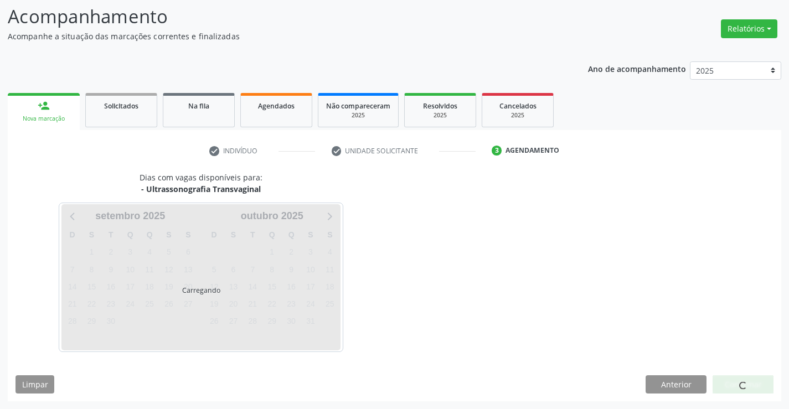
scroll to position [73, 0]
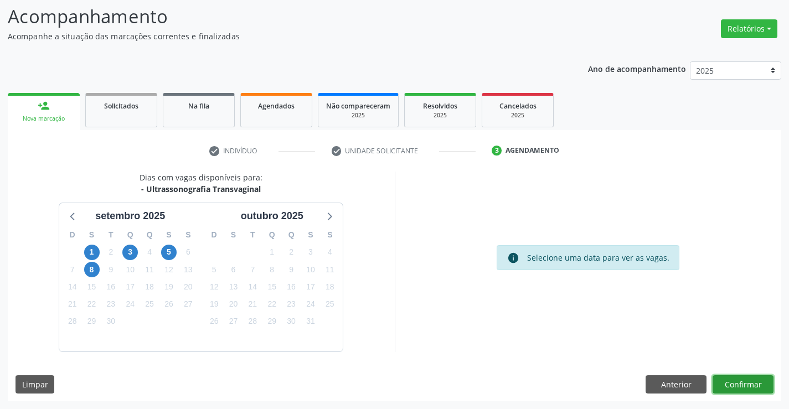
click at [742, 383] on button "Confirmar" at bounding box center [743, 385] width 61 height 19
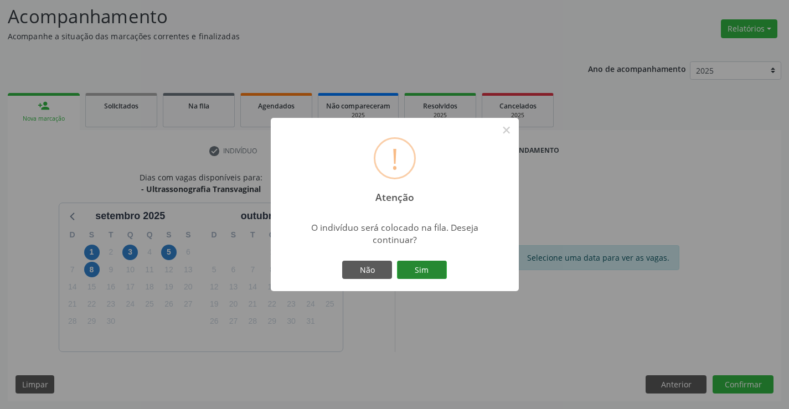
click at [426, 268] on button "Sim" at bounding box center [422, 270] width 50 height 19
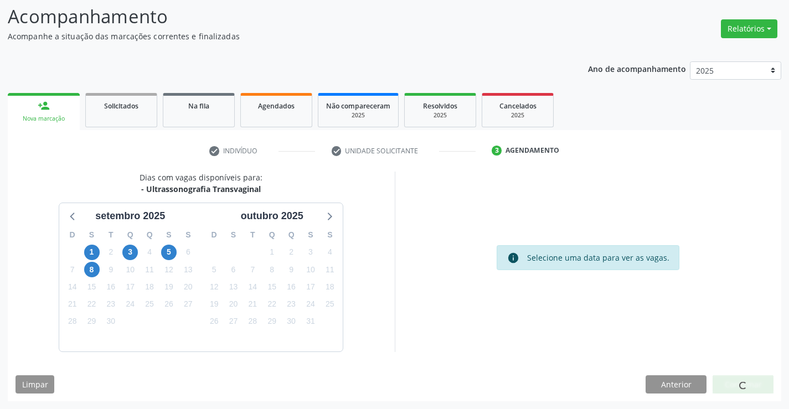
scroll to position [0, 0]
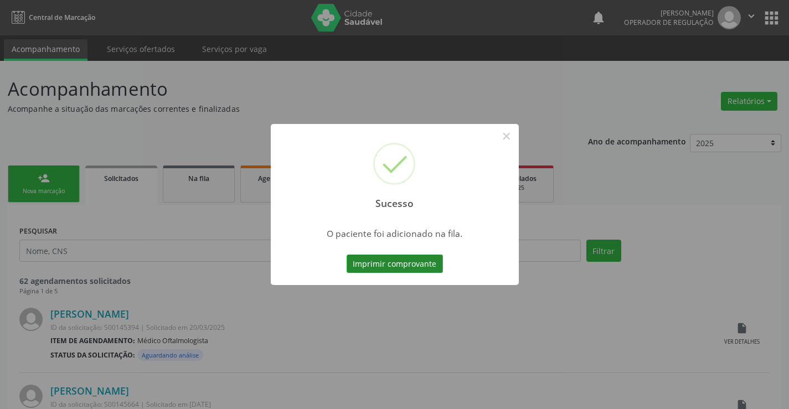
click at [382, 263] on button "Imprimir comprovante" at bounding box center [395, 264] width 96 height 19
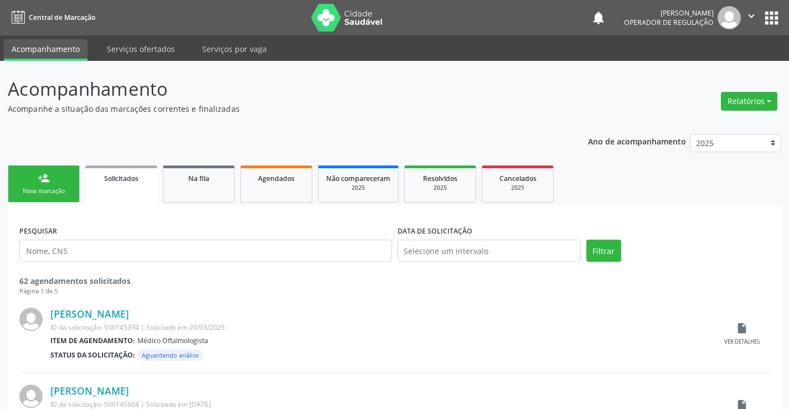
click at [55, 178] on link "person_add Nova marcação" at bounding box center [44, 184] width 72 height 37
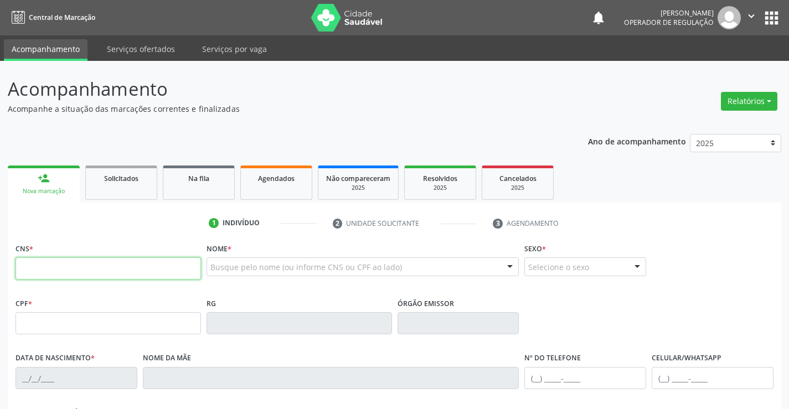
click at [104, 272] on input "text" at bounding box center [109, 269] width 186 height 22
type input "702 7041 5843 5360"
type input "819806603"
type input "26/11/1972"
type input "(74) 99107-7795"
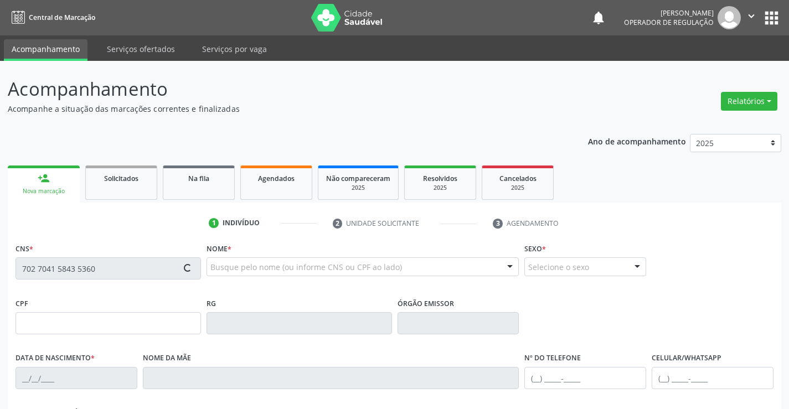
type input "S/N"
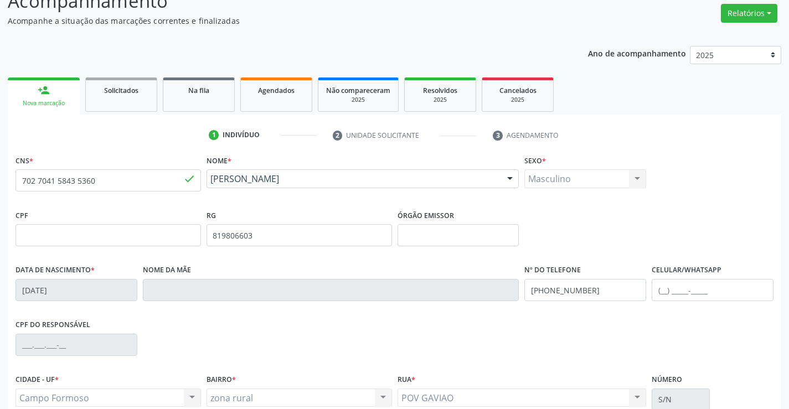
scroll to position [166, 0]
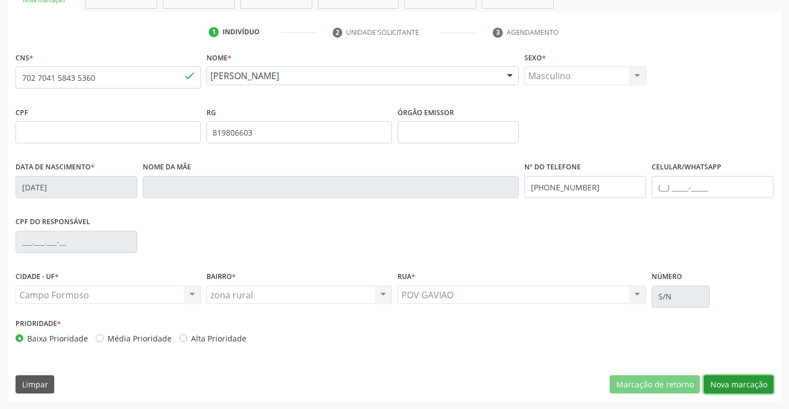
click at [743, 378] on button "Nova marcação" at bounding box center [739, 385] width 70 height 19
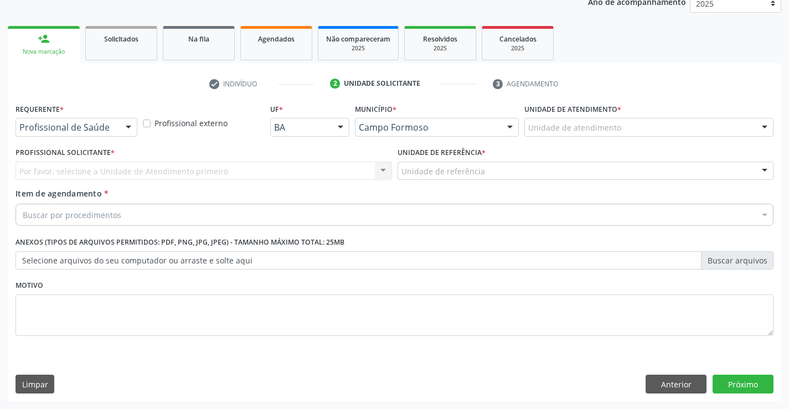
scroll to position [140, 0]
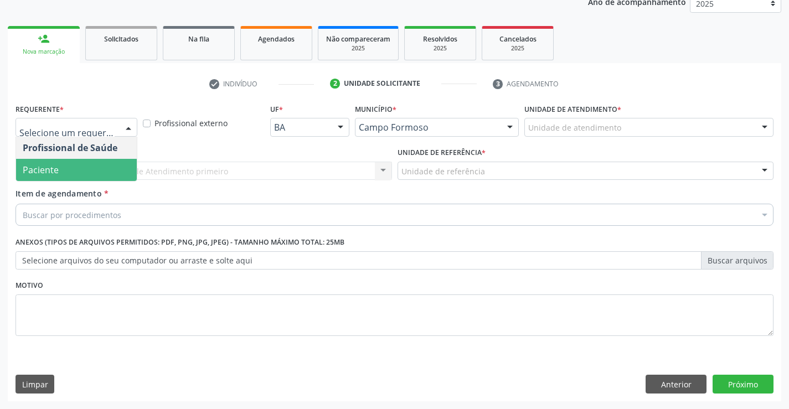
click at [60, 166] on span "Paciente" at bounding box center [76, 170] width 121 height 22
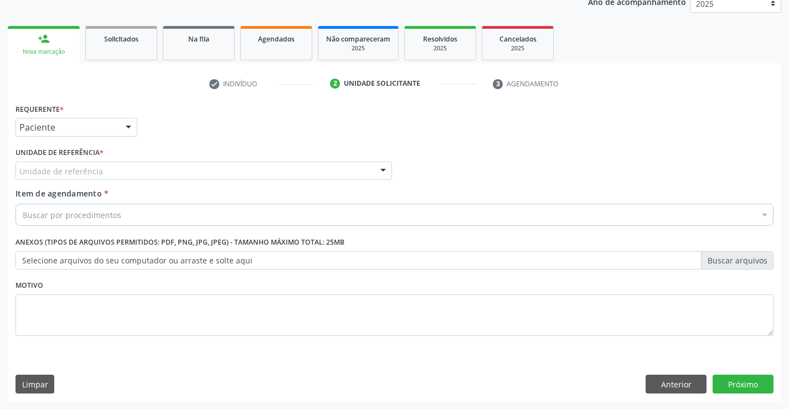
click at [61, 160] on label "Unidade de referência *" at bounding box center [60, 153] width 88 height 17
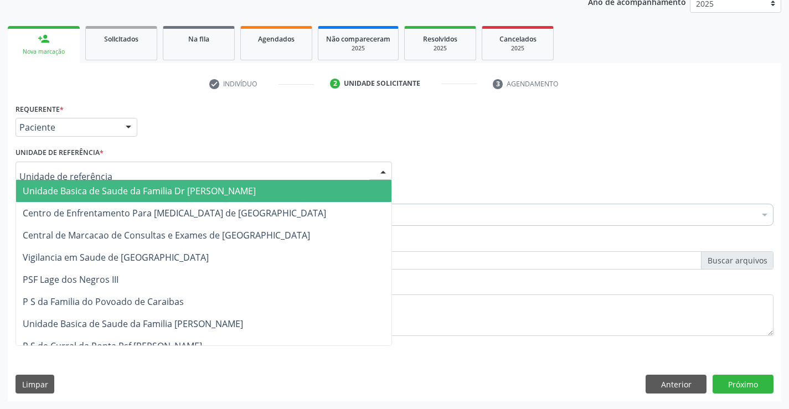
click at [88, 191] on span "Unidade Basica de Saude da Familia Dr [PERSON_NAME]" at bounding box center [139, 191] width 233 height 12
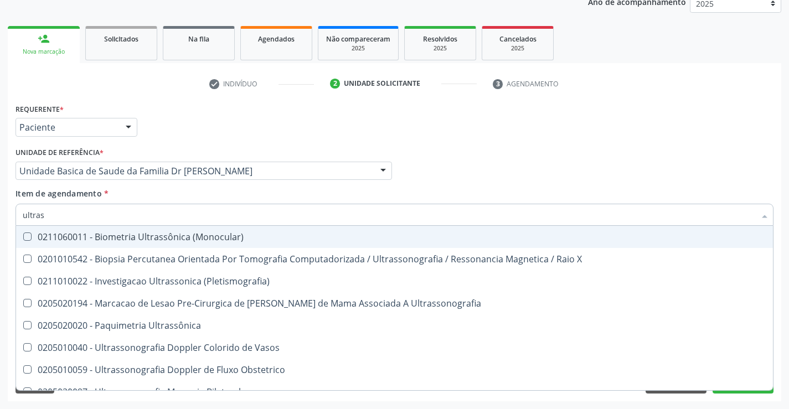
type input "ultrass"
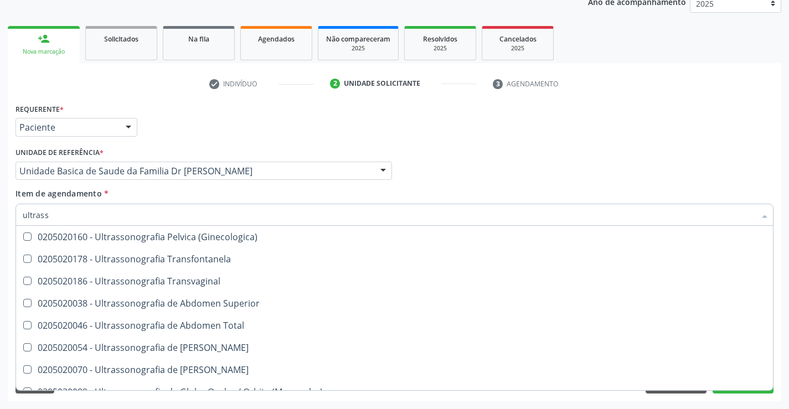
scroll to position [277, 0]
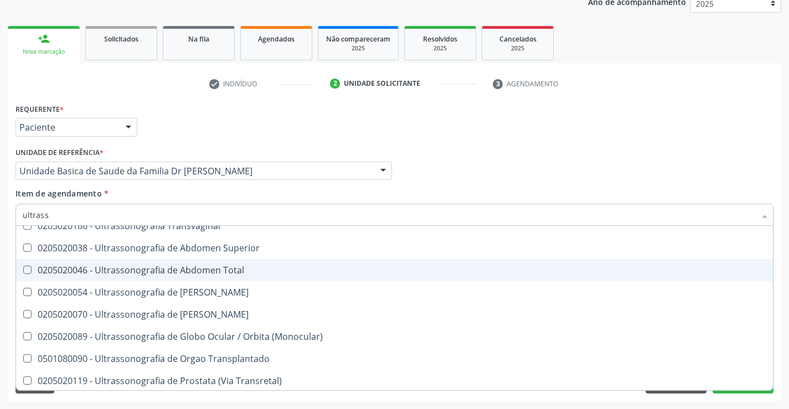
click at [248, 268] on div "0205020046 - Ultrassonografia de Abdomen Total" at bounding box center [395, 270] width 744 height 9
checkbox Total "true"
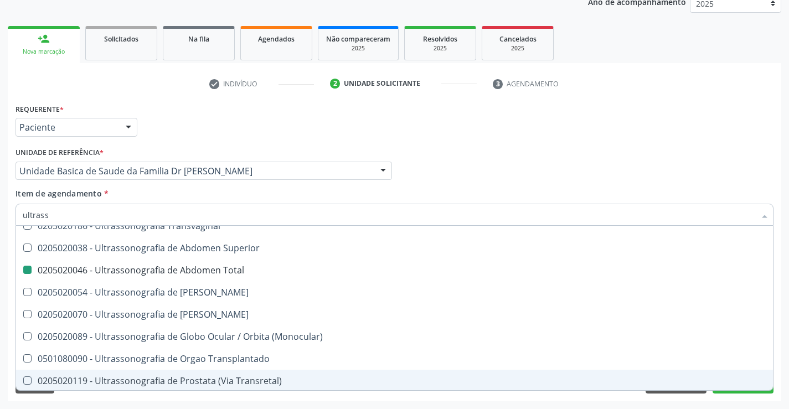
click at [778, 368] on div "Requerente * Paciente Profissional de Saúde Paciente Nenhum resultado encontrad…" at bounding box center [395, 251] width 774 height 301
checkbox X "true"
checkbox Total "false"
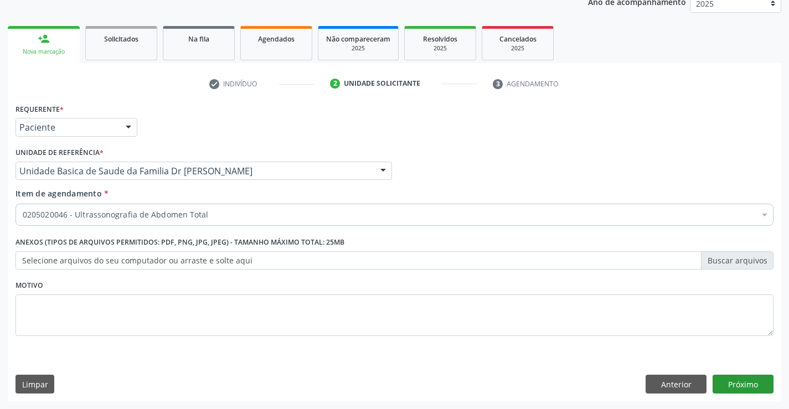
scroll to position [0, 0]
click at [730, 386] on button "Próximo" at bounding box center [743, 384] width 61 height 19
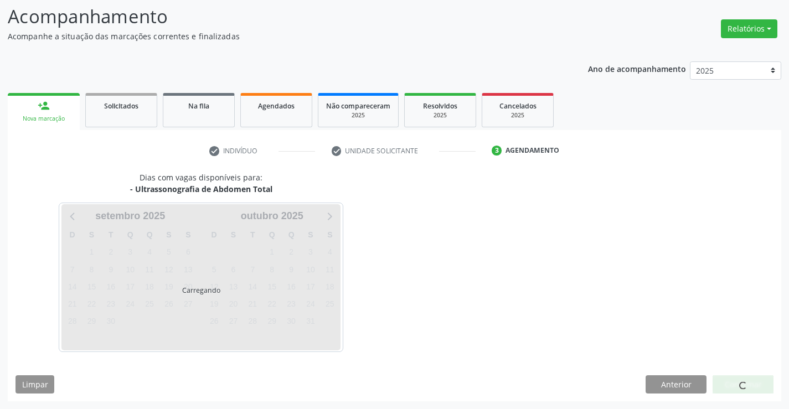
scroll to position [73, 0]
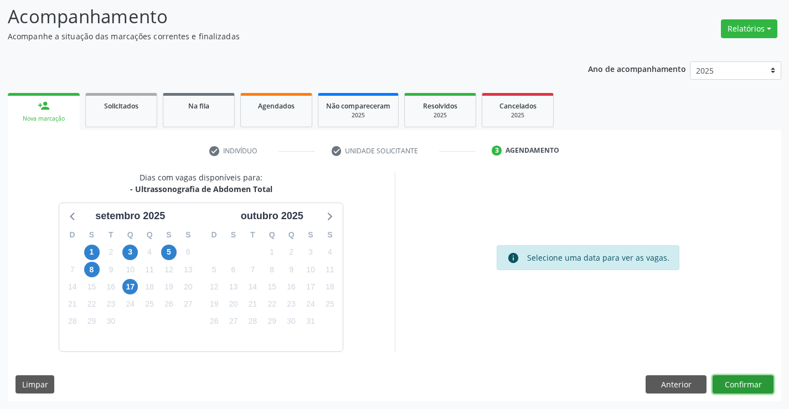
click at [730, 386] on button "Confirmar" at bounding box center [743, 385] width 61 height 19
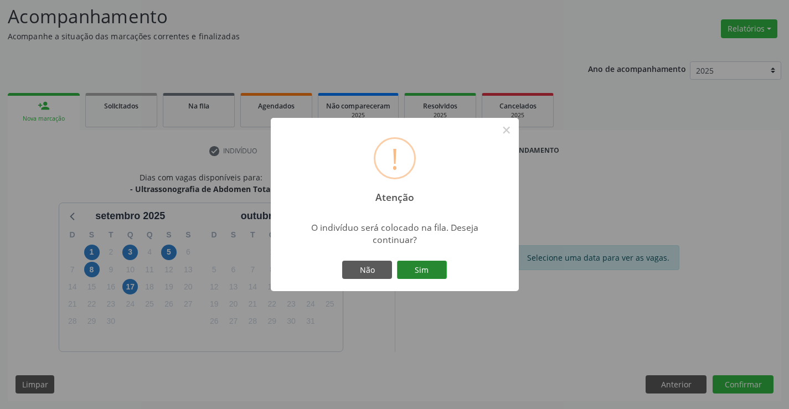
click at [404, 265] on button "Sim" at bounding box center [422, 270] width 50 height 19
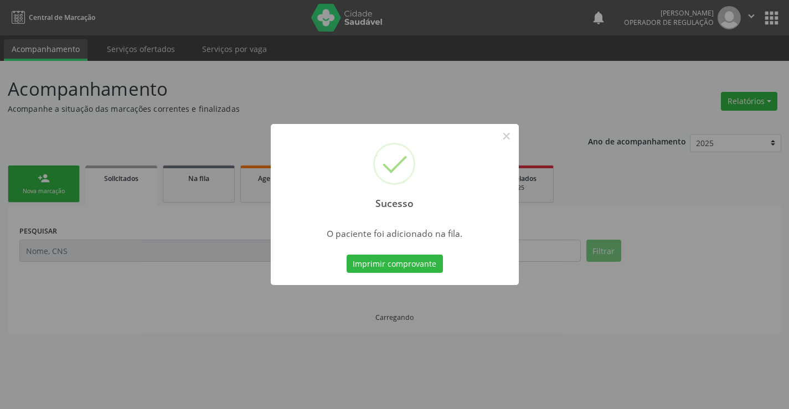
scroll to position [0, 0]
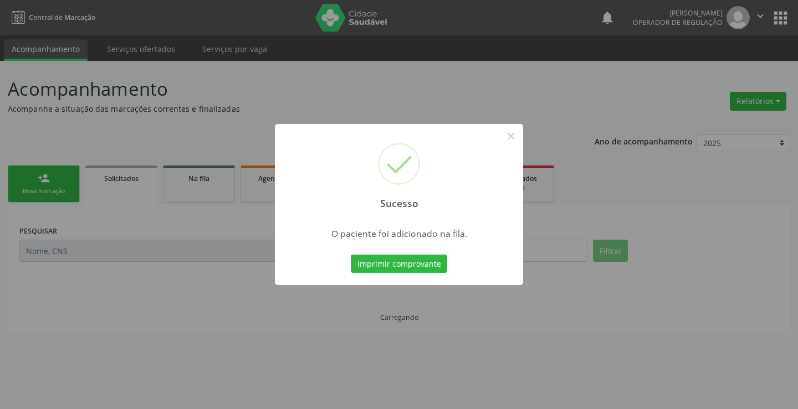
click at [404, 265] on button "Imprimir comprovante" at bounding box center [399, 264] width 96 height 19
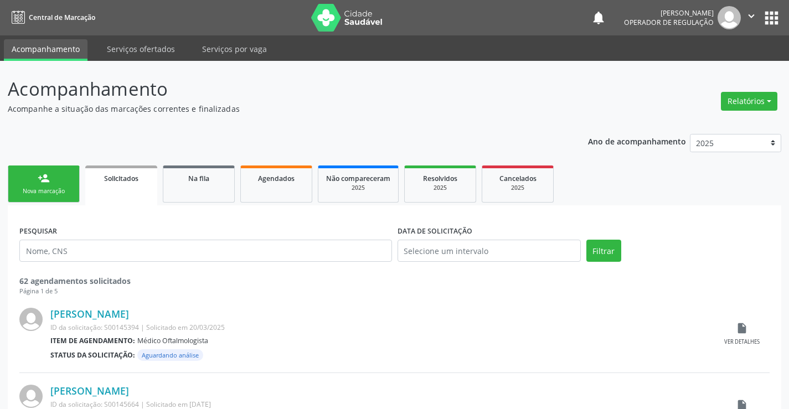
click at [42, 186] on link "person_add Nova marcação" at bounding box center [44, 184] width 72 height 37
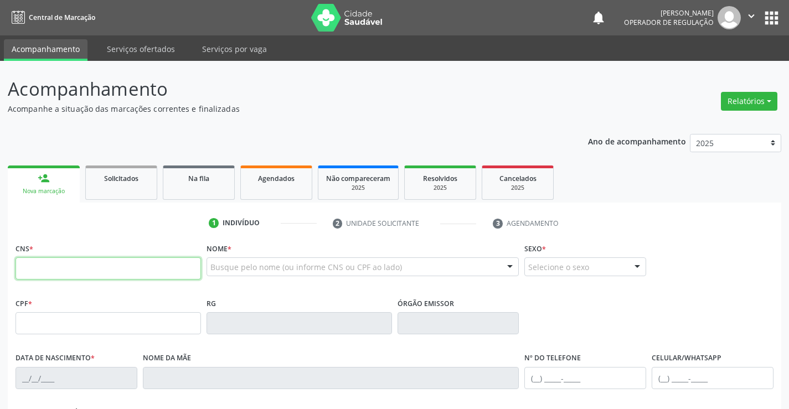
click at [58, 274] on input "text" at bounding box center [109, 269] width 186 height 22
click at [76, 274] on input "text" at bounding box center [109, 269] width 186 height 22
type input "704 8075 8822 1445"
type input "1574494244"
type input "30/01/1982"
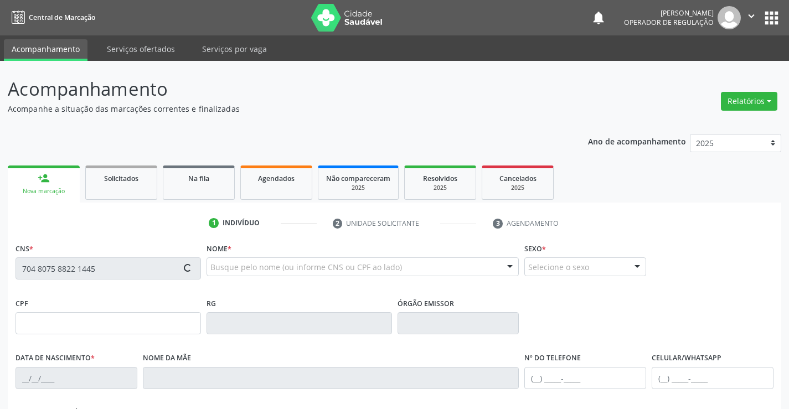
type input "(74) 98819-1563"
type input "300"
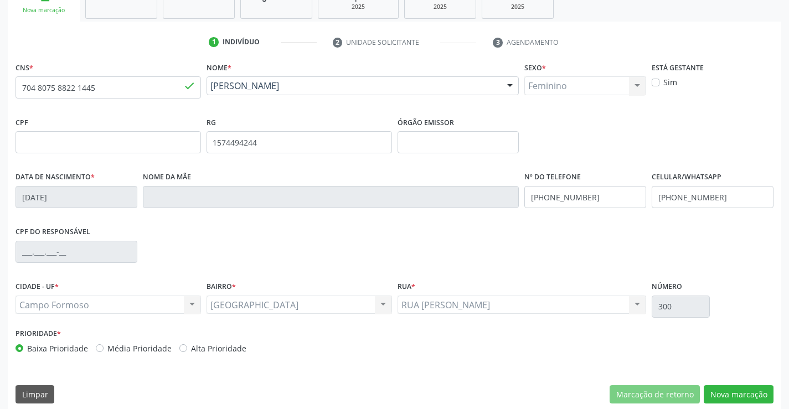
scroll to position [191, 0]
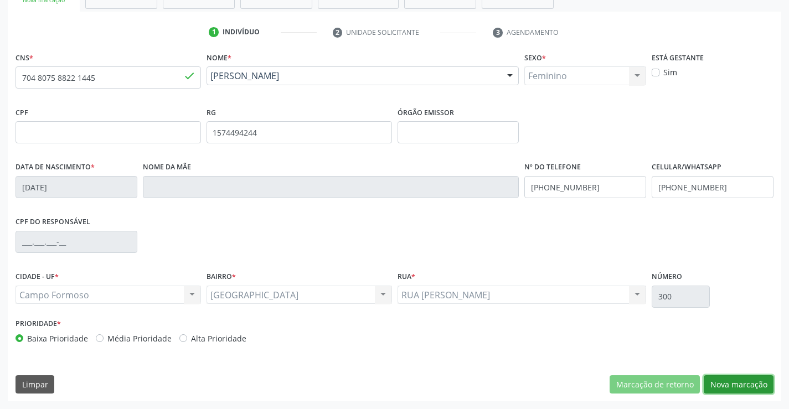
click at [729, 383] on button "Nova marcação" at bounding box center [739, 385] width 70 height 19
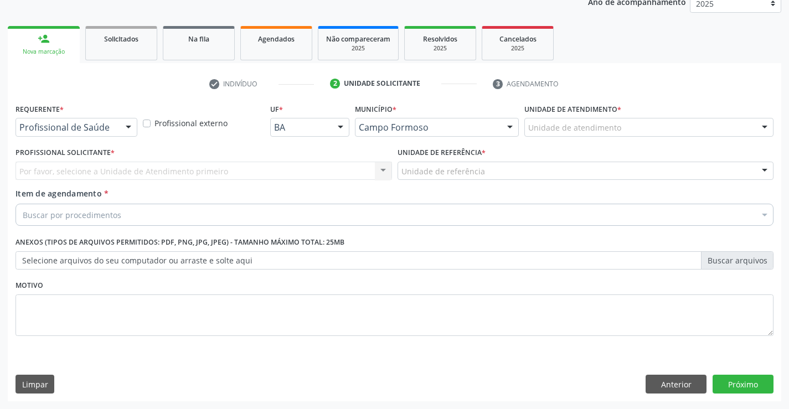
scroll to position [140, 0]
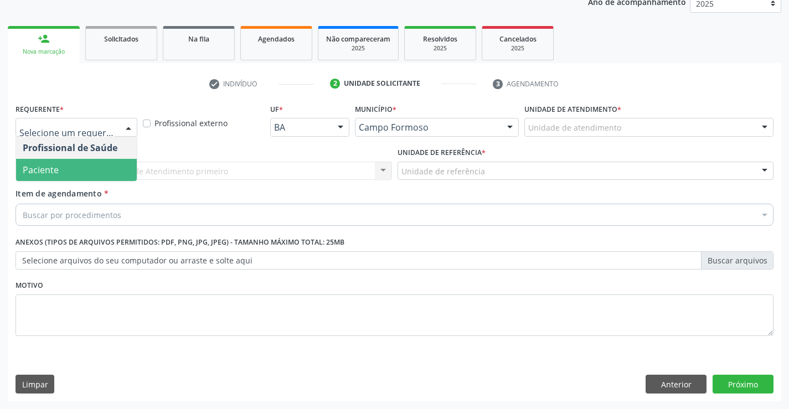
click at [61, 166] on span "Paciente" at bounding box center [76, 170] width 121 height 22
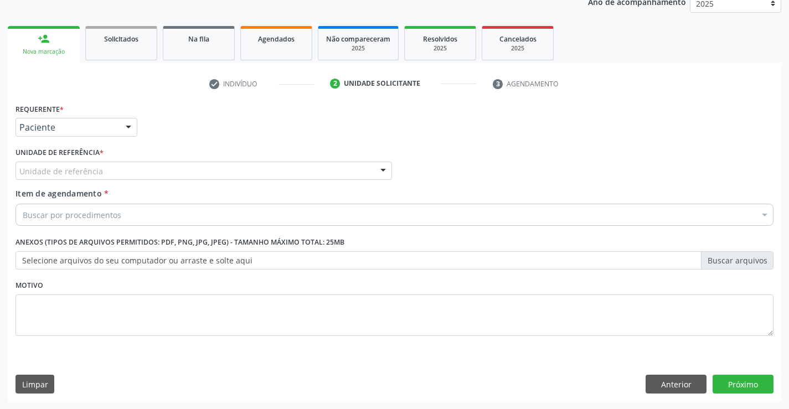
click at [69, 158] on label "Unidade de referência *" at bounding box center [60, 153] width 88 height 17
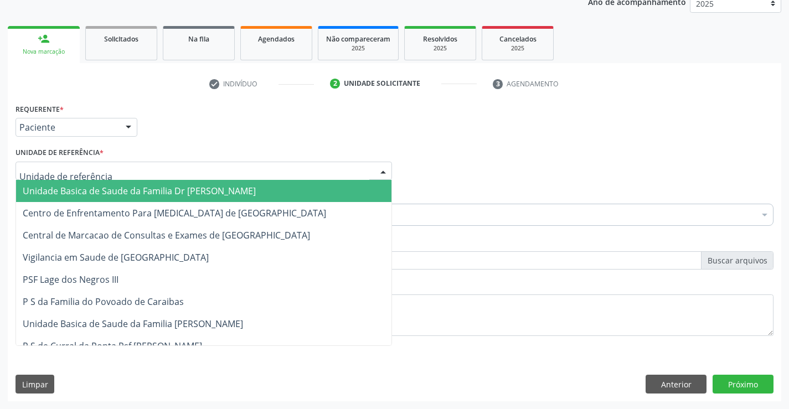
click at [93, 187] on span "Unidade Basica de Saude da Familia Dr [PERSON_NAME]" at bounding box center [139, 191] width 233 height 12
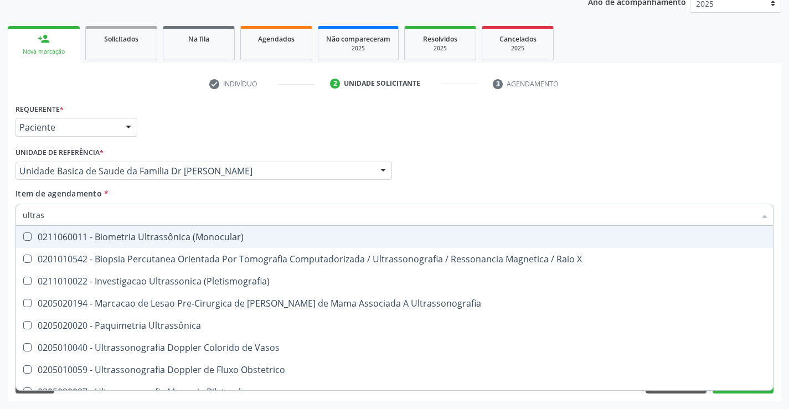
type input "ultrass"
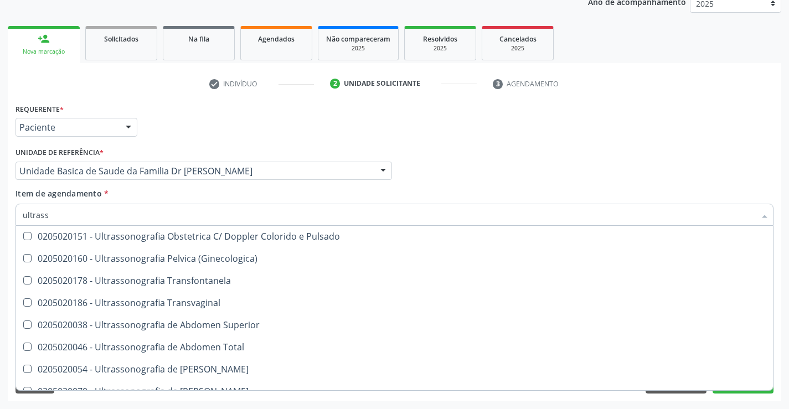
scroll to position [222, 0]
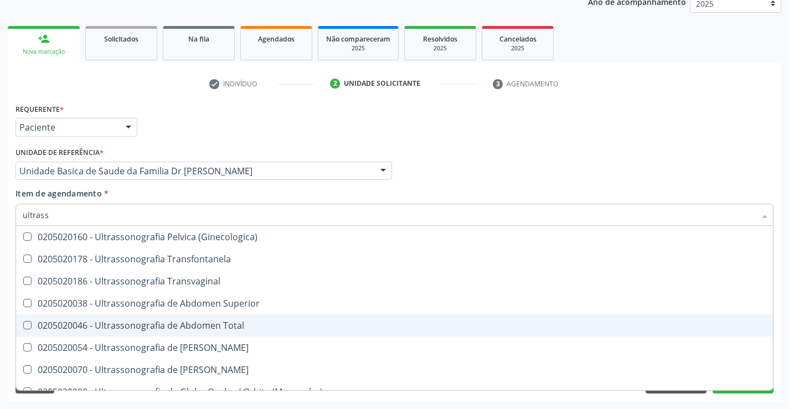
click at [256, 327] on div "0205020046 - Ultrassonografia de Abdomen Total" at bounding box center [395, 325] width 744 height 9
checkbox Total "true"
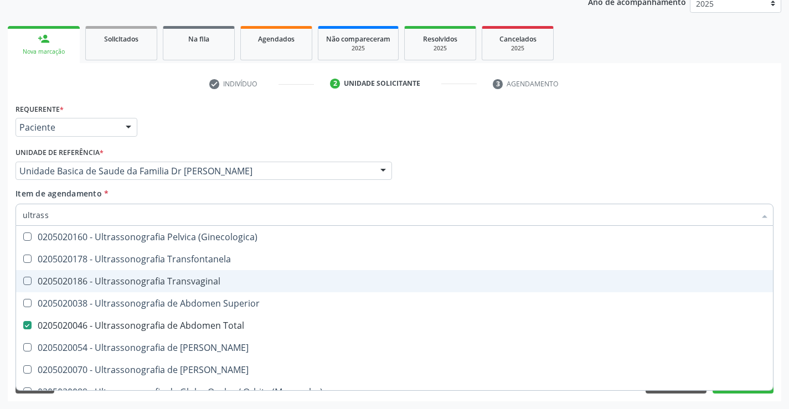
click at [245, 280] on div "0205020186 - Ultrassonografia Transvaginal" at bounding box center [395, 281] width 744 height 9
checkbox Transvaginal "true"
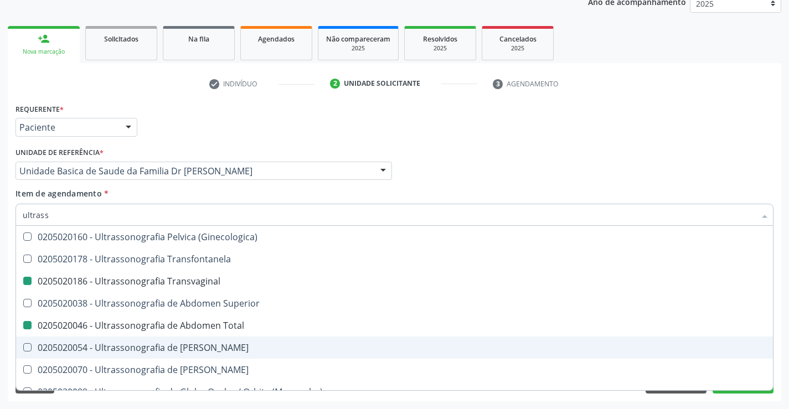
click at [777, 346] on div "Requerente * Paciente Profissional de Saúde Paciente Nenhum resultado encontrad…" at bounding box center [395, 251] width 774 height 301
checkbox X "true"
checkbox \(Pletismografia\) "true"
checkbox Transvaginal "false"
checkbox Total "false"
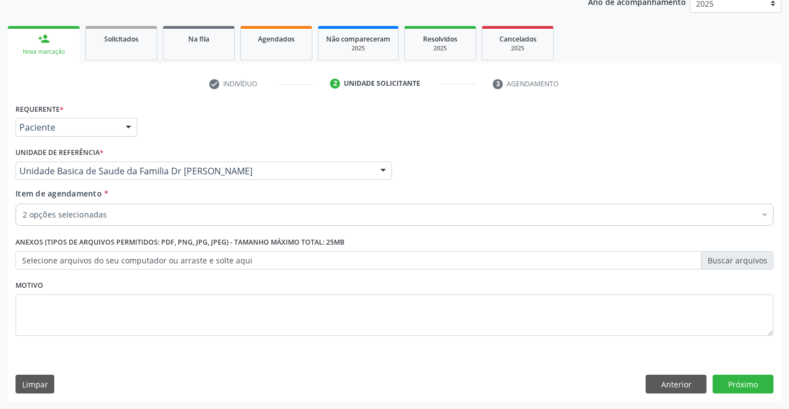
scroll to position [0, 0]
click at [747, 381] on button "Próximo" at bounding box center [743, 384] width 61 height 19
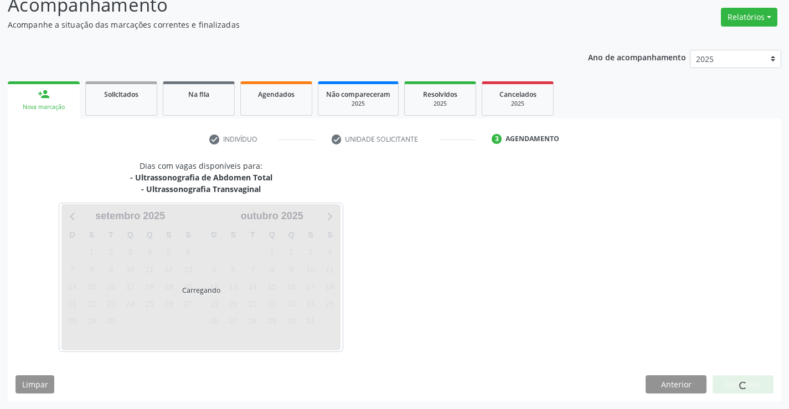
scroll to position [84, 0]
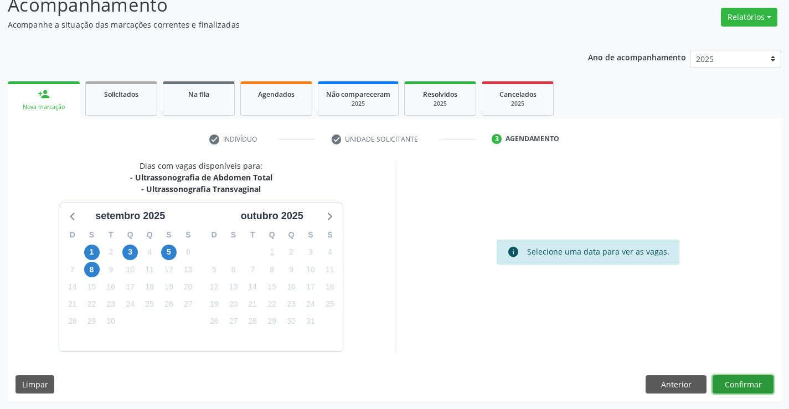
click at [731, 380] on button "Confirmar" at bounding box center [743, 385] width 61 height 19
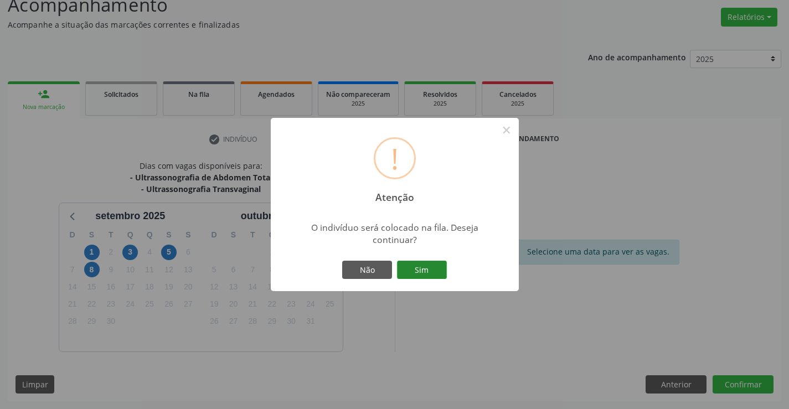
click at [420, 272] on button "Sim" at bounding box center [422, 270] width 50 height 19
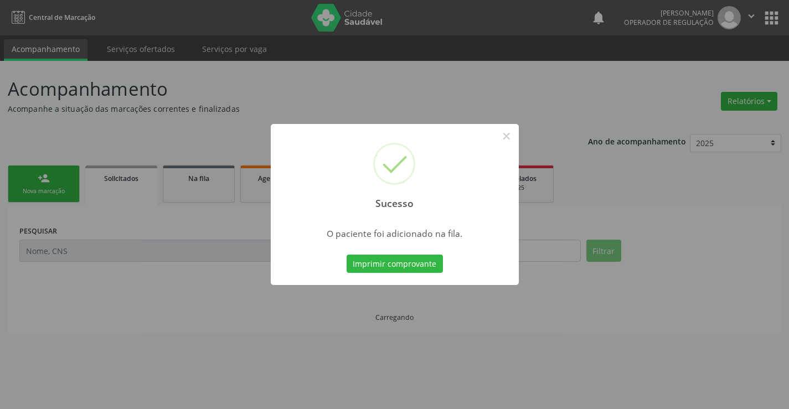
scroll to position [0, 0]
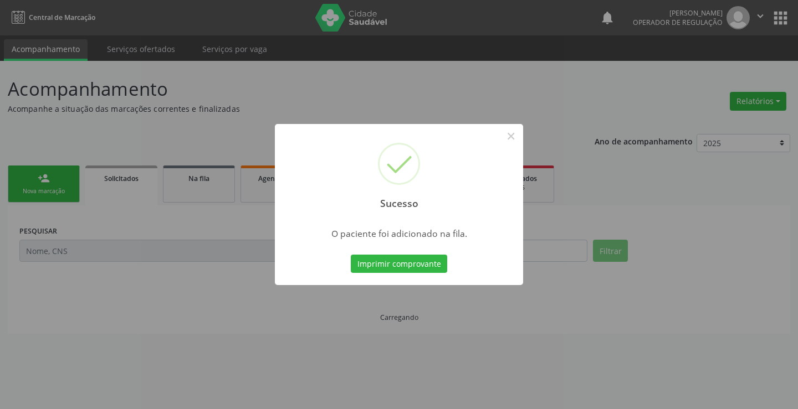
click at [420, 272] on button "Imprimir comprovante" at bounding box center [399, 264] width 96 height 19
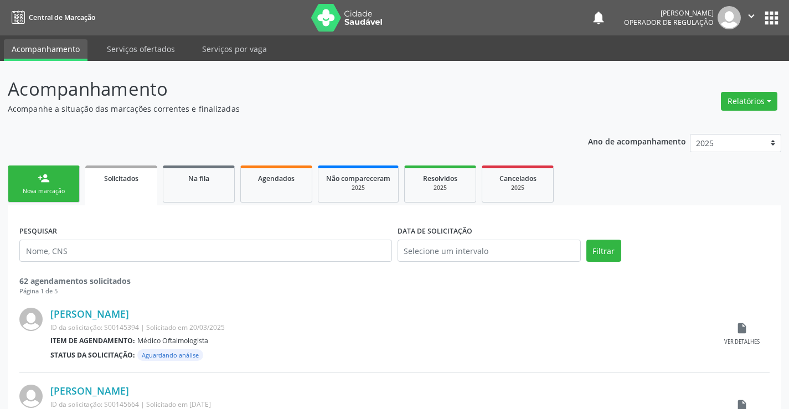
click at [54, 176] on link "person_add Nova marcação" at bounding box center [44, 184] width 72 height 37
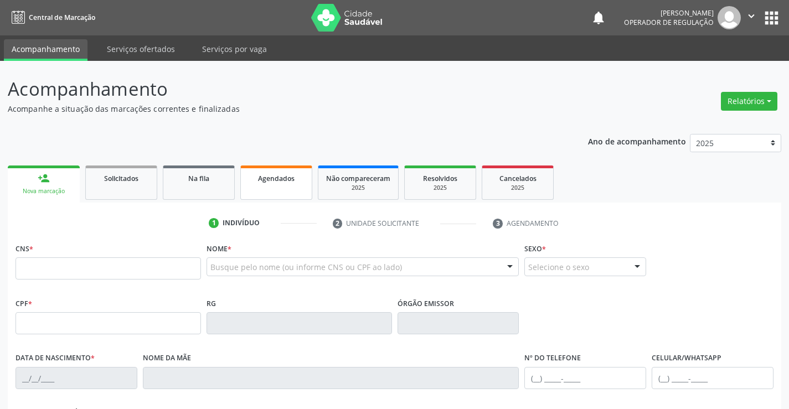
click at [288, 183] on span "Agendados" at bounding box center [276, 178] width 37 height 9
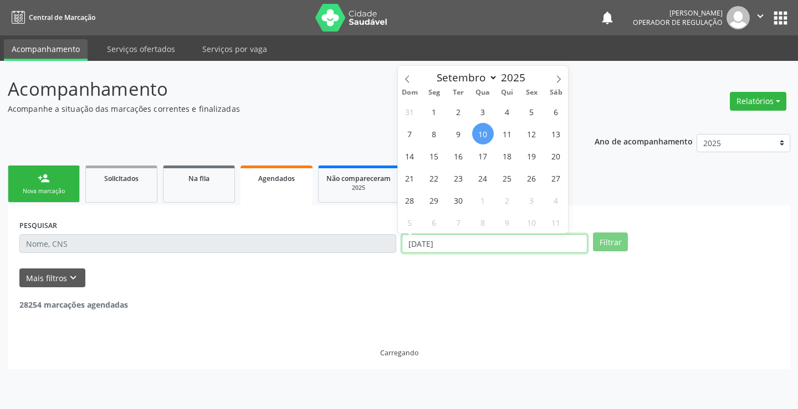
drag, startPoint x: 452, startPoint y: 245, endPoint x: 404, endPoint y: 246, distance: 47.1
click at [404, 246] on input "1[DATE]" at bounding box center [495, 243] width 186 height 19
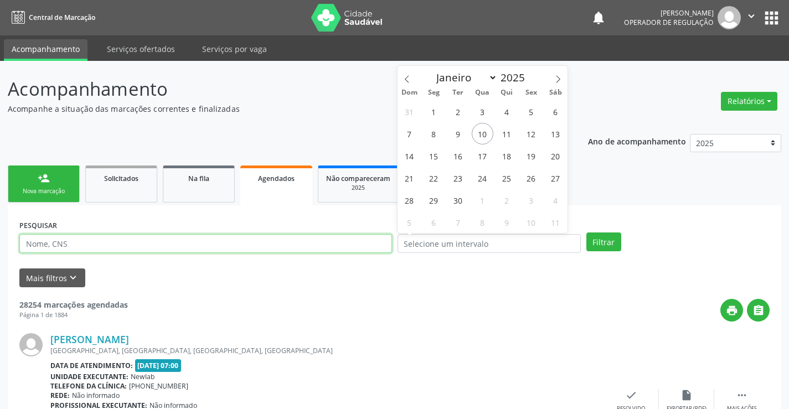
click at [127, 249] on input "text" at bounding box center [205, 243] width 373 height 19
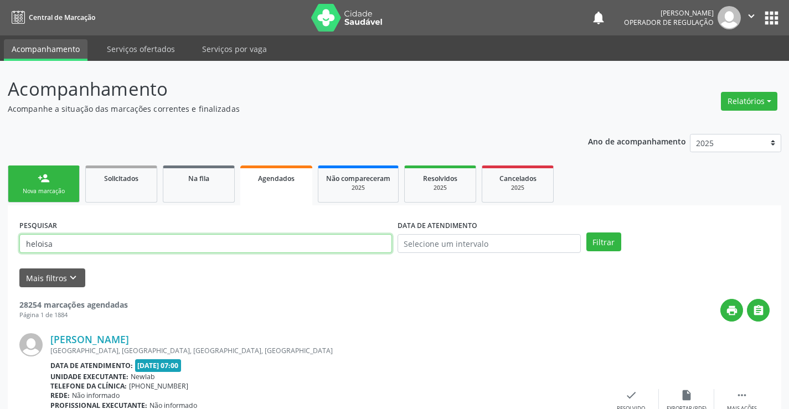
type input "[PERSON_NAME]"
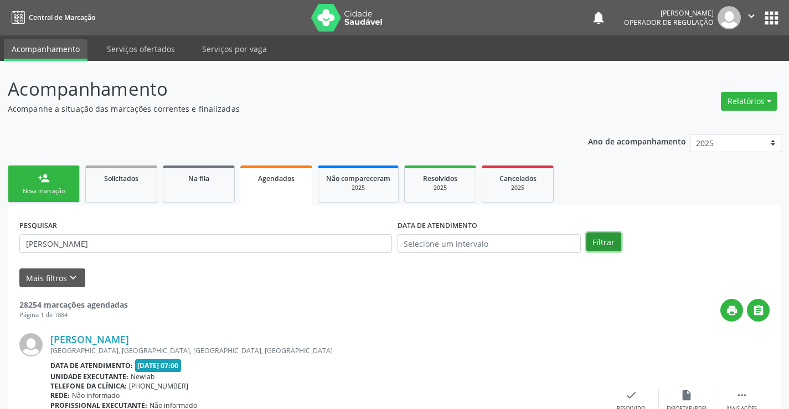
click at [608, 238] on button "Filtrar" at bounding box center [604, 242] width 35 height 19
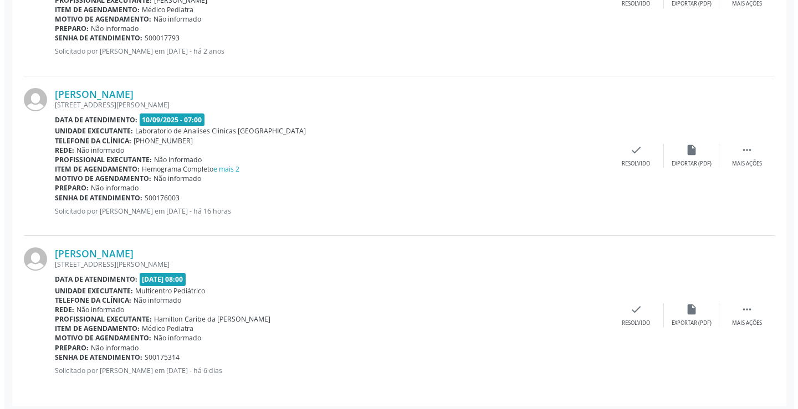
scroll to position [580, 0]
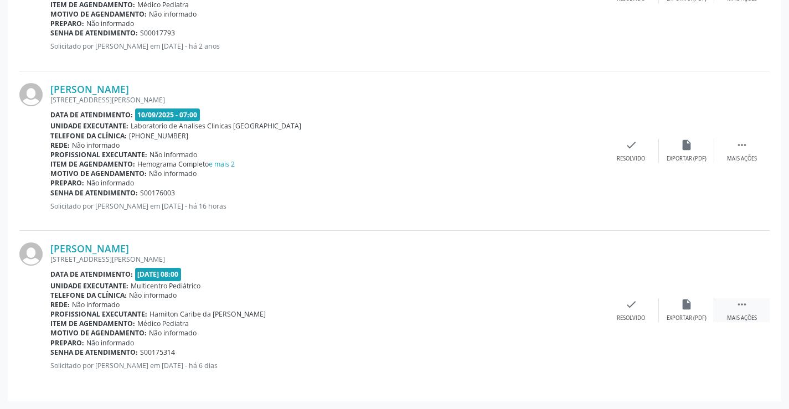
click at [742, 306] on icon "" at bounding box center [742, 305] width 12 height 12
click at [571, 302] on icon "cancel" at bounding box center [576, 305] width 12 height 12
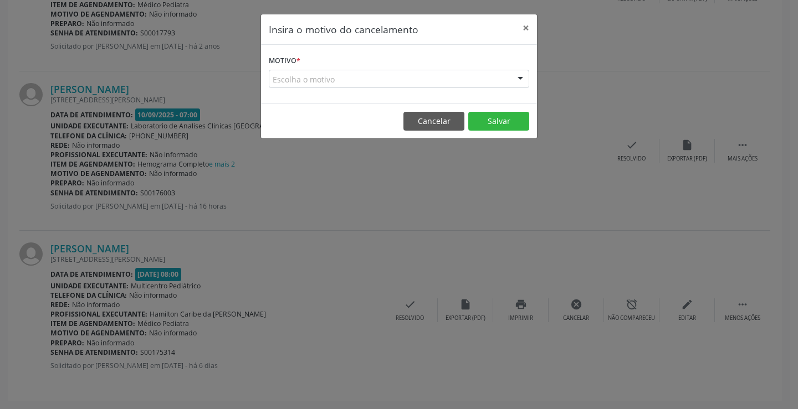
click at [354, 74] on div "Escolha o motivo" at bounding box center [399, 79] width 260 height 19
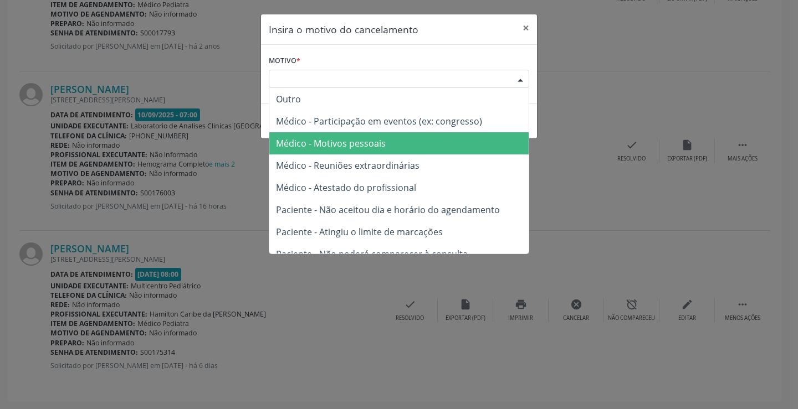
click at [361, 144] on span "Médico - Motivos pessoais" at bounding box center [331, 143] width 110 height 12
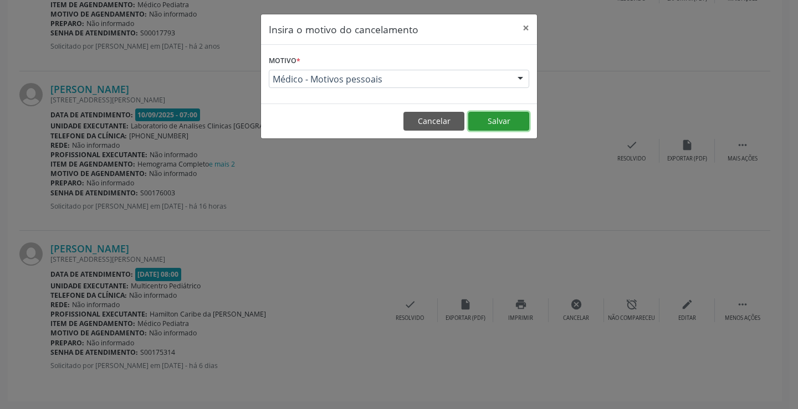
click at [500, 119] on button "Salvar" at bounding box center [498, 121] width 61 height 19
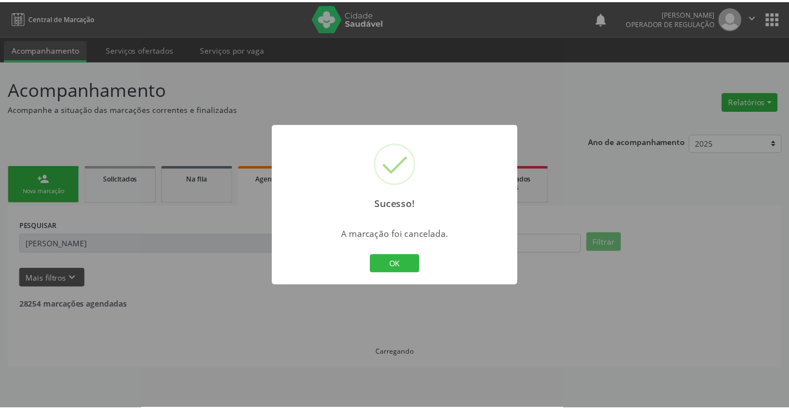
scroll to position [0, 0]
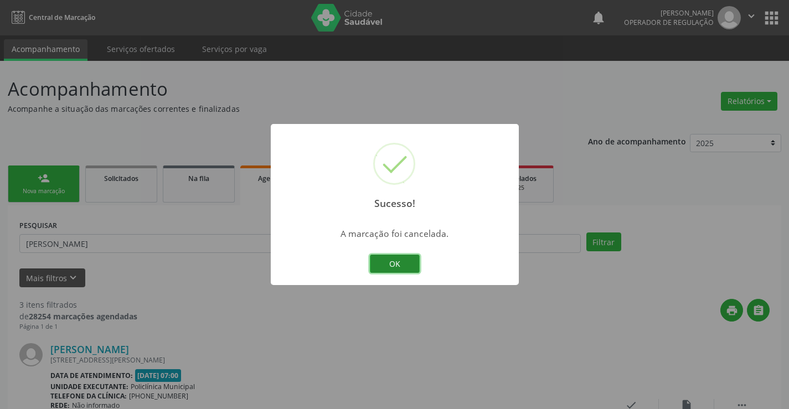
click at [392, 265] on button "OK" at bounding box center [395, 264] width 50 height 19
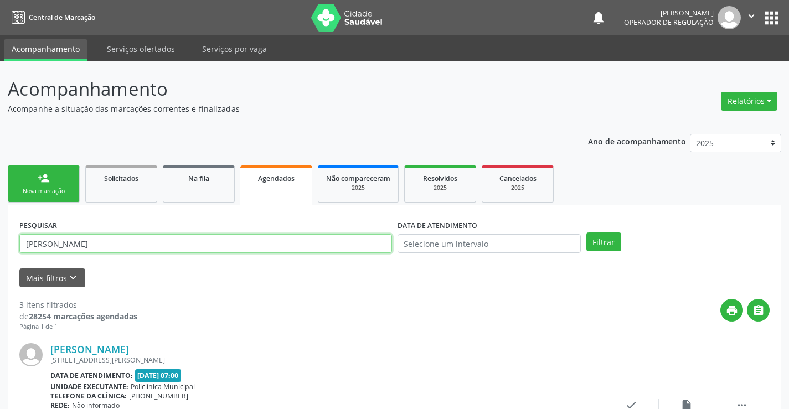
drag, startPoint x: 151, startPoint y: 246, endPoint x: 0, endPoint y: 256, distance: 151.6
click at [45, 179] on div "person_add" at bounding box center [44, 178] width 12 height 12
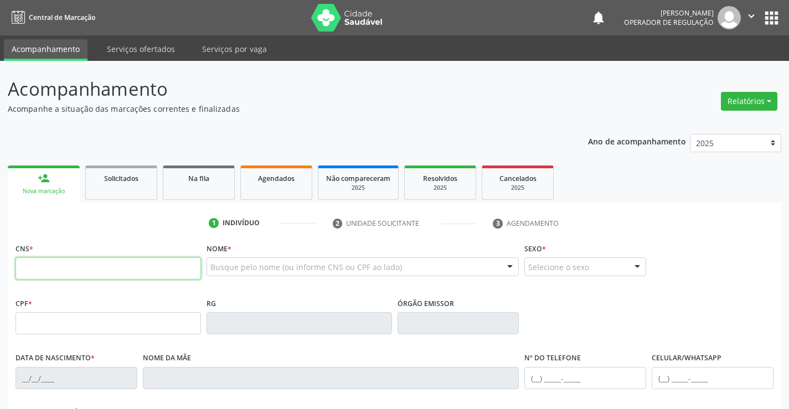
click at [84, 271] on input "text" at bounding box center [109, 269] width 186 height 22
type input "700 3089 0202 6436"
type input "2130452060"
type input "20/11/1998"
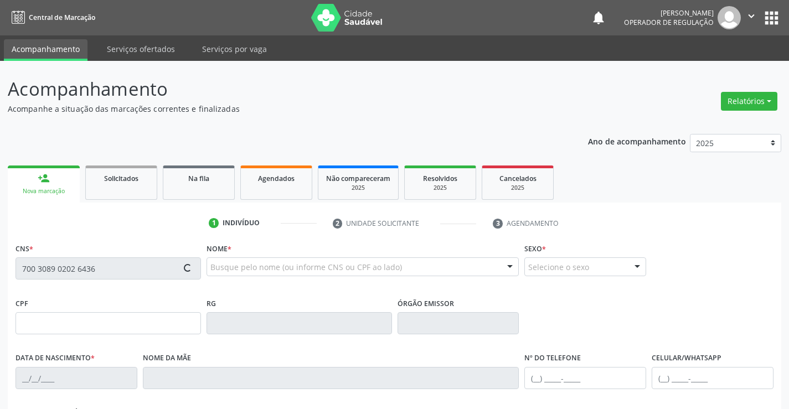
type input "(74) 98819-5279"
type input "(74) 99991-4459"
type input "sn"
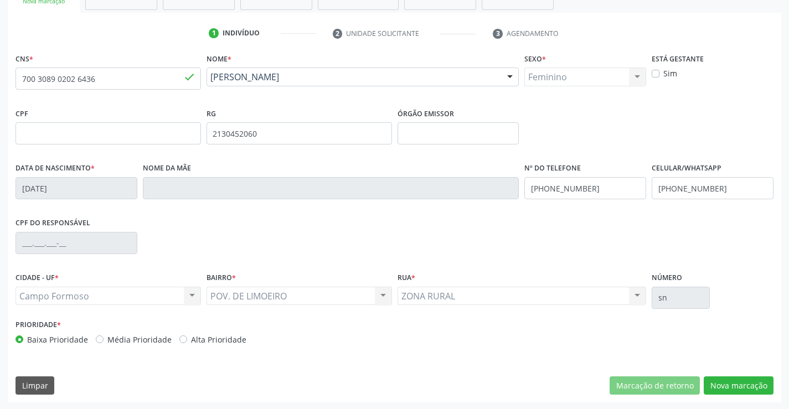
scroll to position [191, 0]
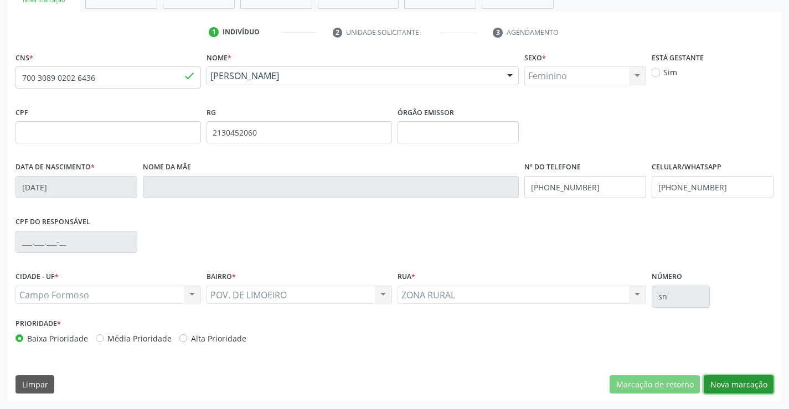
click at [742, 381] on button "Nova marcação" at bounding box center [739, 385] width 70 height 19
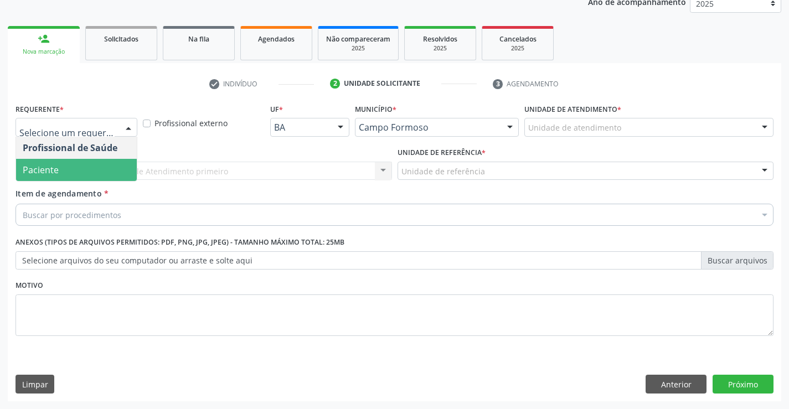
click at [61, 168] on span "Paciente" at bounding box center [76, 170] width 121 height 22
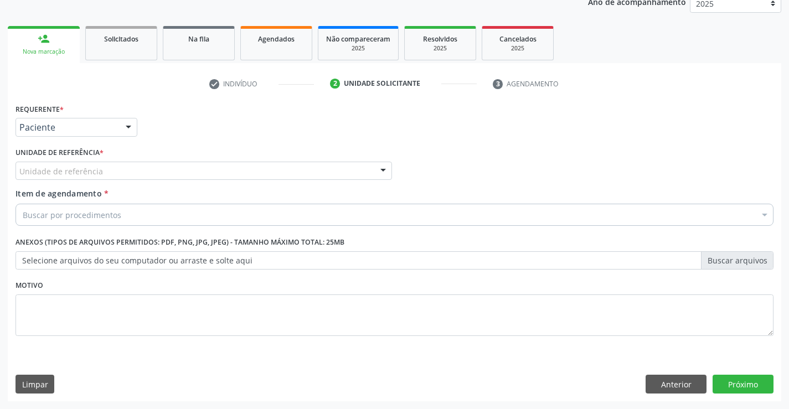
click at [61, 155] on label "Unidade de referência *" at bounding box center [60, 153] width 88 height 17
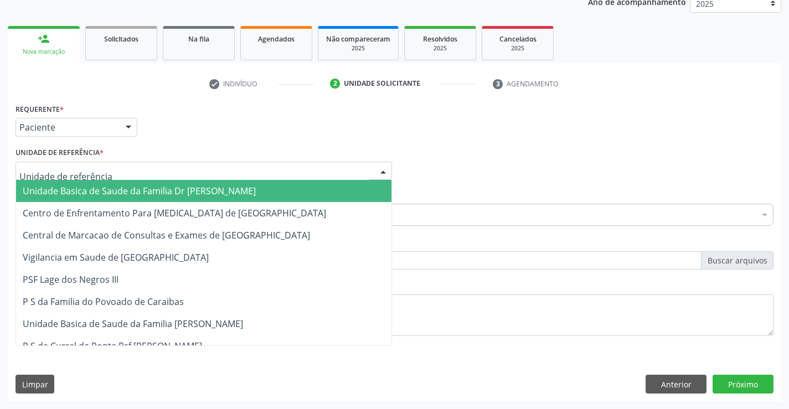
click at [85, 184] on span "Unidade Basica de Saude da Familia Dr [PERSON_NAME]" at bounding box center [204, 191] width 376 height 22
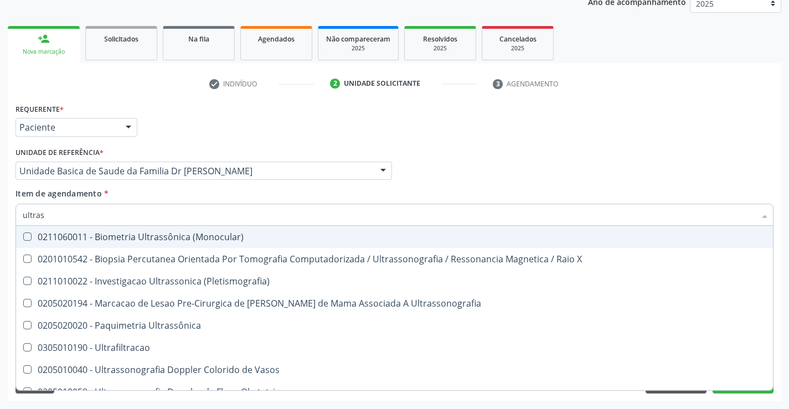
type input "ultrass"
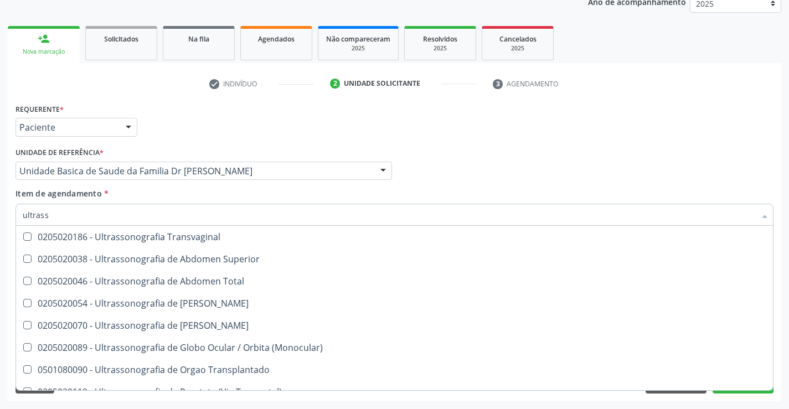
scroll to position [277, 0]
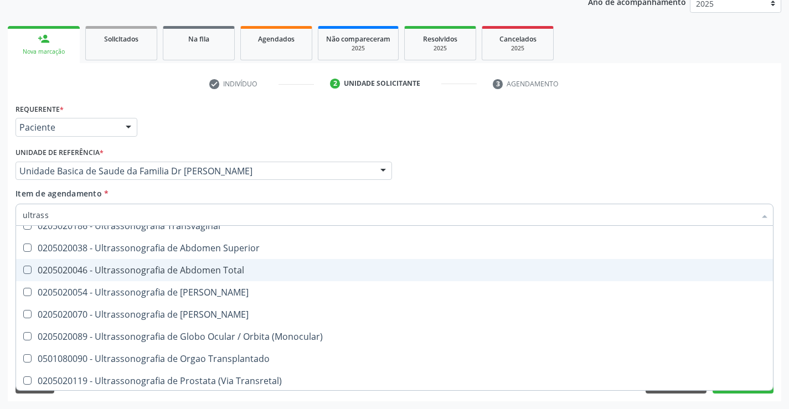
click at [254, 263] on span "0205020046 - Ultrassonografia de Abdomen Total" at bounding box center [394, 270] width 757 height 22
checkbox Total "true"
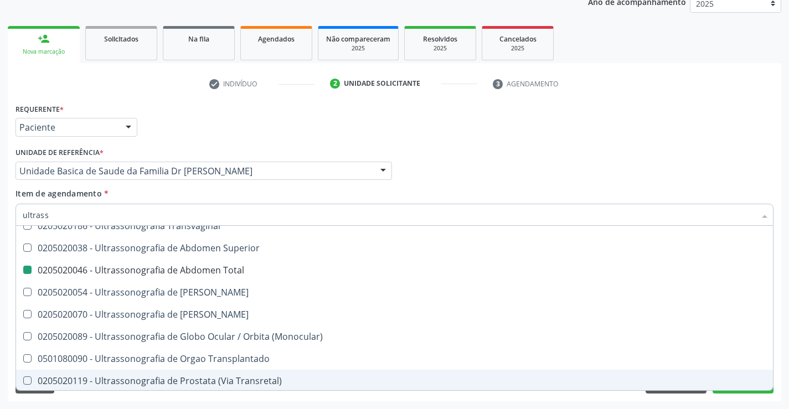
click at [782, 339] on div "Acompanhamento Acompanhe a situação das marcações correntes e finalizadas Relat…" at bounding box center [394, 165] width 789 height 488
checkbox X "true"
checkbox Total "false"
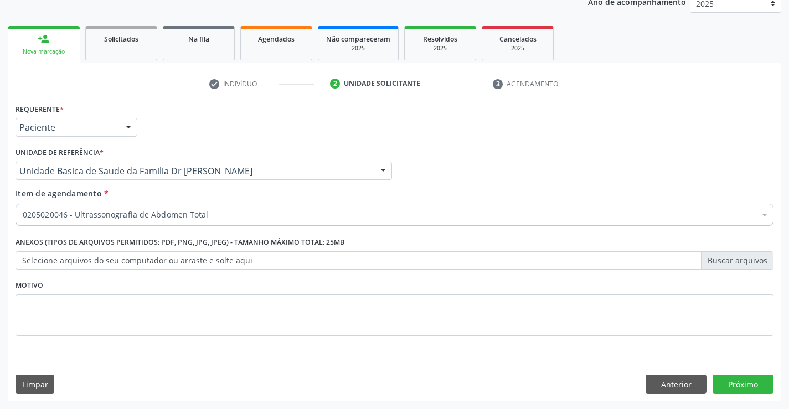
scroll to position [0, 0]
click at [738, 377] on button "Próximo" at bounding box center [743, 384] width 61 height 19
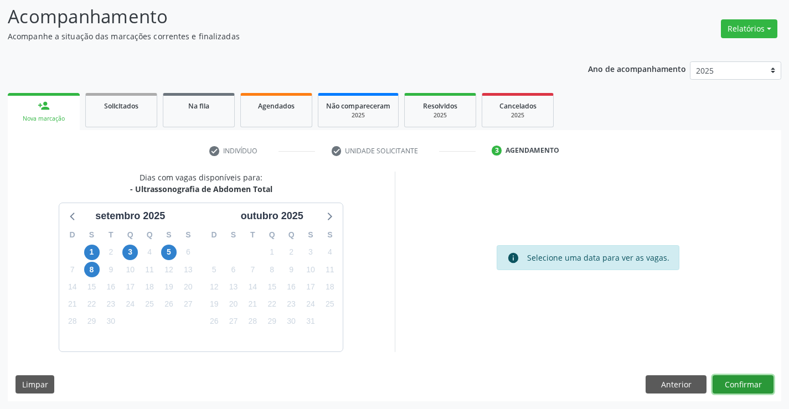
click at [730, 377] on button "Confirmar" at bounding box center [743, 385] width 61 height 19
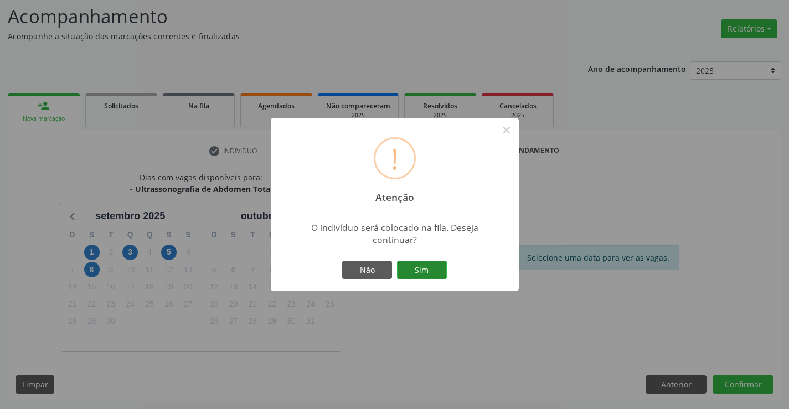
click at [423, 270] on button "Sim" at bounding box center [422, 270] width 50 height 19
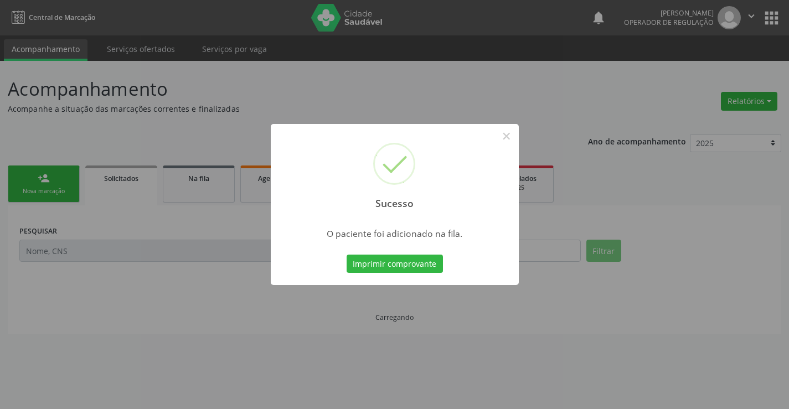
scroll to position [0, 0]
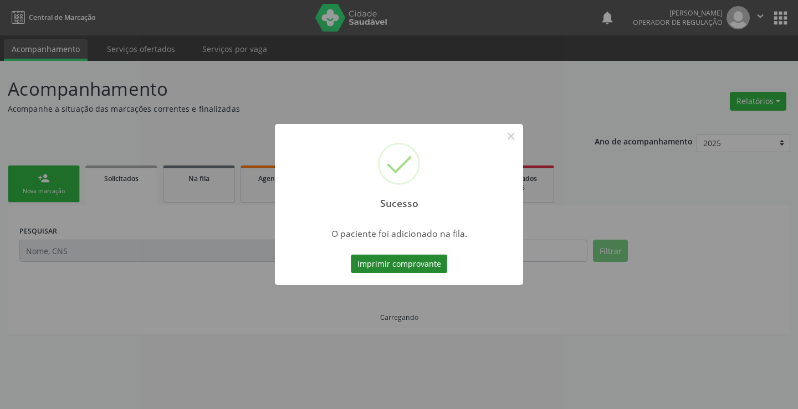
click at [422, 263] on button "Imprimir comprovante" at bounding box center [399, 264] width 96 height 19
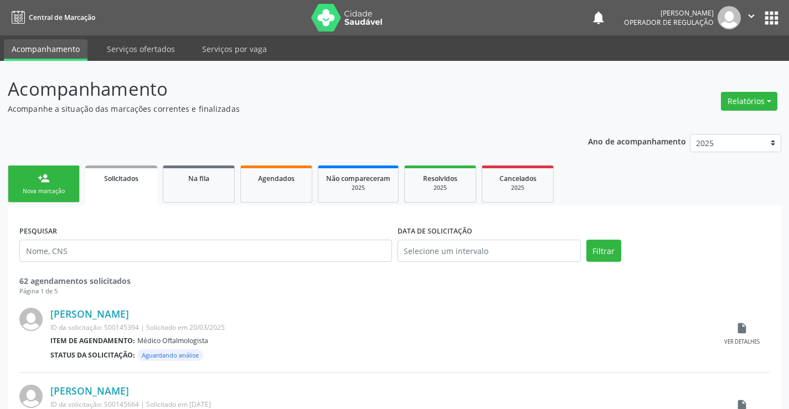
click at [44, 179] on div "person_add" at bounding box center [44, 178] width 12 height 12
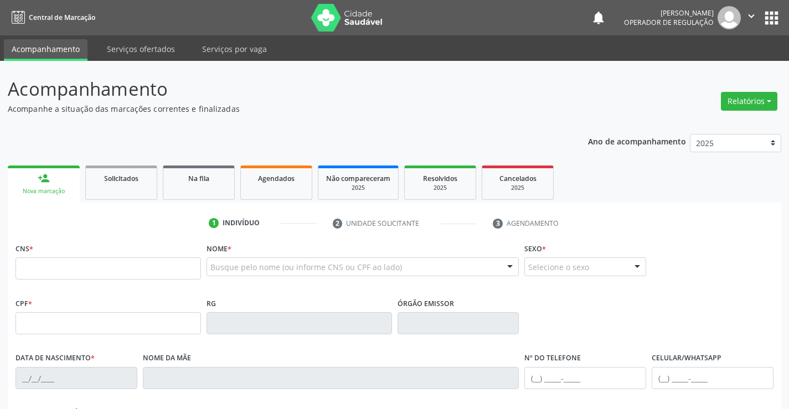
click at [749, 13] on icon "" at bounding box center [752, 16] width 12 height 12
click at [718, 70] on link "Sair" at bounding box center [723, 68] width 76 height 16
